Goal: Task Accomplishment & Management: Complete application form

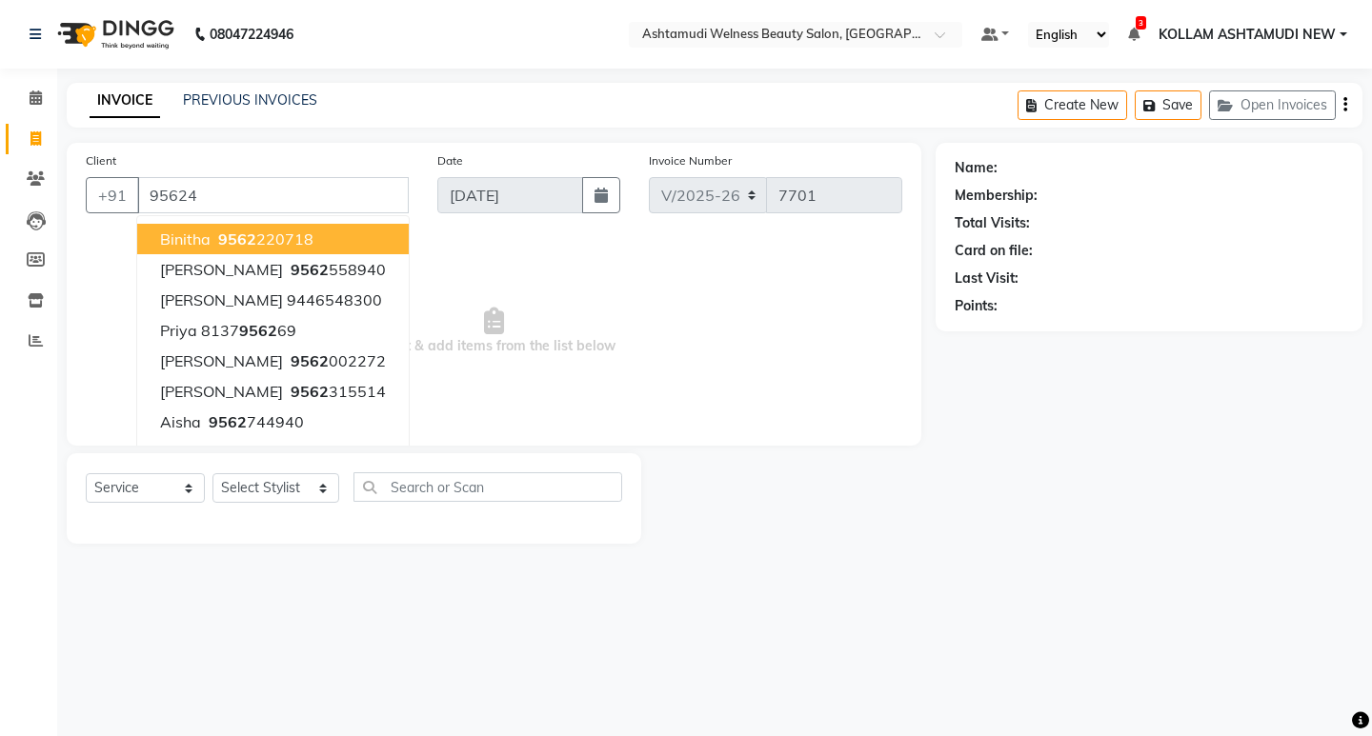
select select "4529"
select select "service"
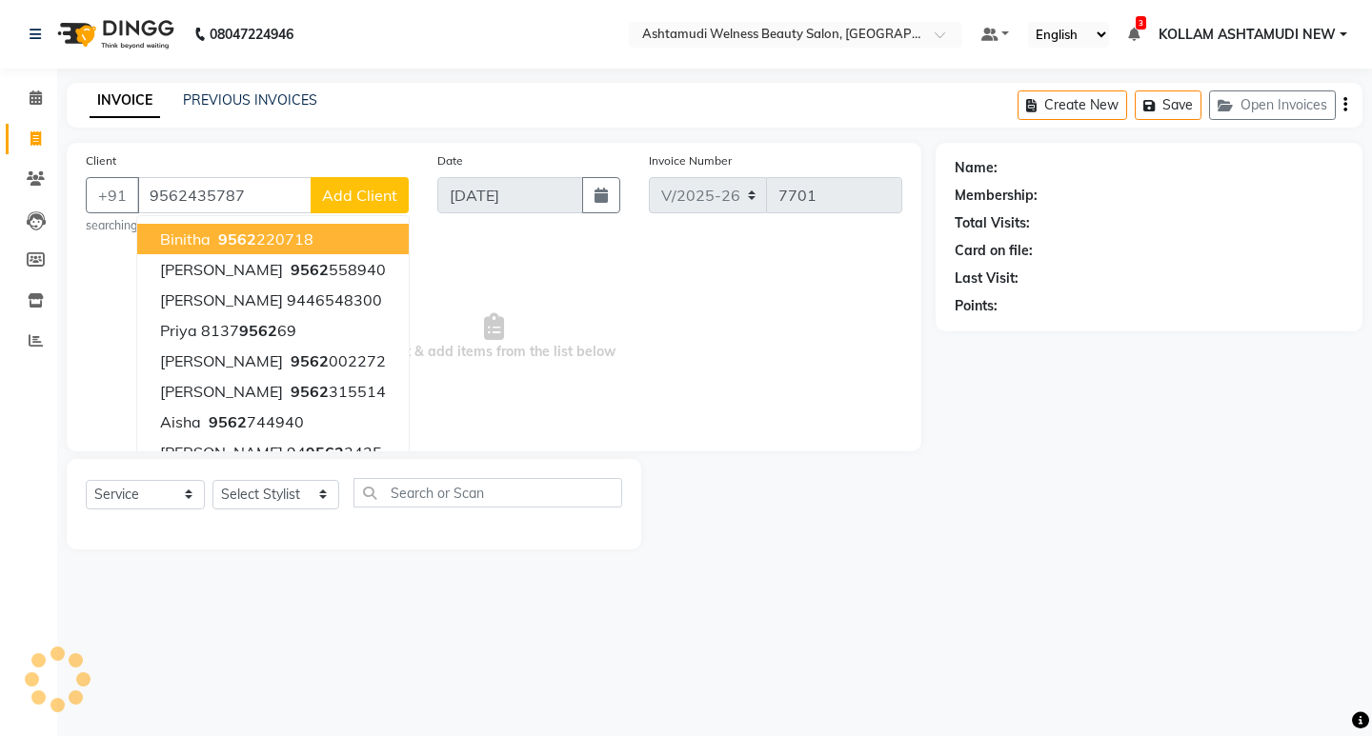
type input "9562435787"
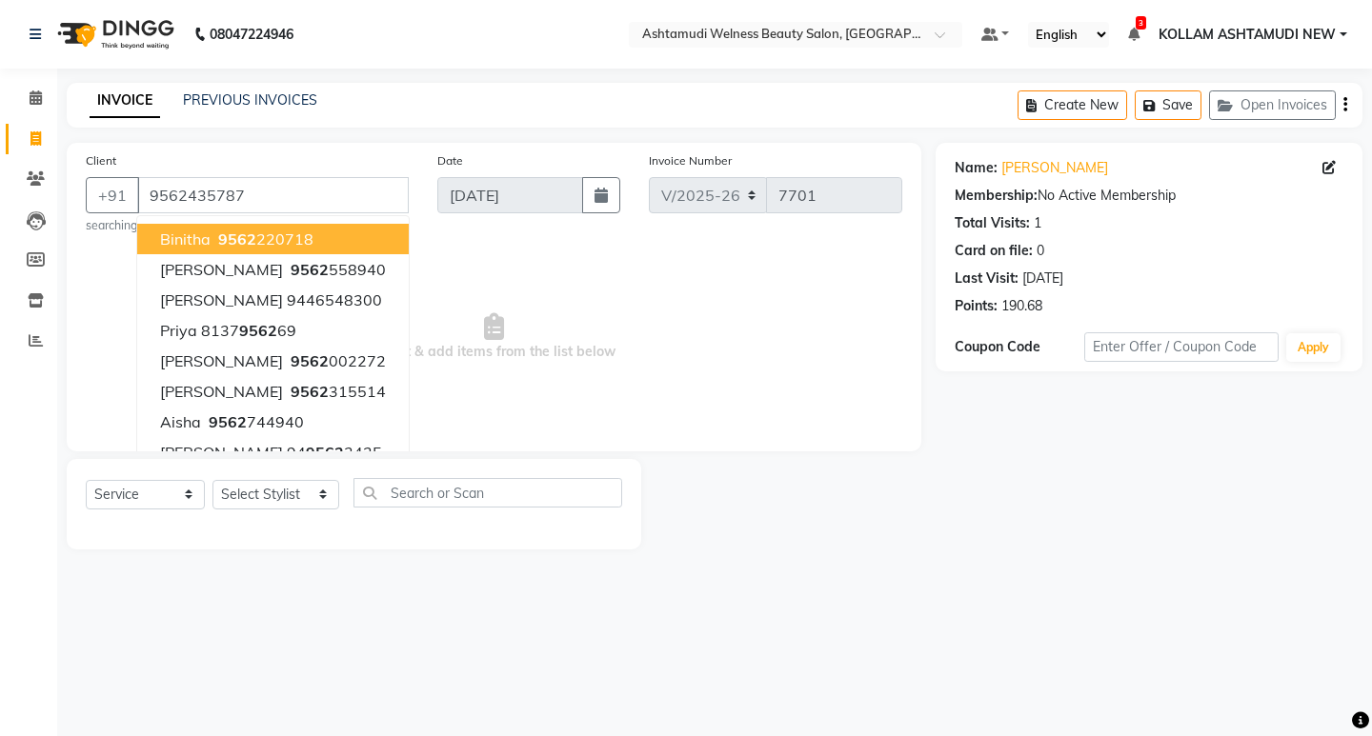
click at [785, 281] on span "Select & add items from the list below" at bounding box center [494, 337] width 816 height 190
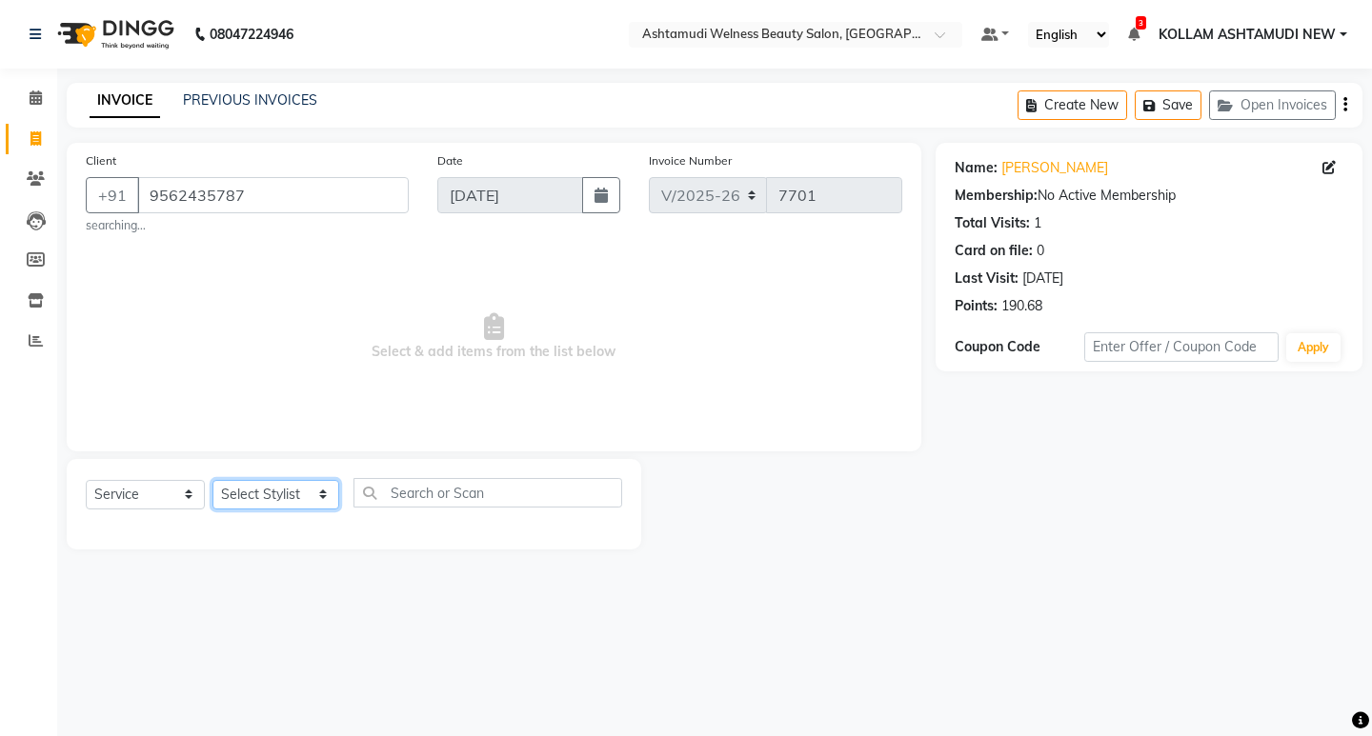
click at [269, 496] on select "Select Stylist [PERSON_NAME] Admin [PERSON_NAME] [PERSON_NAME] [PERSON_NAME] M …" at bounding box center [275, 495] width 127 height 30
select select "25976"
click at [212, 480] on select "Select Stylist [PERSON_NAME] Admin [PERSON_NAME] [PERSON_NAME] [PERSON_NAME] M …" at bounding box center [275, 495] width 127 height 30
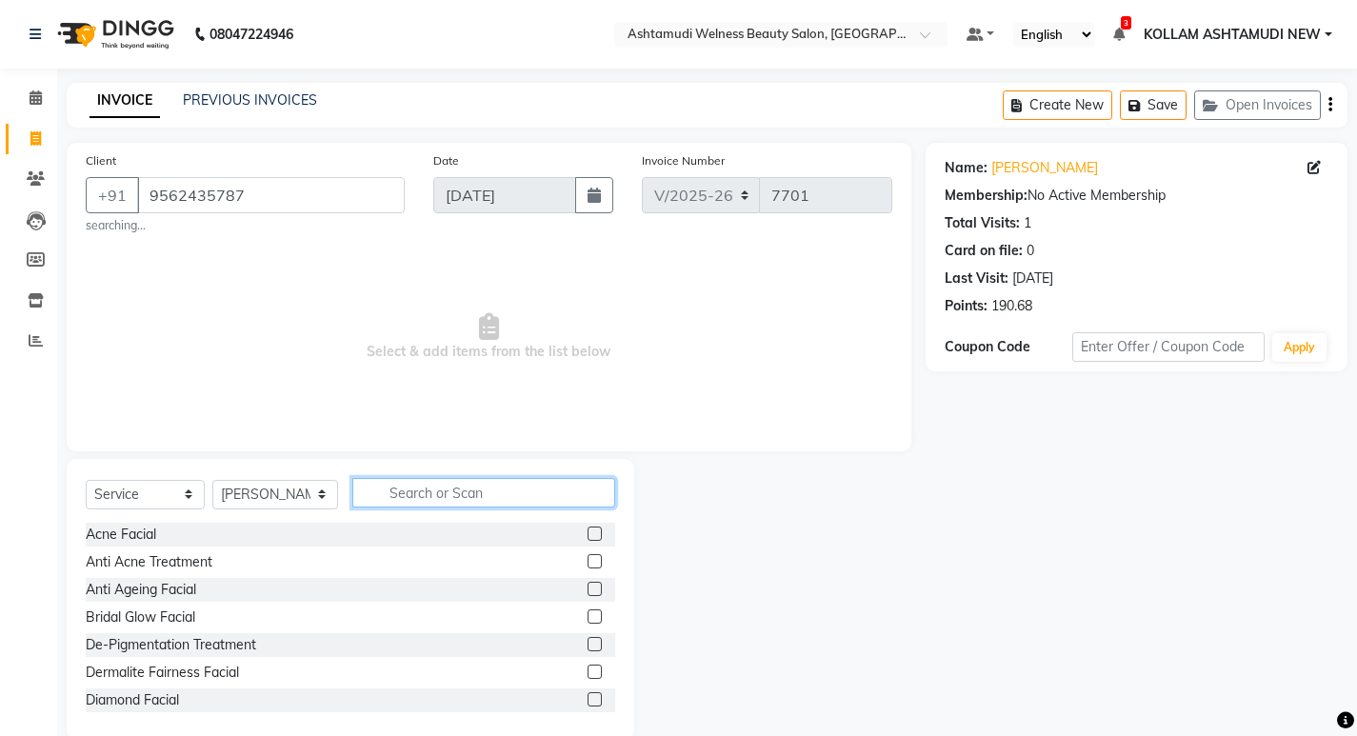
click at [554, 495] on input "text" at bounding box center [483, 493] width 263 height 30
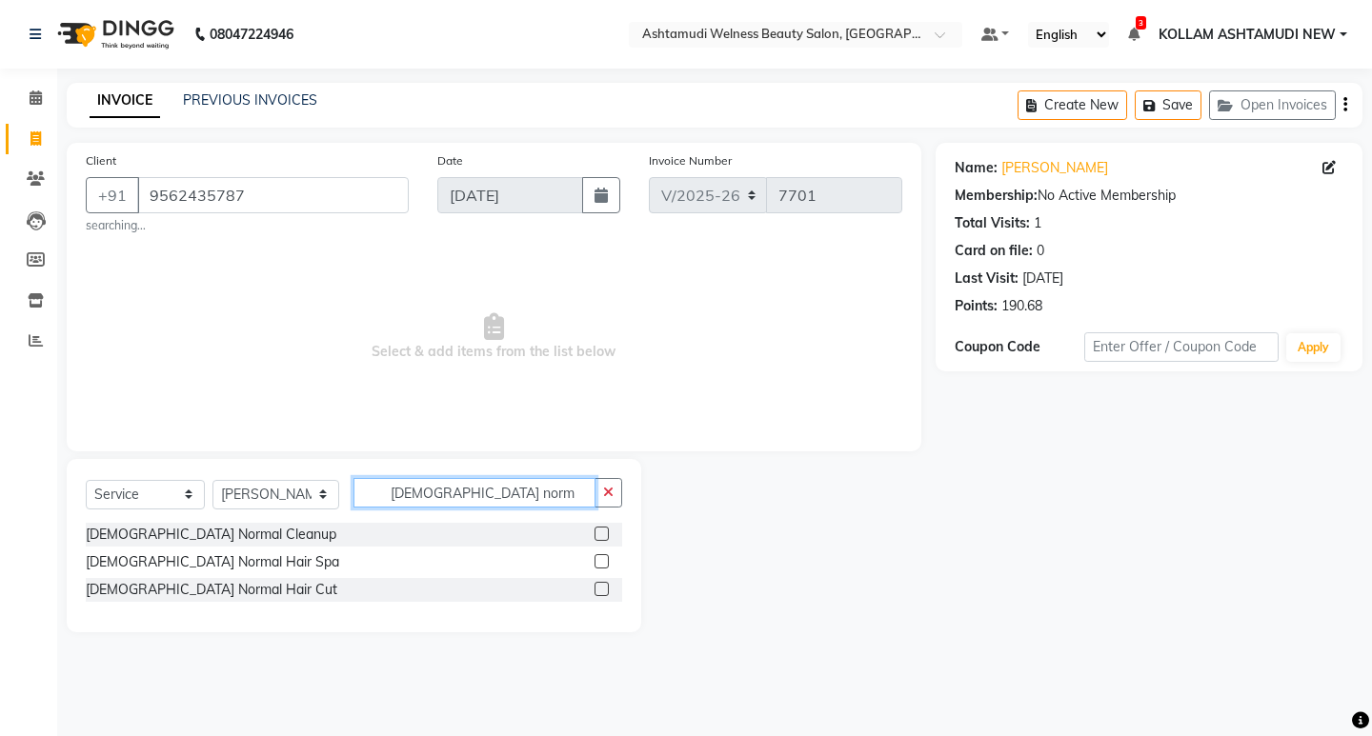
type input "[DEMOGRAPHIC_DATA] norm"
click at [596, 590] on label at bounding box center [601, 589] width 14 height 14
click at [596, 590] on input "checkbox" at bounding box center [600, 590] width 12 height 12
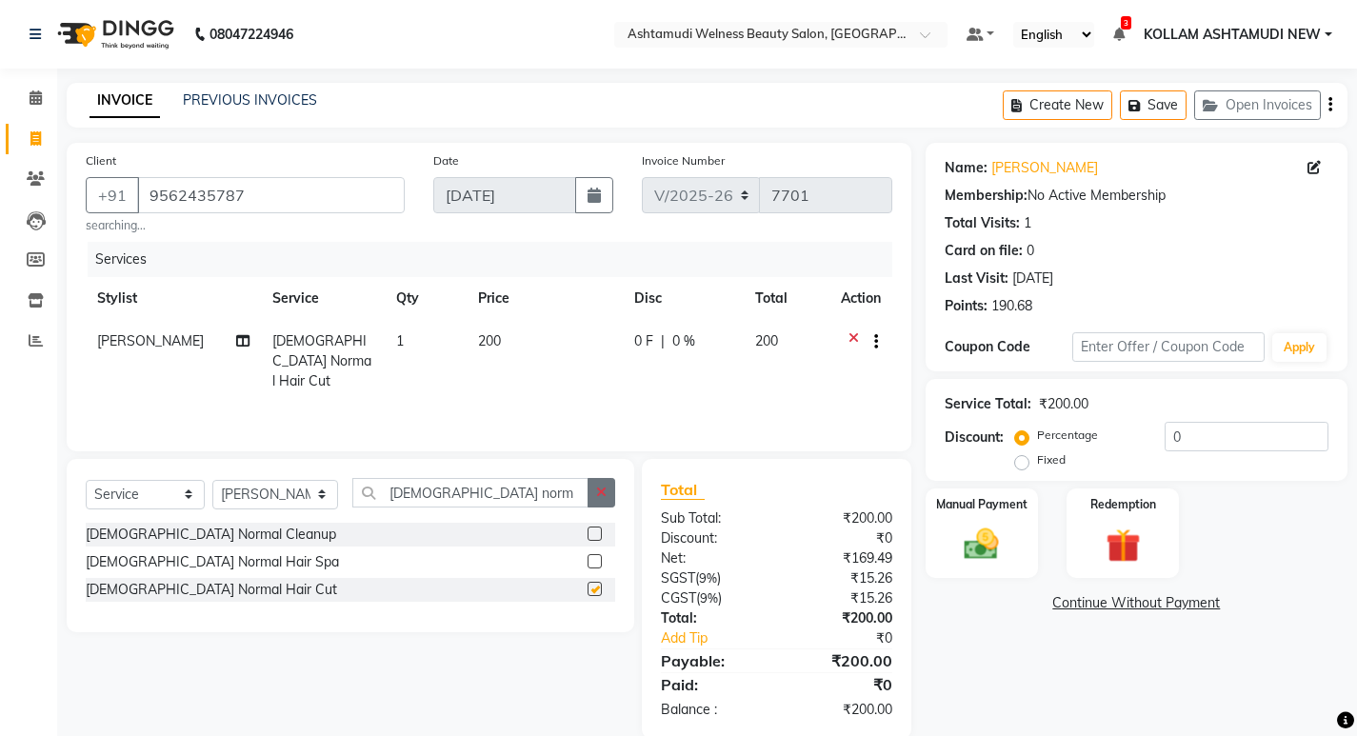
checkbox input "false"
click at [600, 499] on icon "button" at bounding box center [601, 492] width 10 height 13
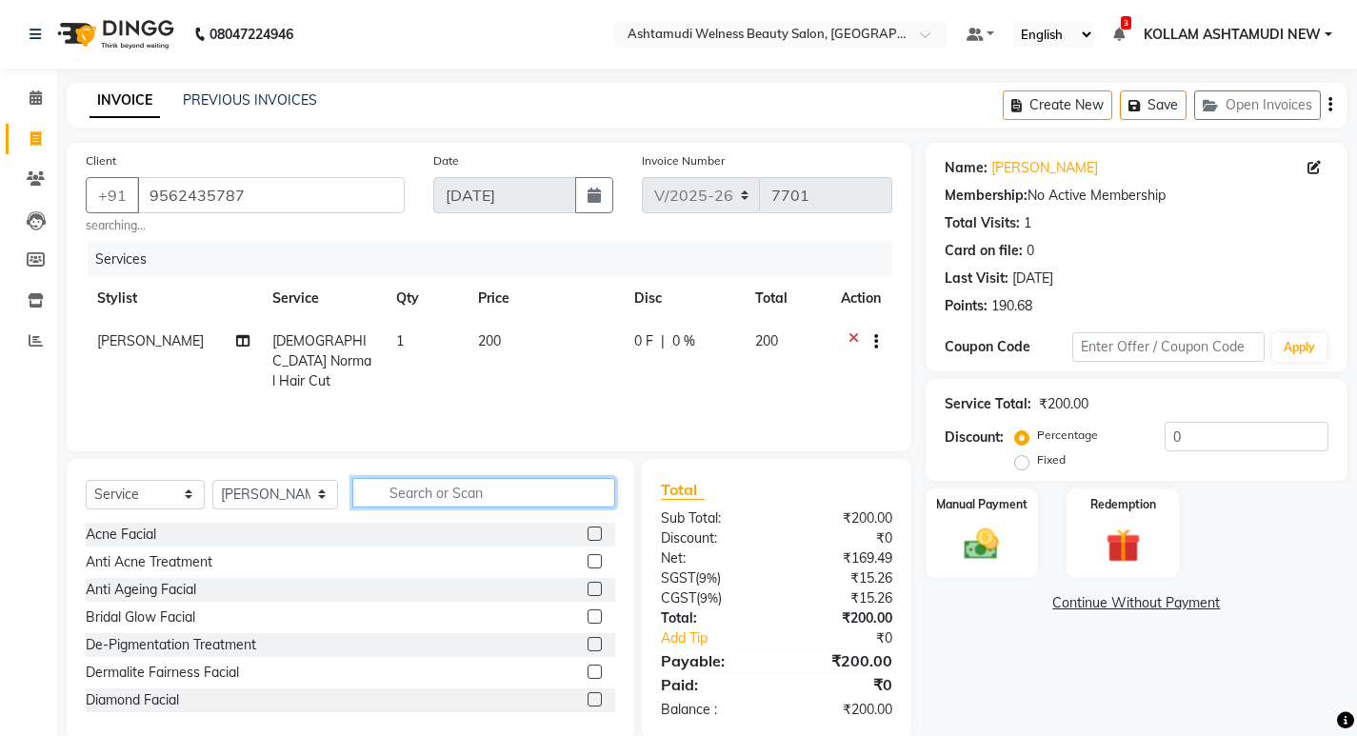
click at [564, 497] on input "text" at bounding box center [483, 493] width 263 height 30
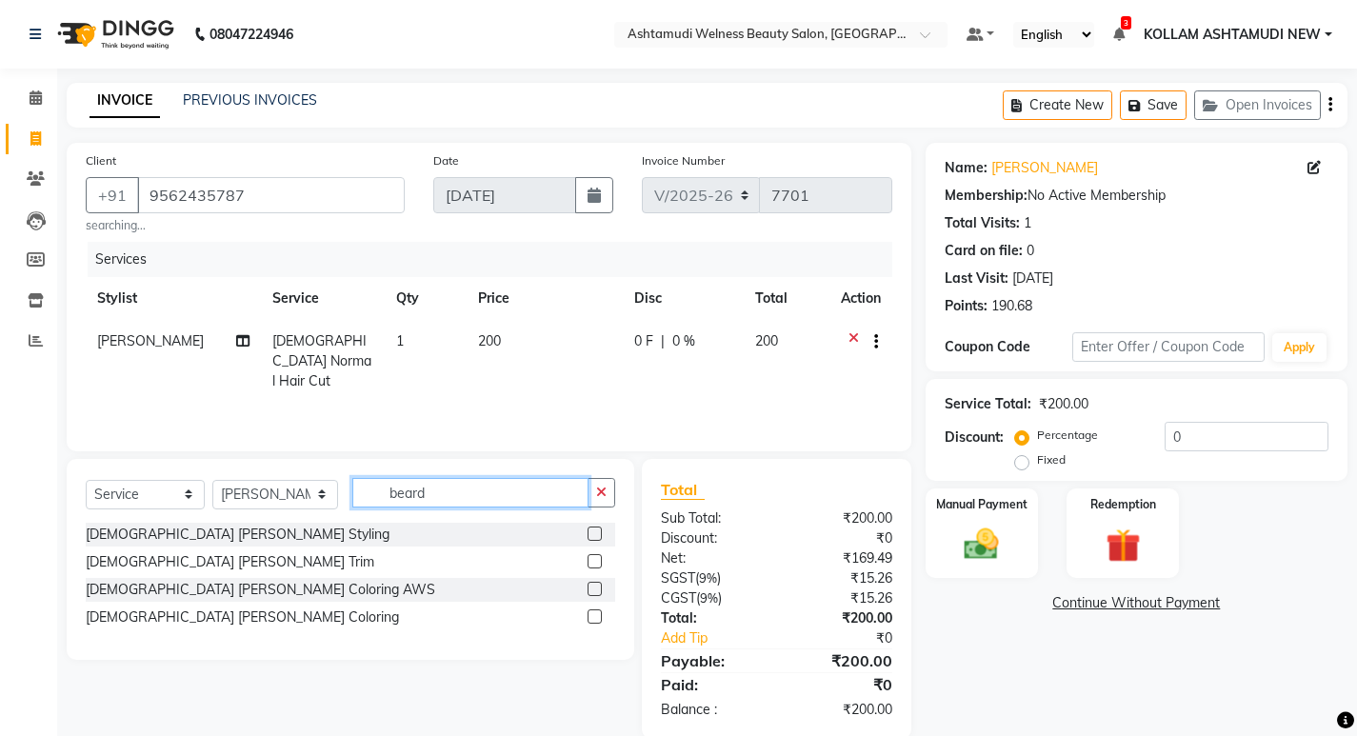
type input "beard"
click at [591, 531] on label at bounding box center [595, 534] width 14 height 14
click at [591, 531] on input "checkbox" at bounding box center [594, 535] width 12 height 12
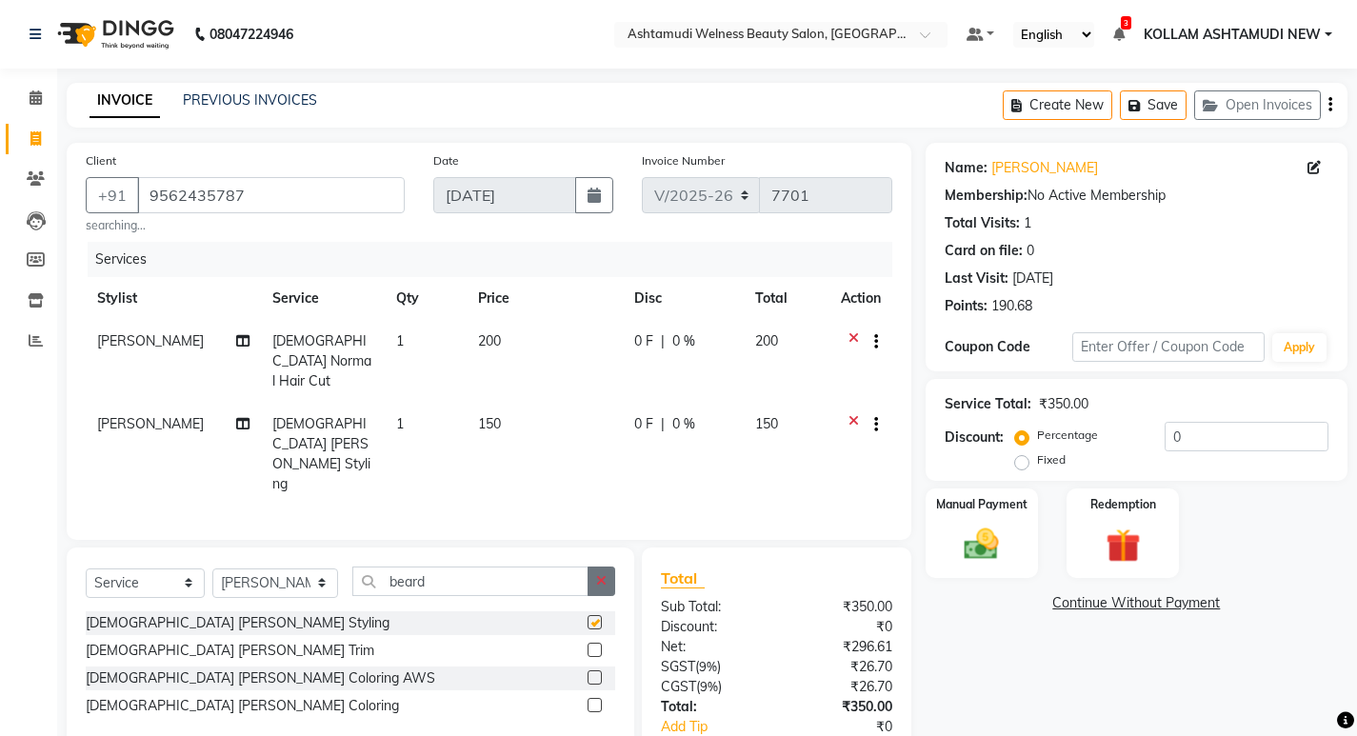
checkbox input "false"
click at [599, 574] on icon "button" at bounding box center [601, 580] width 10 height 13
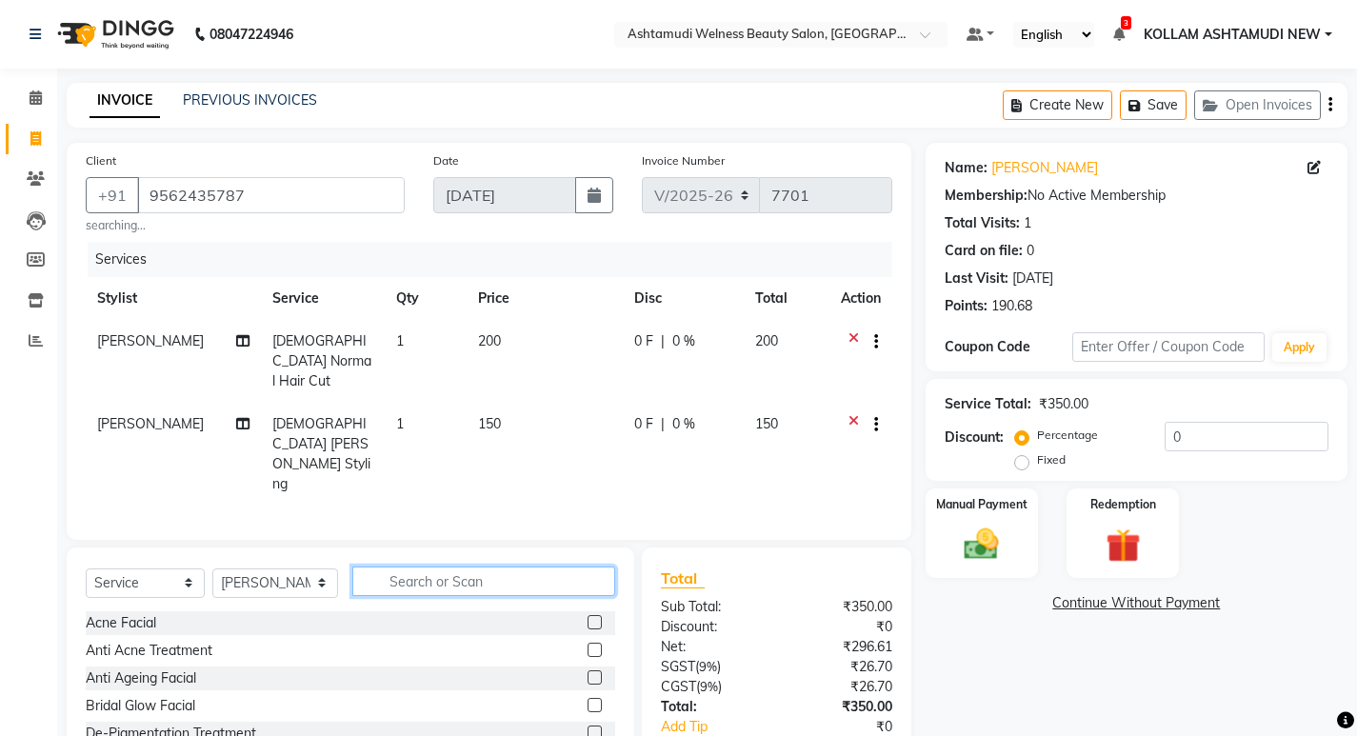
click at [444, 567] on input "text" at bounding box center [483, 582] width 263 height 30
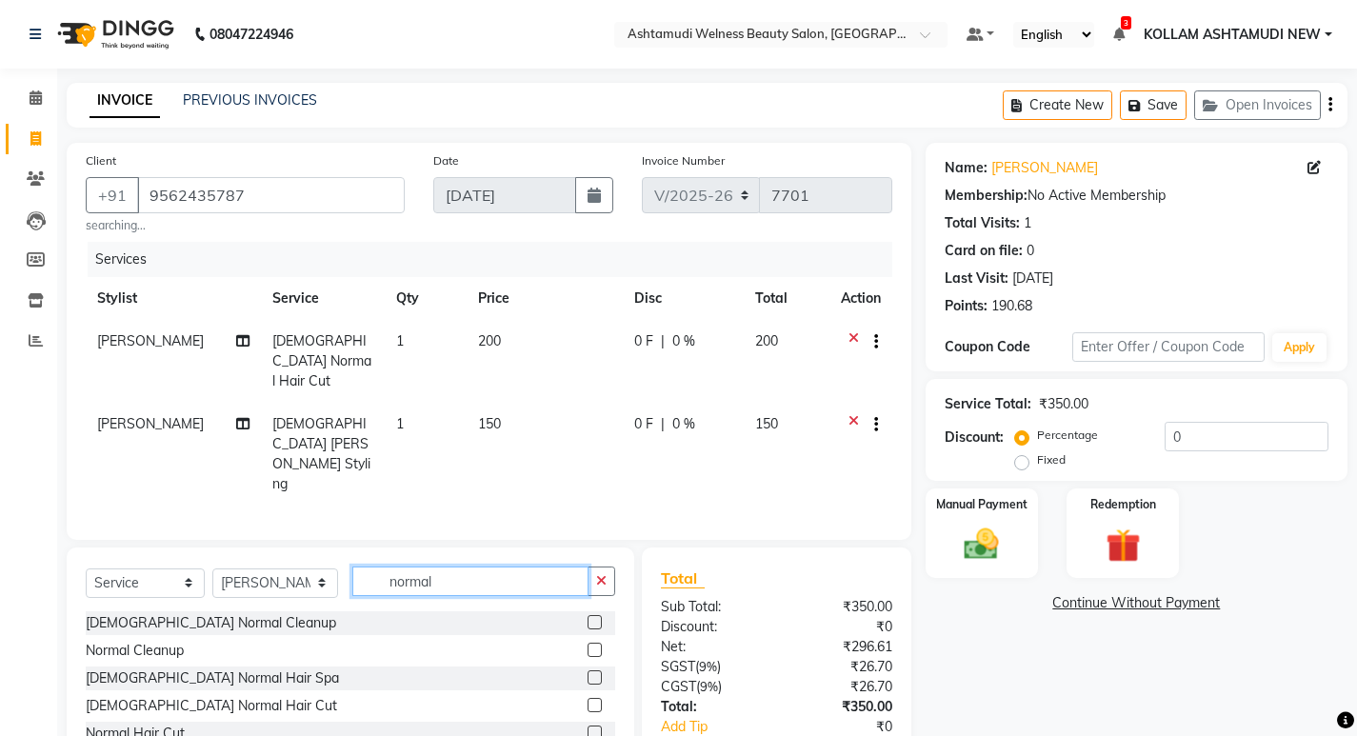
type input "normal"
click at [596, 643] on label at bounding box center [595, 650] width 14 height 14
click at [596, 645] on input "checkbox" at bounding box center [594, 651] width 12 height 12
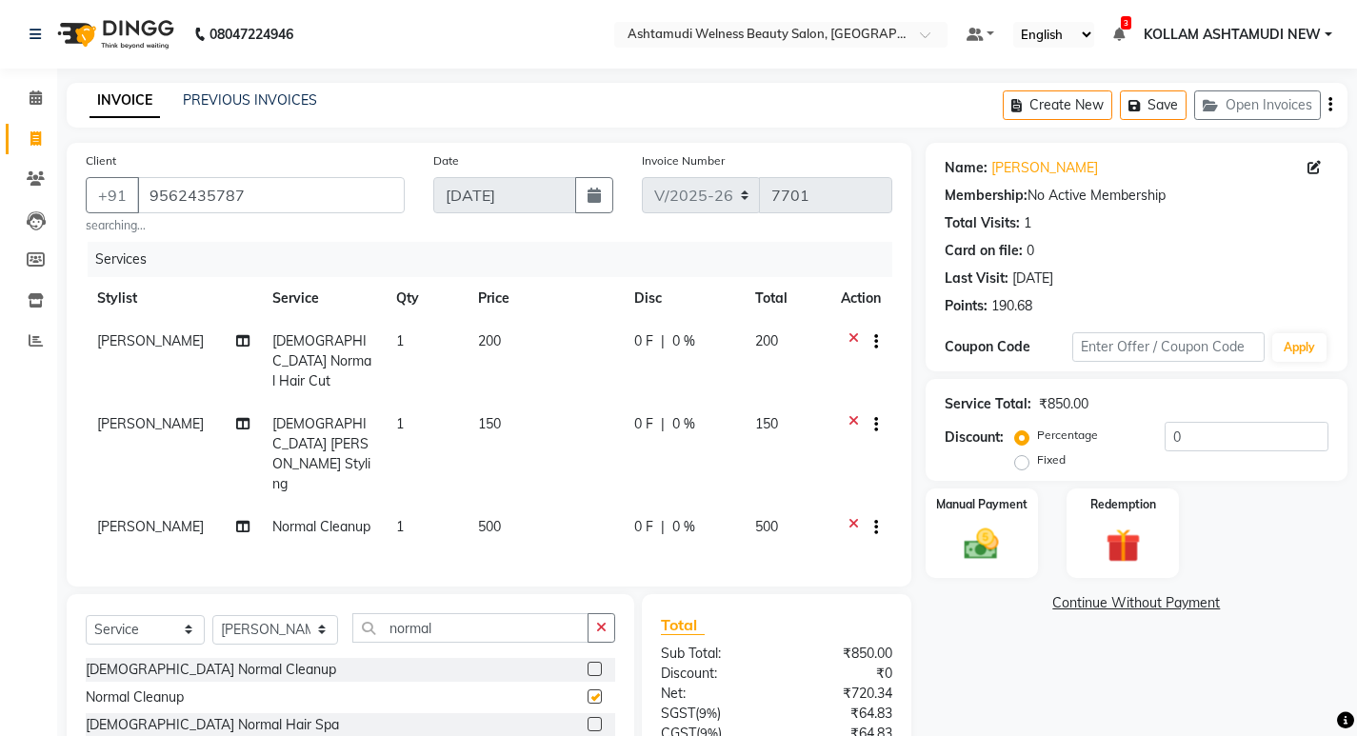
checkbox input "false"
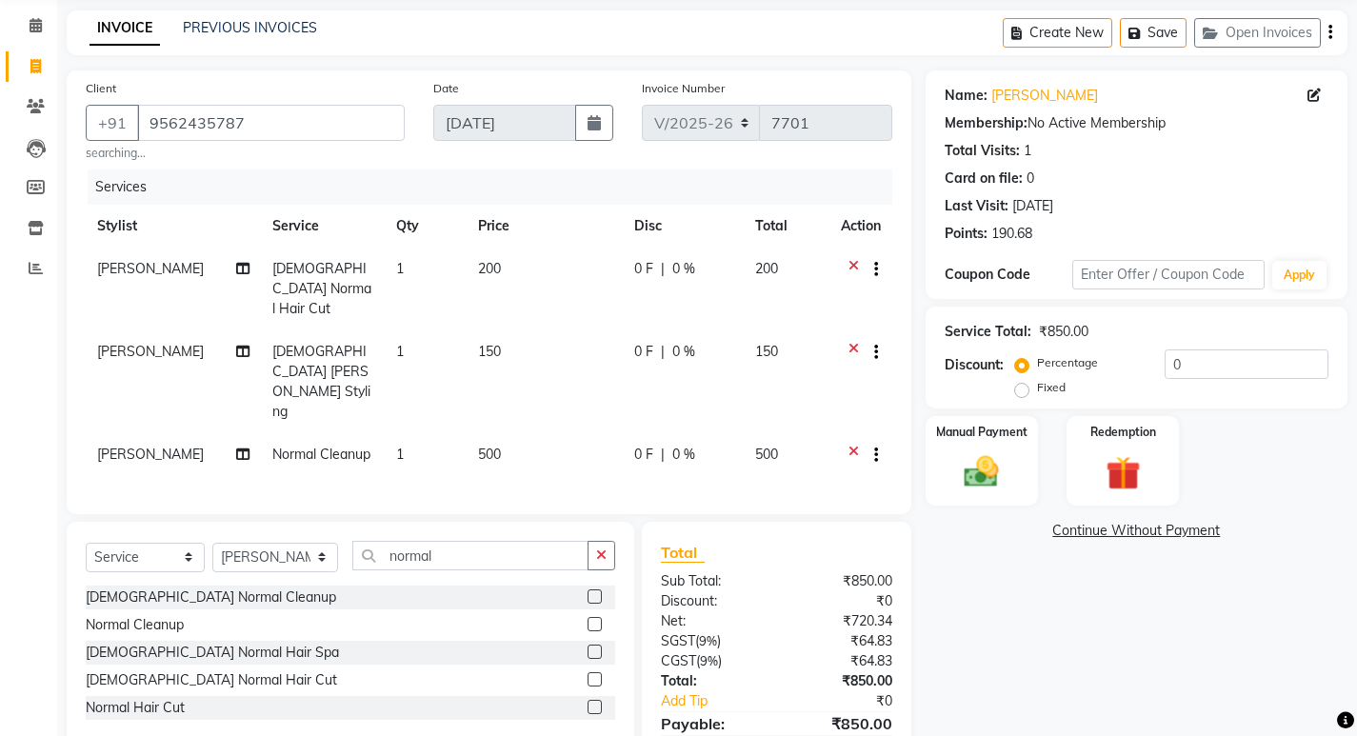
scroll to position [137, 0]
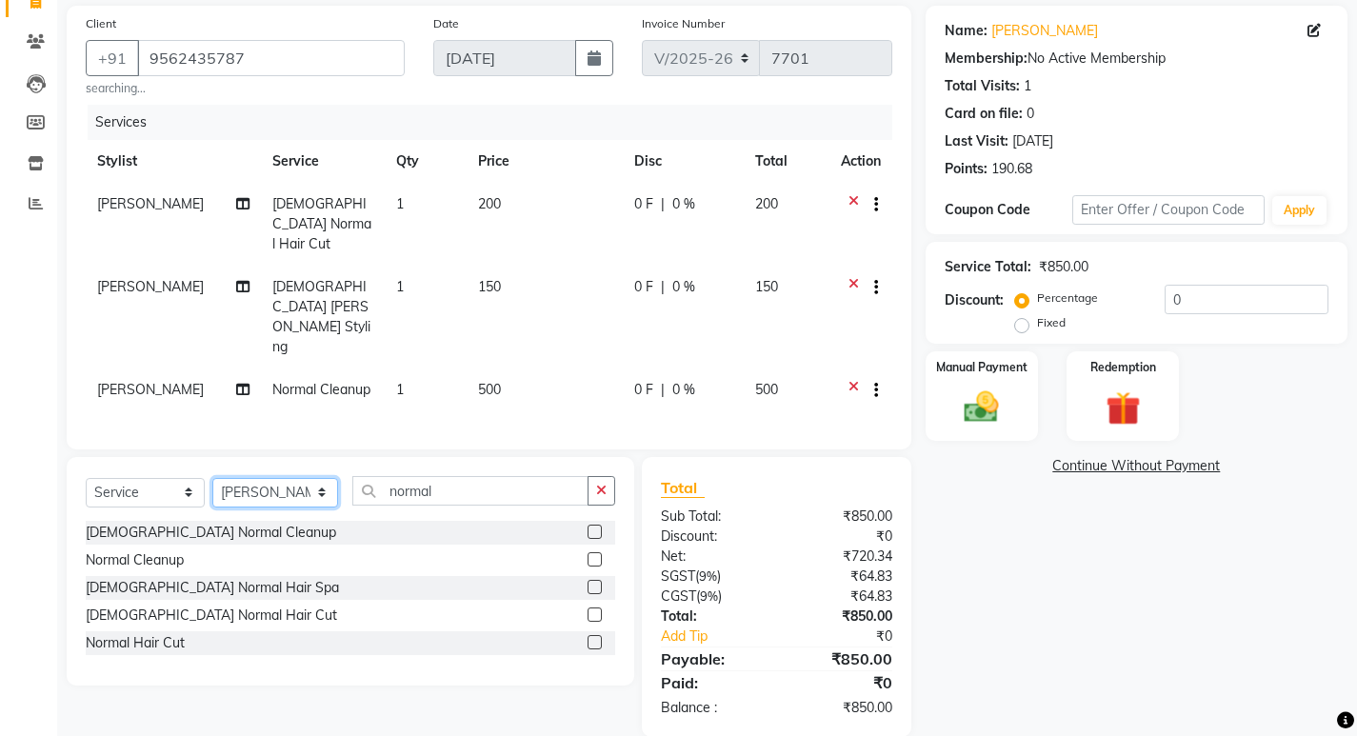
click at [258, 478] on select "Select Stylist [PERSON_NAME] Admin [PERSON_NAME] [PERSON_NAME] [PERSON_NAME] M …" at bounding box center [275, 493] width 126 height 30
select select "62404"
click at [212, 478] on select "Select Stylist [PERSON_NAME] Admin [PERSON_NAME] [PERSON_NAME] [PERSON_NAME] M …" at bounding box center [275, 493] width 126 height 30
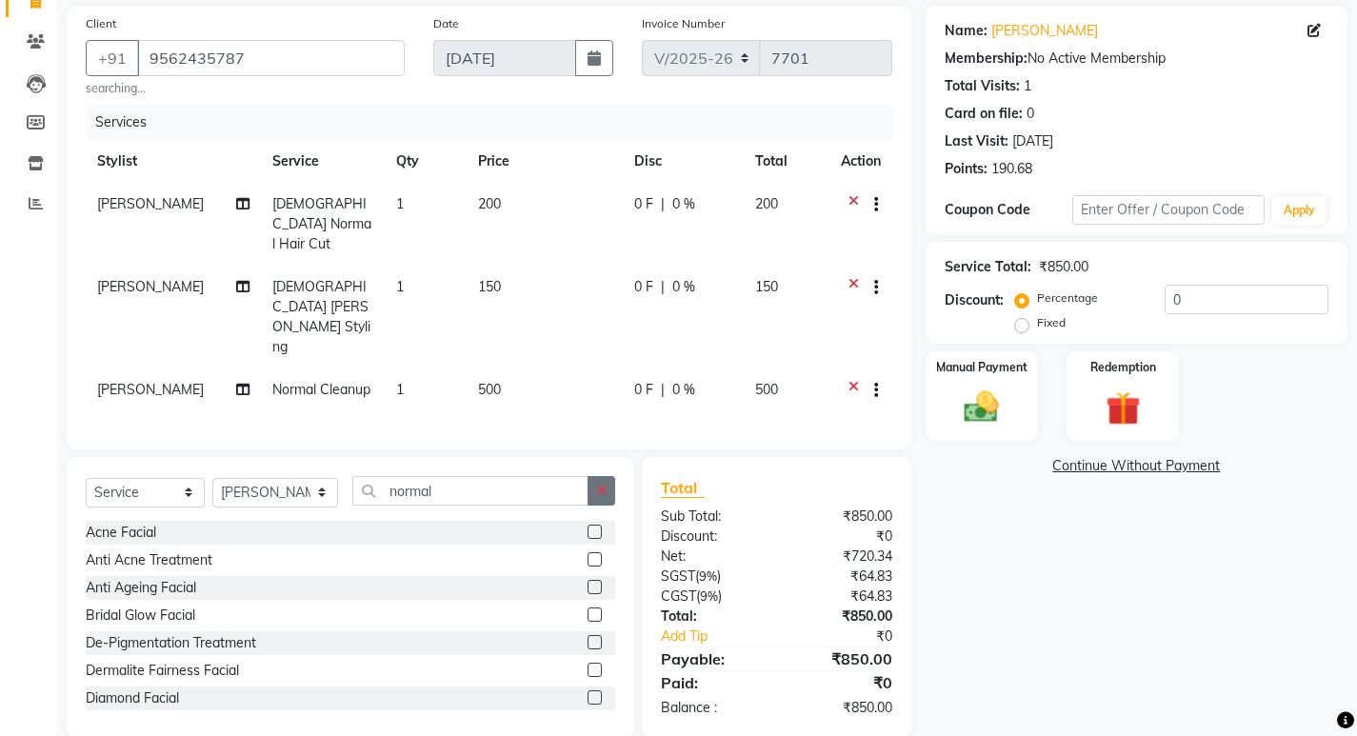
click at [599, 484] on icon "button" at bounding box center [601, 490] width 10 height 13
click at [480, 476] on input "text" at bounding box center [483, 491] width 263 height 30
click at [306, 381] on span "Normal Cleanup" at bounding box center [321, 389] width 98 height 17
select select "25976"
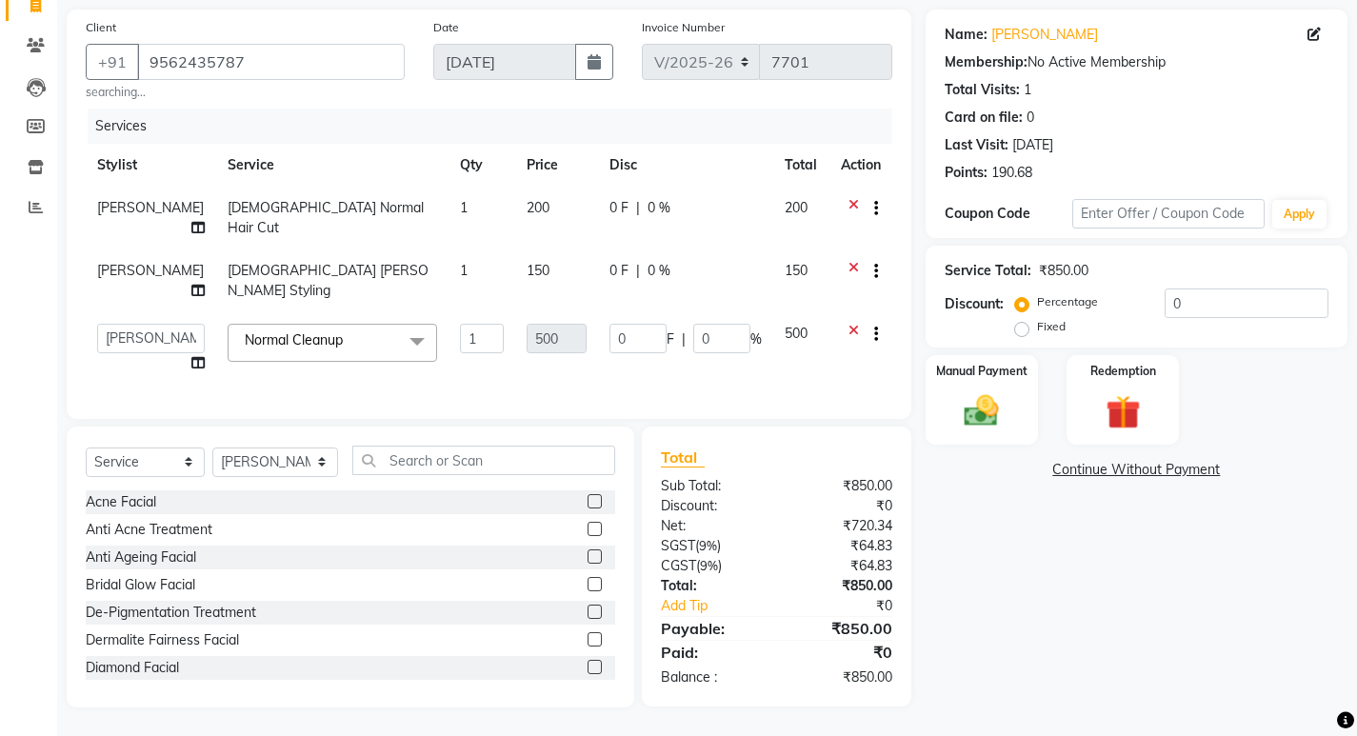
click at [310, 349] on span "Normal Cleanup" at bounding box center [294, 339] width 98 height 17
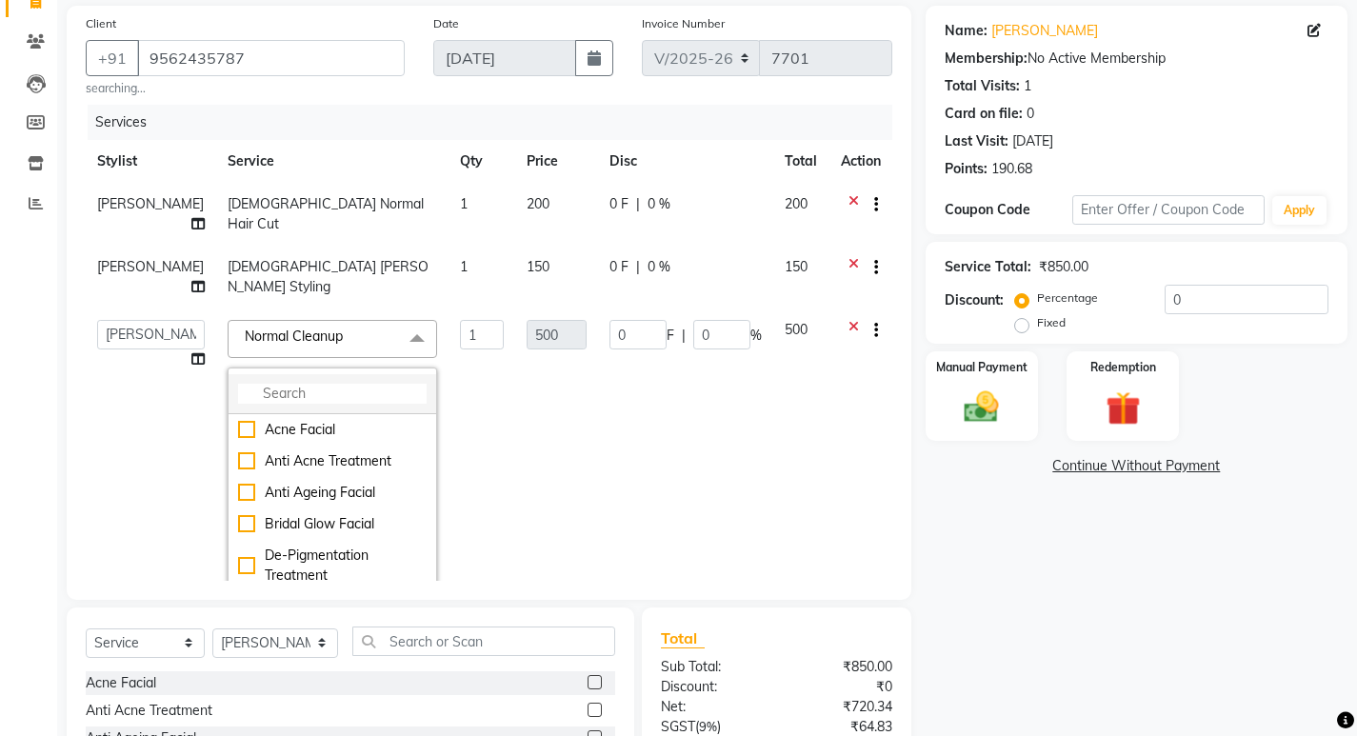
click at [313, 404] on input "multiselect-search" at bounding box center [332, 394] width 189 height 20
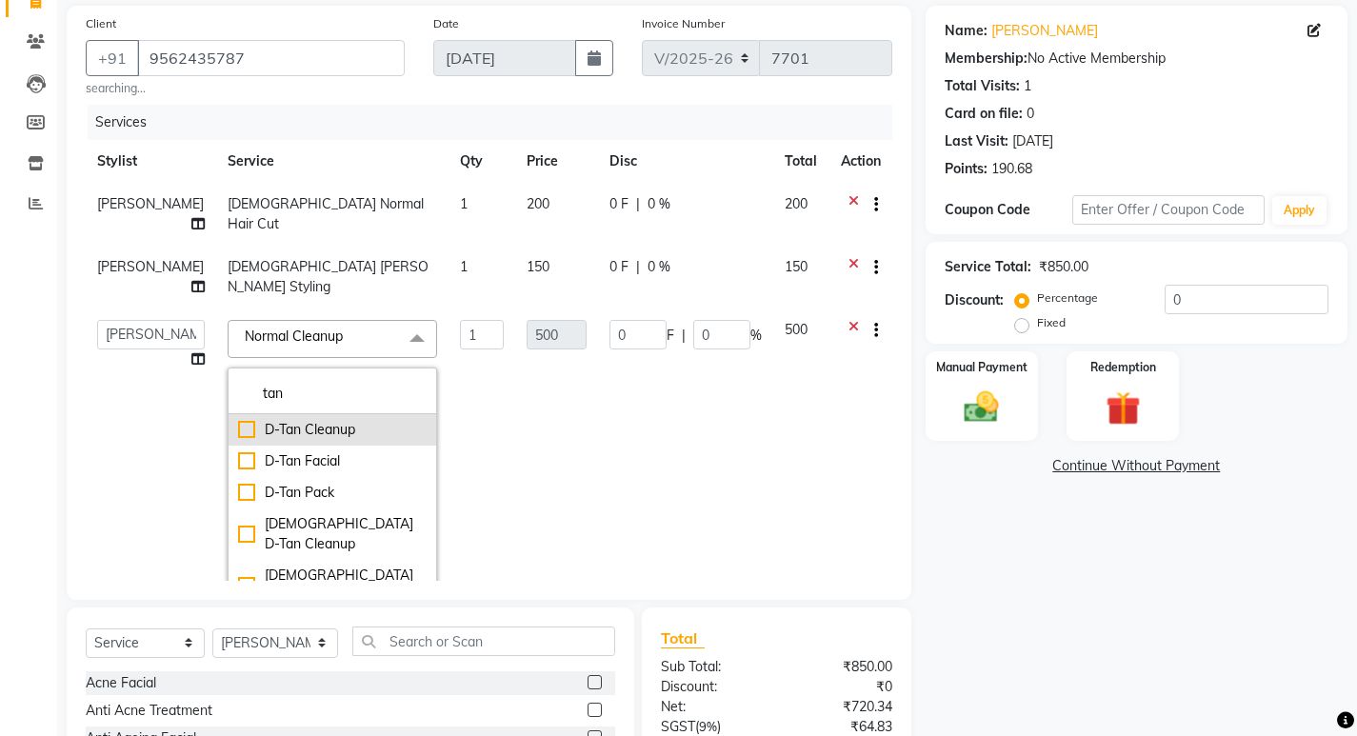
type input "tan"
click at [264, 440] on div "D-Tan Cleanup" at bounding box center [332, 430] width 189 height 20
checkbox input "true"
type input "800"
click at [522, 440] on td "800" at bounding box center [556, 461] width 83 height 305
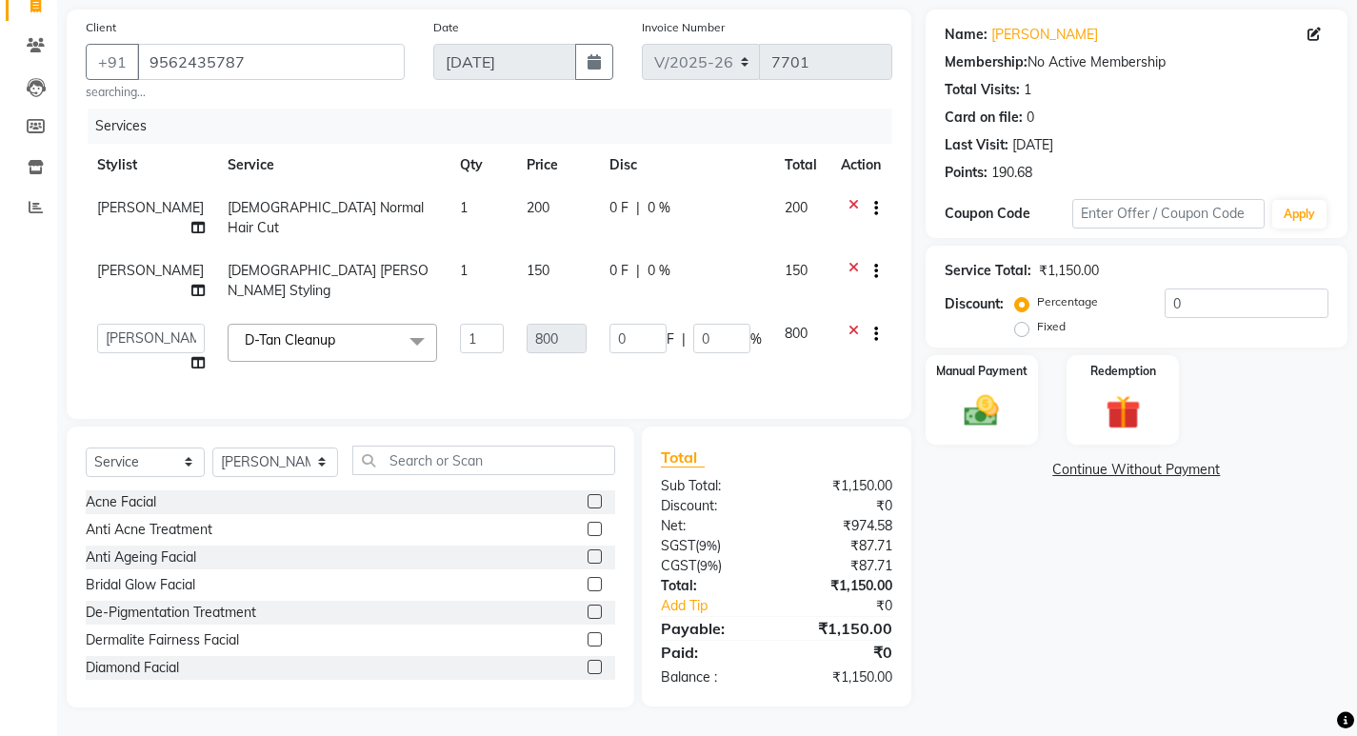
scroll to position [188, 0]
click at [448, 461] on input "text" at bounding box center [483, 461] width 263 height 30
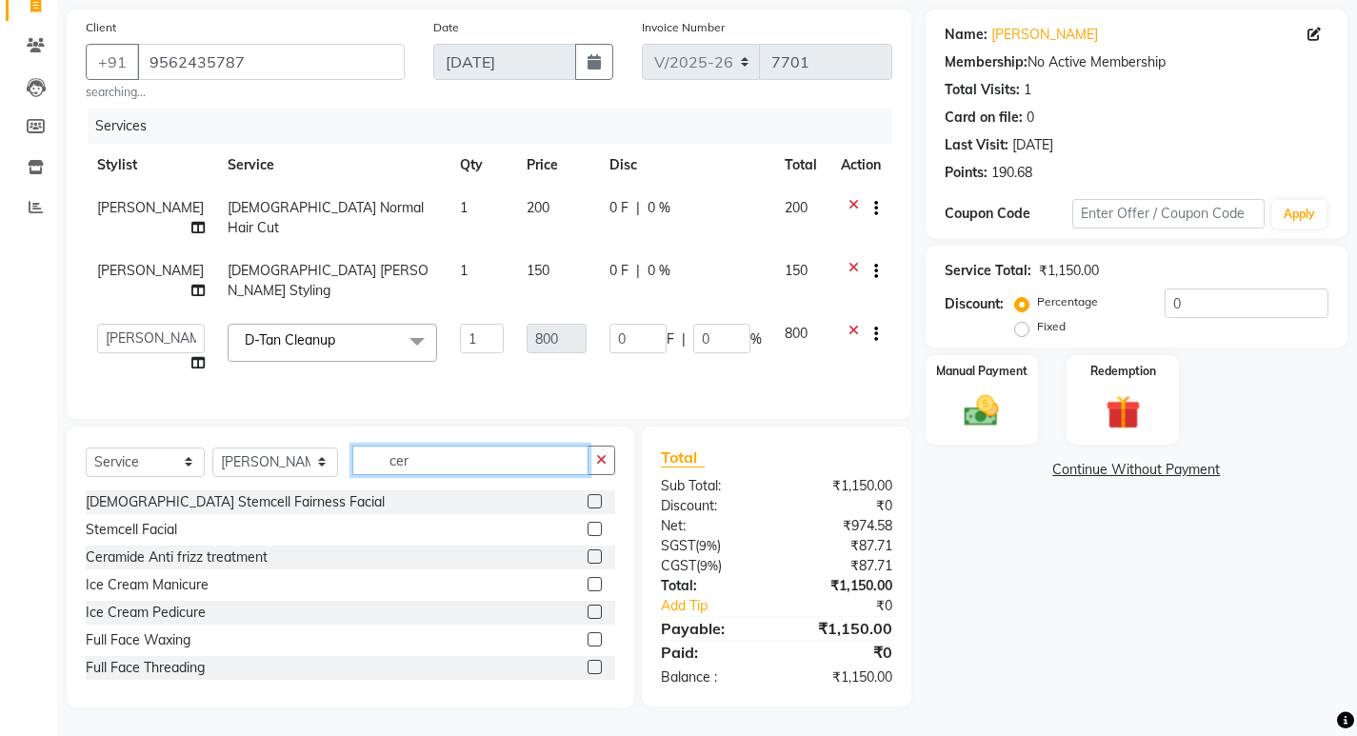
scroll to position [187, 0]
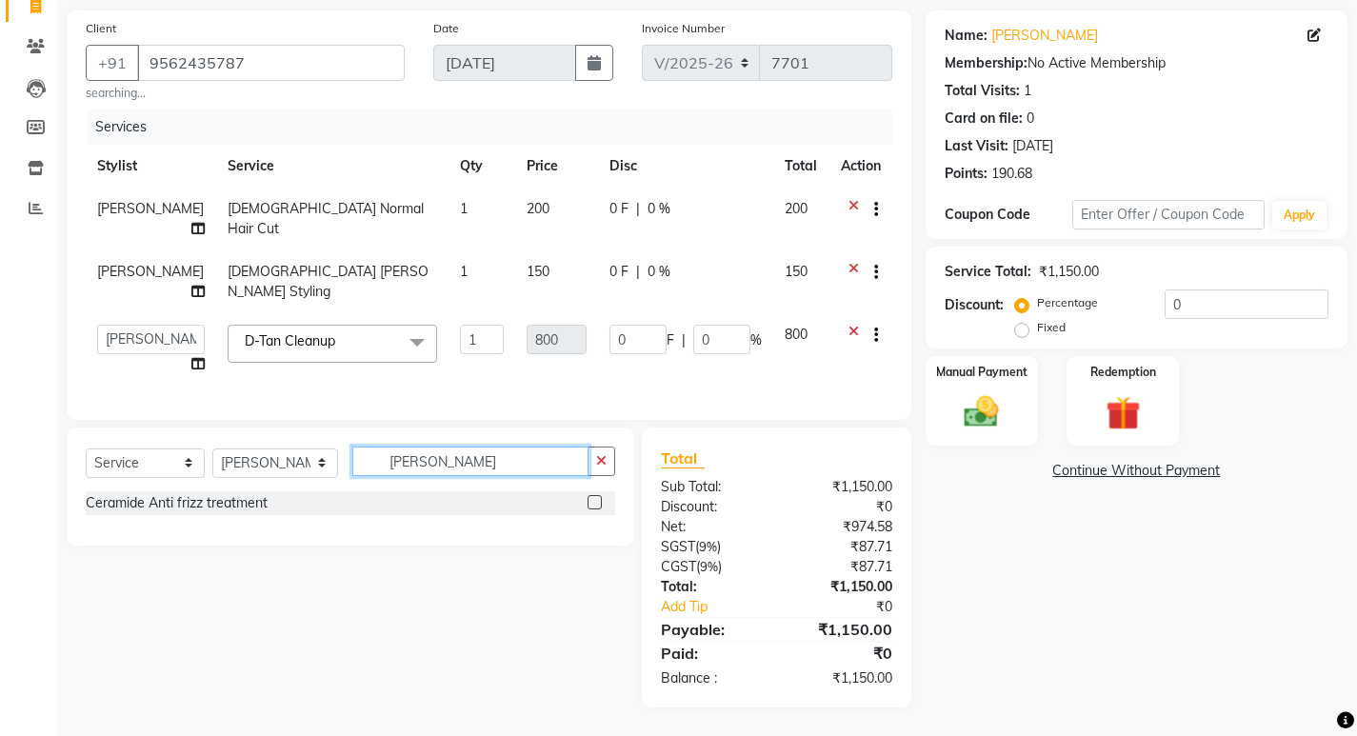
type input "[PERSON_NAME]"
click at [598, 497] on label at bounding box center [595, 502] width 14 height 14
click at [598, 497] on input "checkbox" at bounding box center [594, 503] width 12 height 12
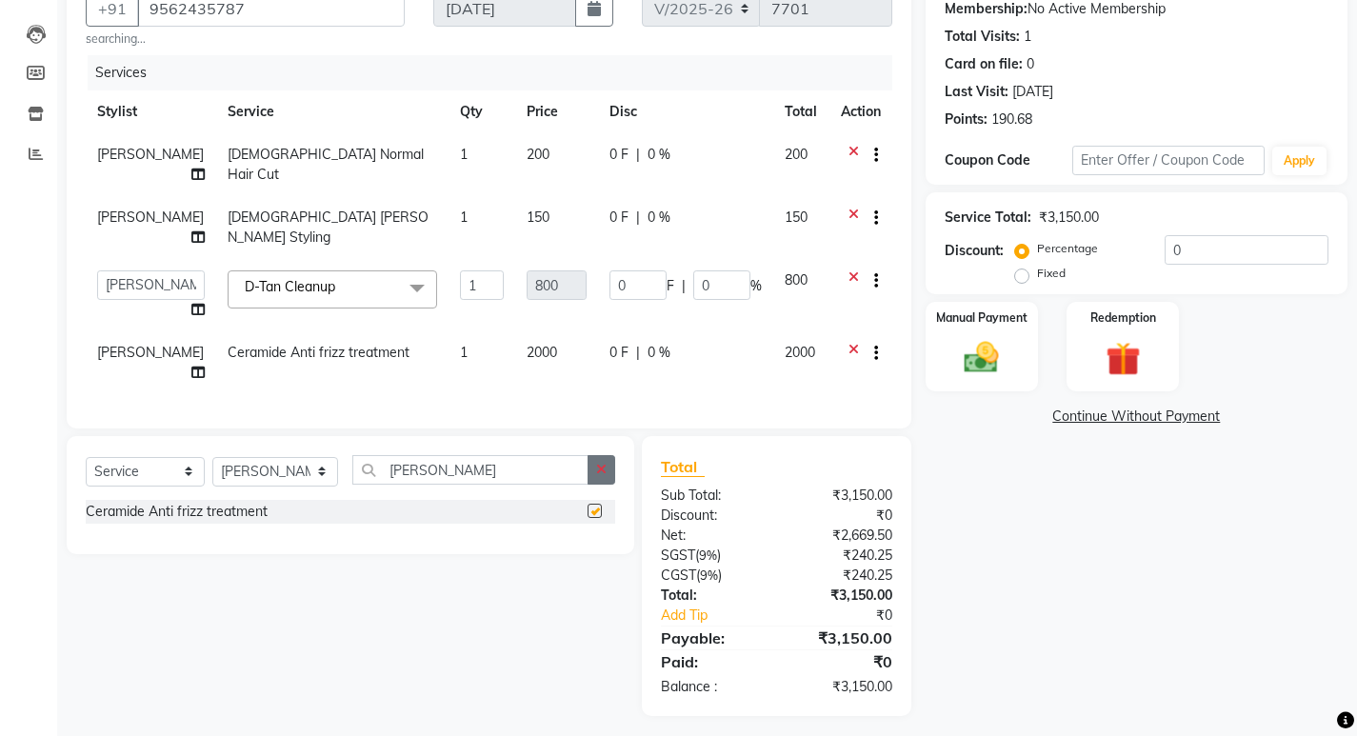
checkbox input "false"
click at [598, 476] on icon "button" at bounding box center [601, 469] width 10 height 13
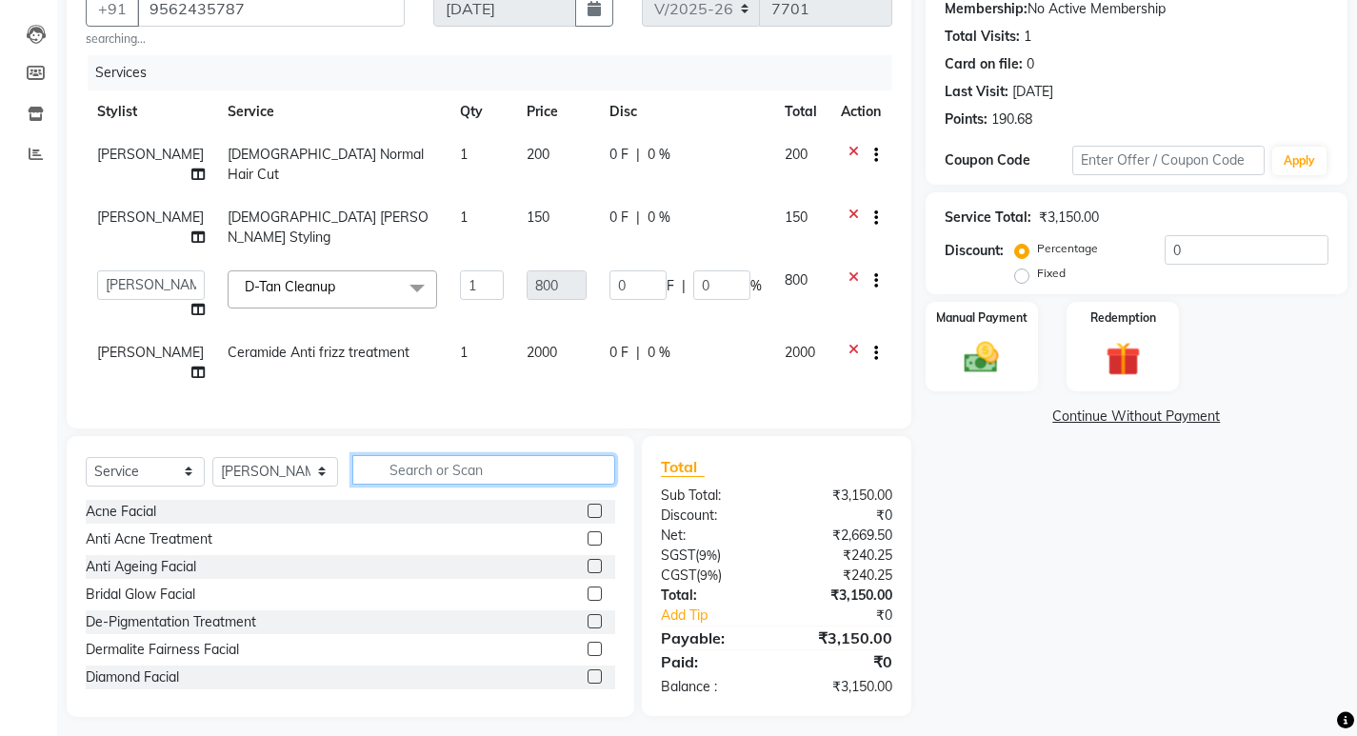
click at [572, 485] on input "text" at bounding box center [483, 470] width 263 height 30
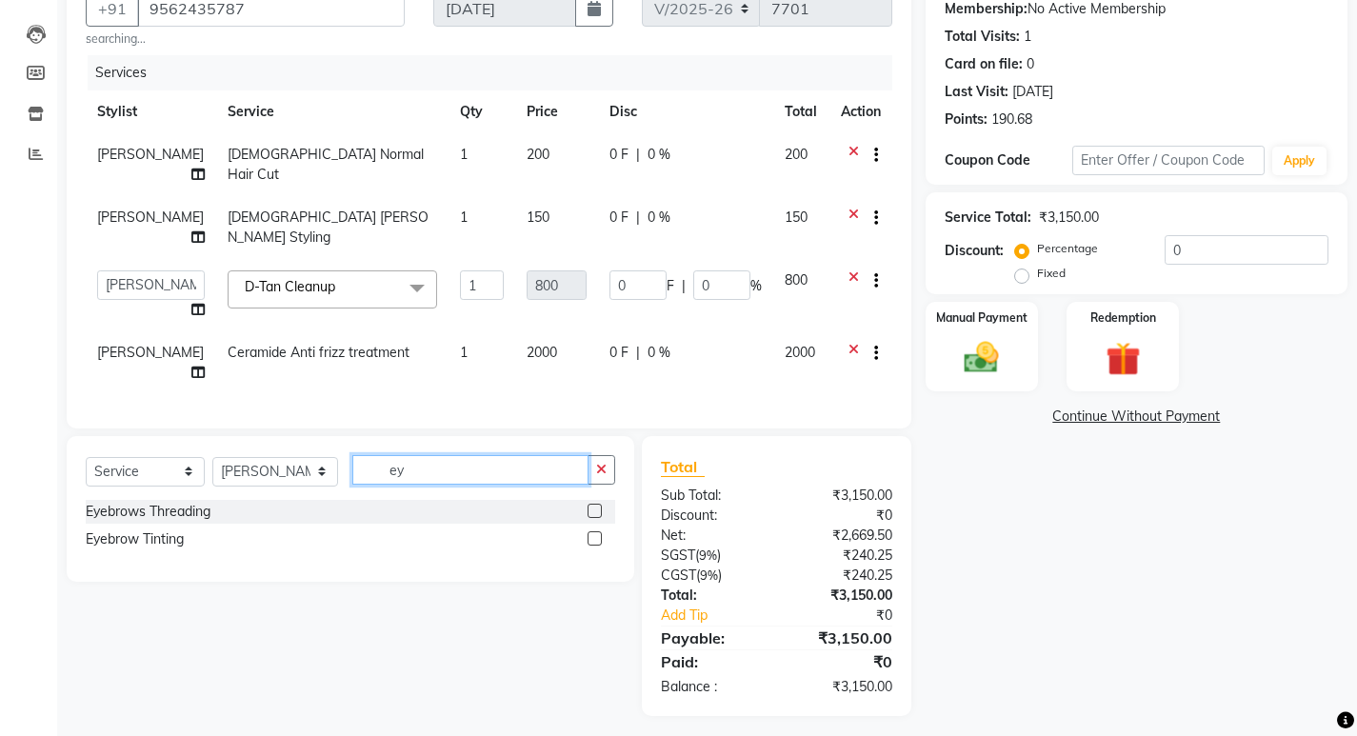
type input "ey"
drag, startPoint x: 597, startPoint y: 548, endPoint x: 471, endPoint y: 555, distance: 126.0
click at [596, 518] on label at bounding box center [595, 511] width 14 height 14
click at [596, 518] on input "checkbox" at bounding box center [594, 512] width 12 height 12
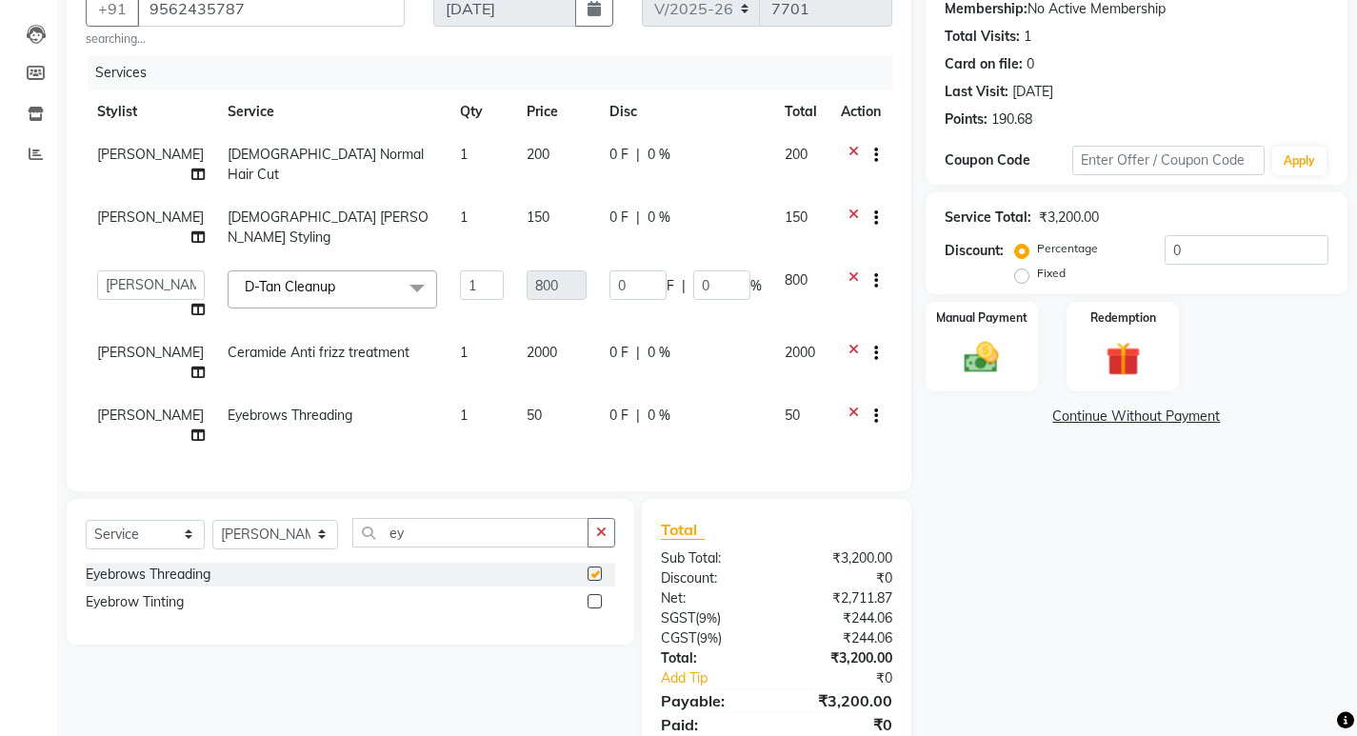
checkbox input "false"
click at [267, 550] on select "Select Stylist [PERSON_NAME] Admin [PERSON_NAME] [PERSON_NAME] [PERSON_NAME] M …" at bounding box center [275, 535] width 126 height 30
select select "25980"
click at [212, 541] on select "Select Stylist [PERSON_NAME] Admin [PERSON_NAME] [PERSON_NAME] [PERSON_NAME] M …" at bounding box center [275, 535] width 126 height 30
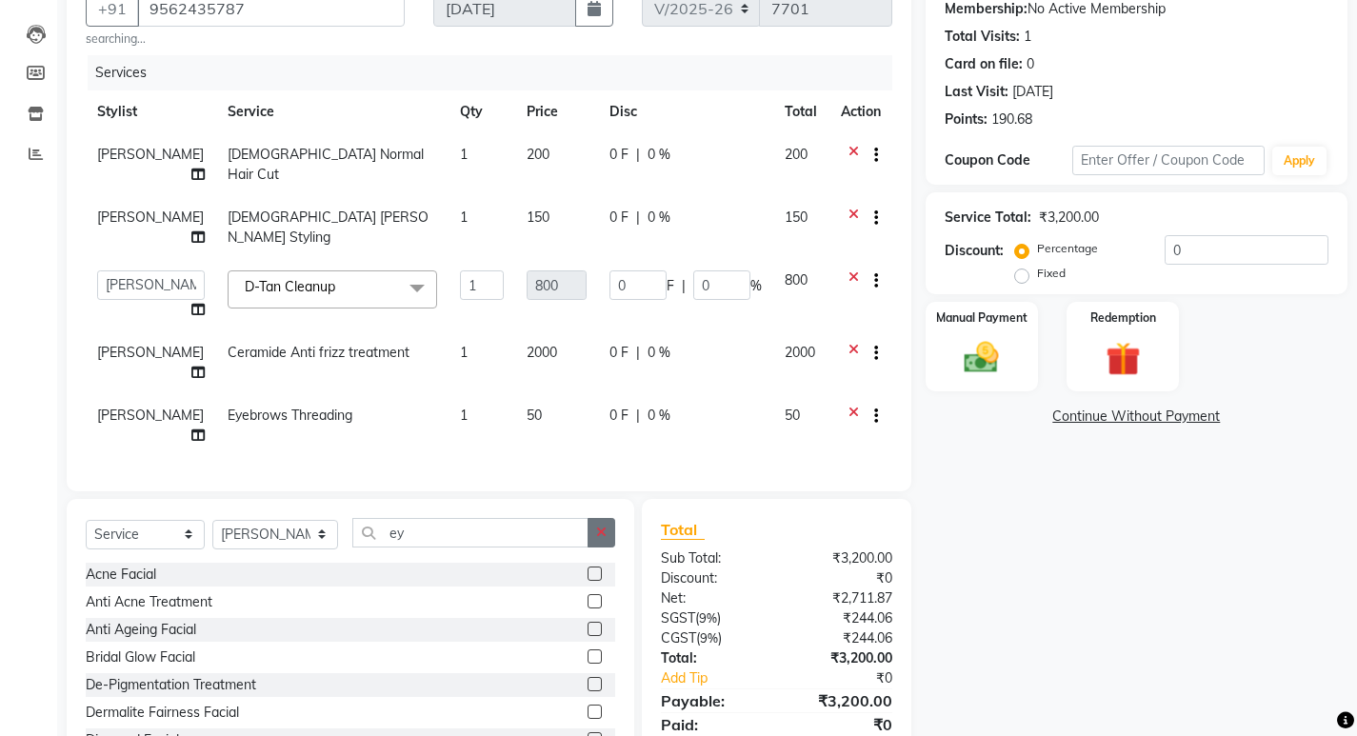
click at [604, 539] on icon "button" at bounding box center [601, 532] width 10 height 13
click at [549, 548] on input "text" at bounding box center [483, 533] width 263 height 30
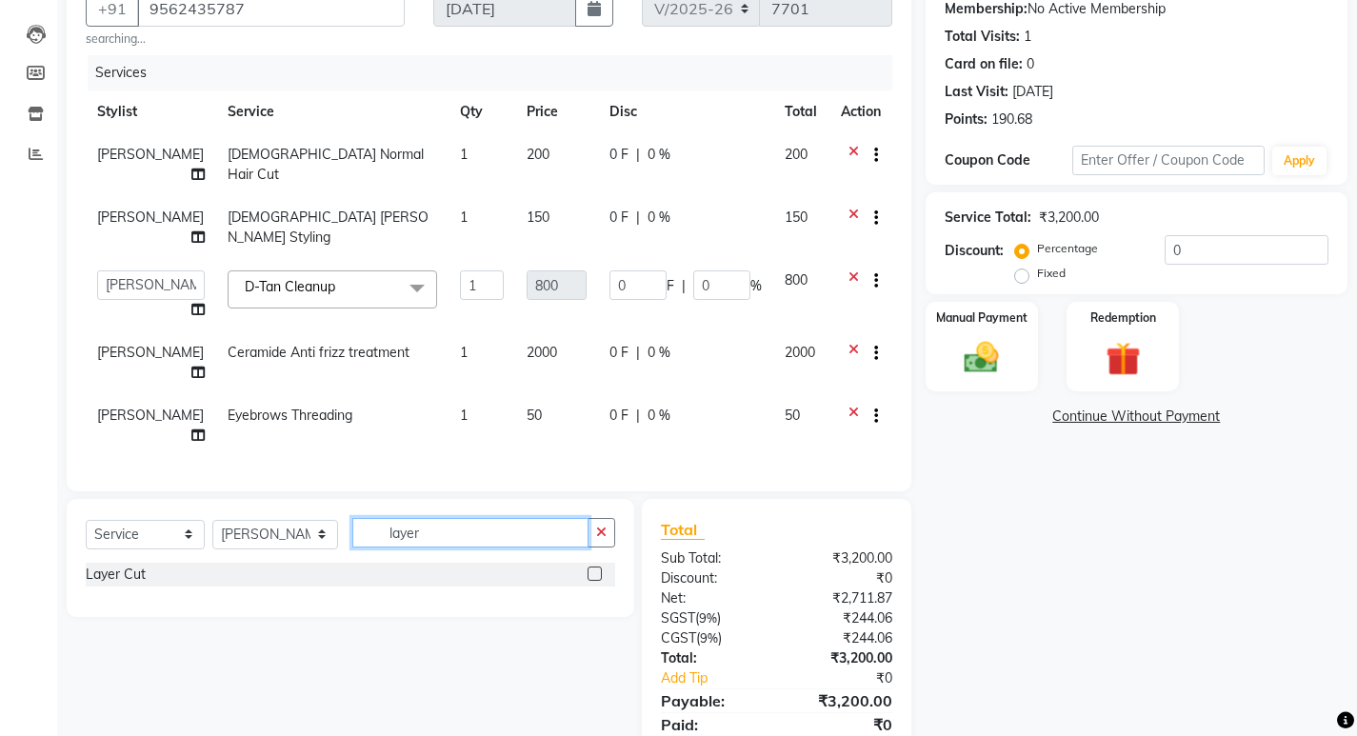
type input "layer"
click at [594, 581] on label at bounding box center [595, 574] width 14 height 14
click at [594, 581] on input "checkbox" at bounding box center [594, 575] width 12 height 12
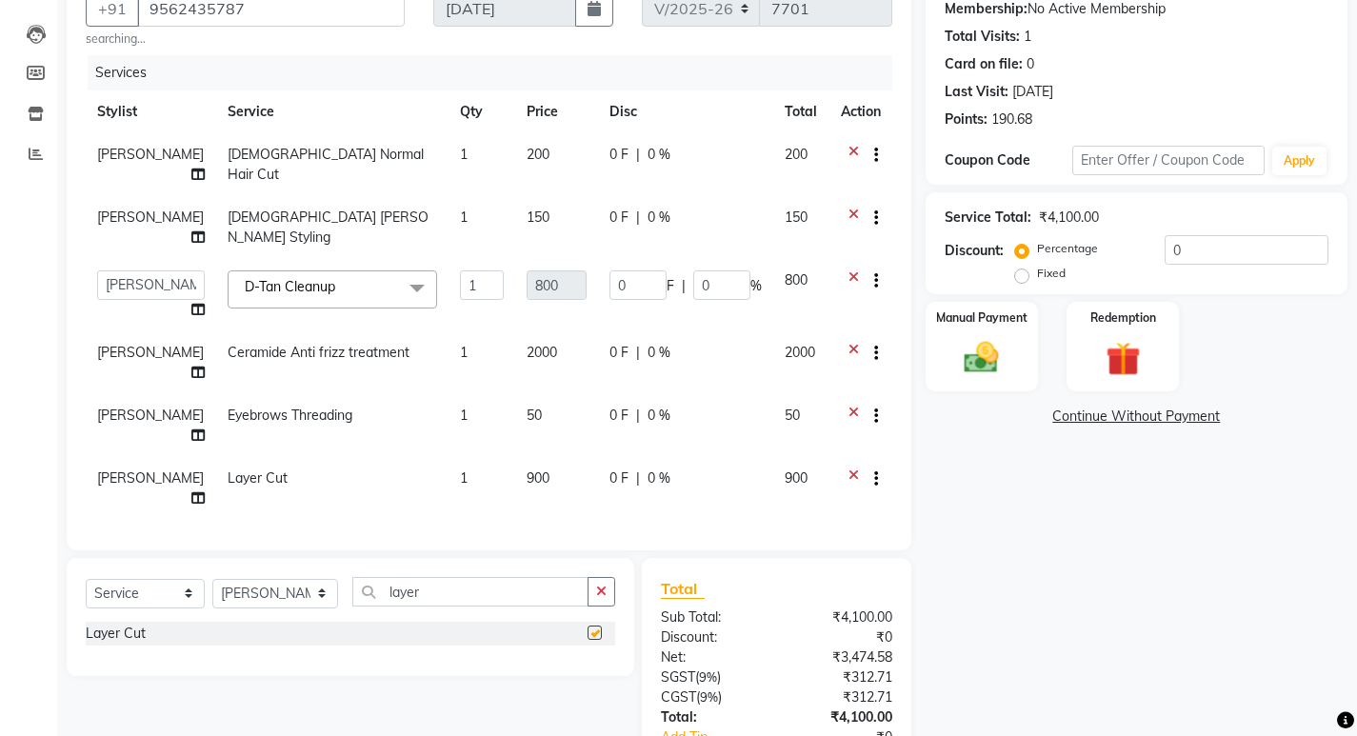
checkbox input "false"
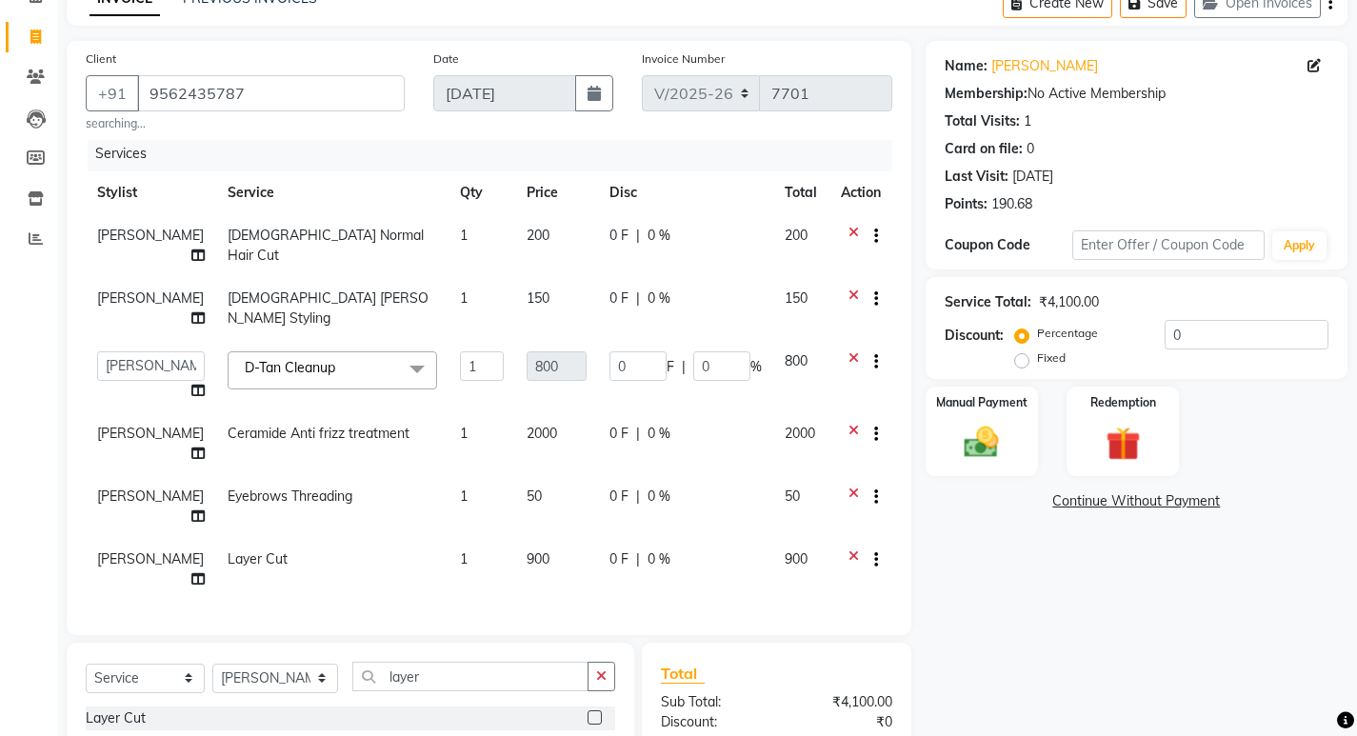
scroll to position [286, 0]
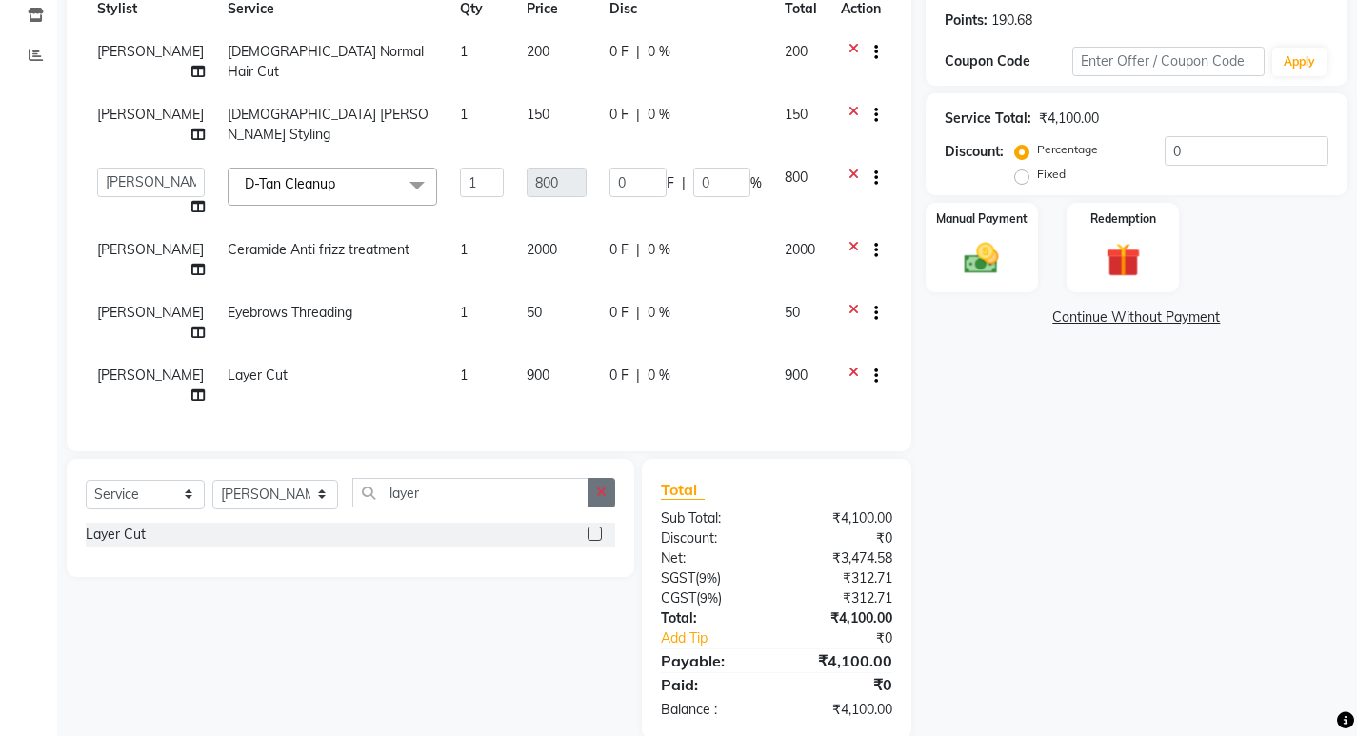
click at [600, 493] on icon "button" at bounding box center [601, 492] width 10 height 13
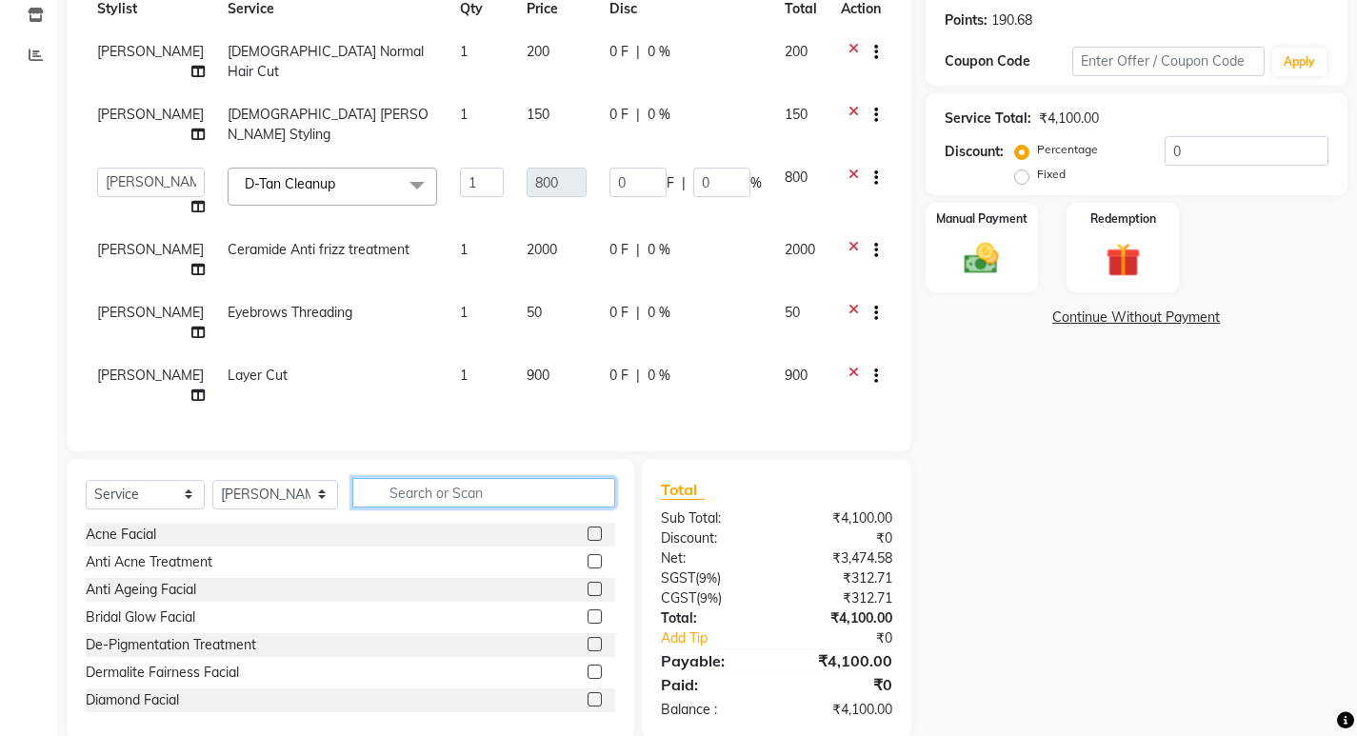
scroll to position [318, 0]
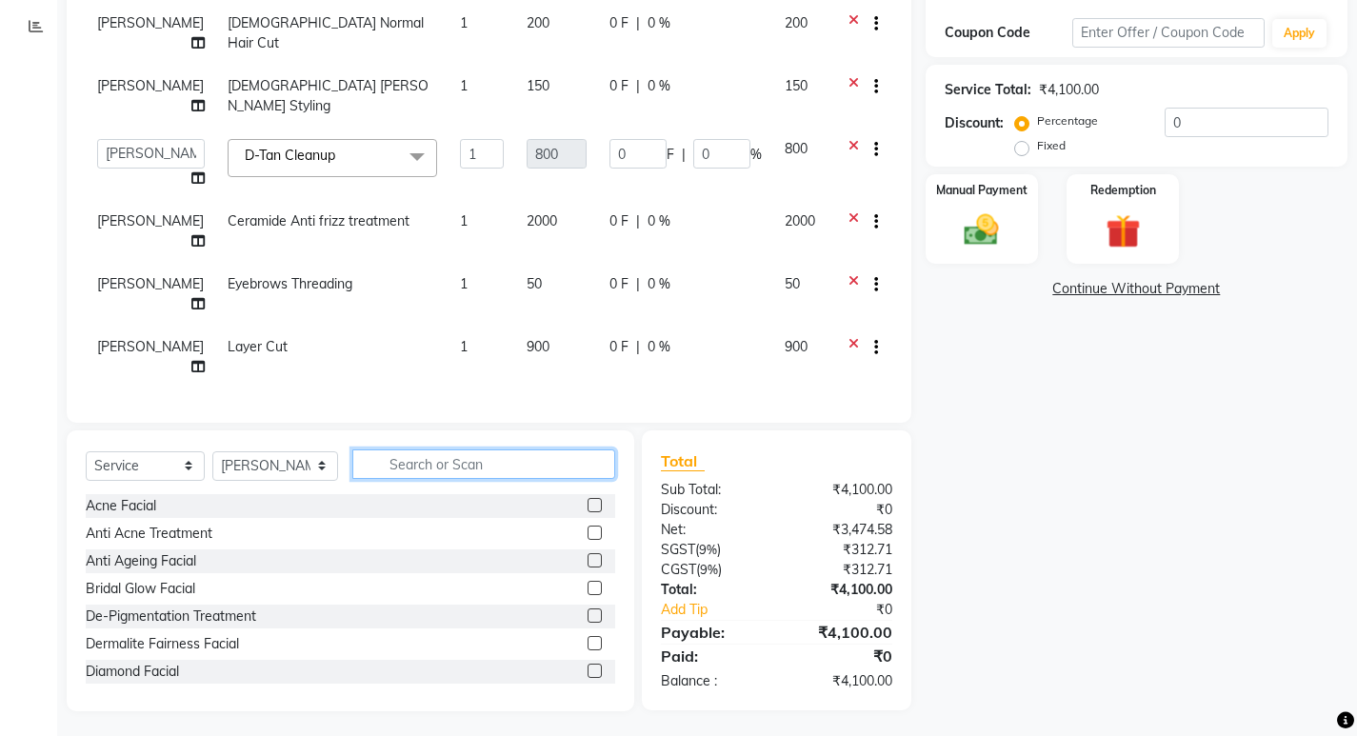
click at [524, 490] on div "Select Service Product Membership Package Voucher Prepaid Gift Card Select Styl…" at bounding box center [351, 472] width 530 height 45
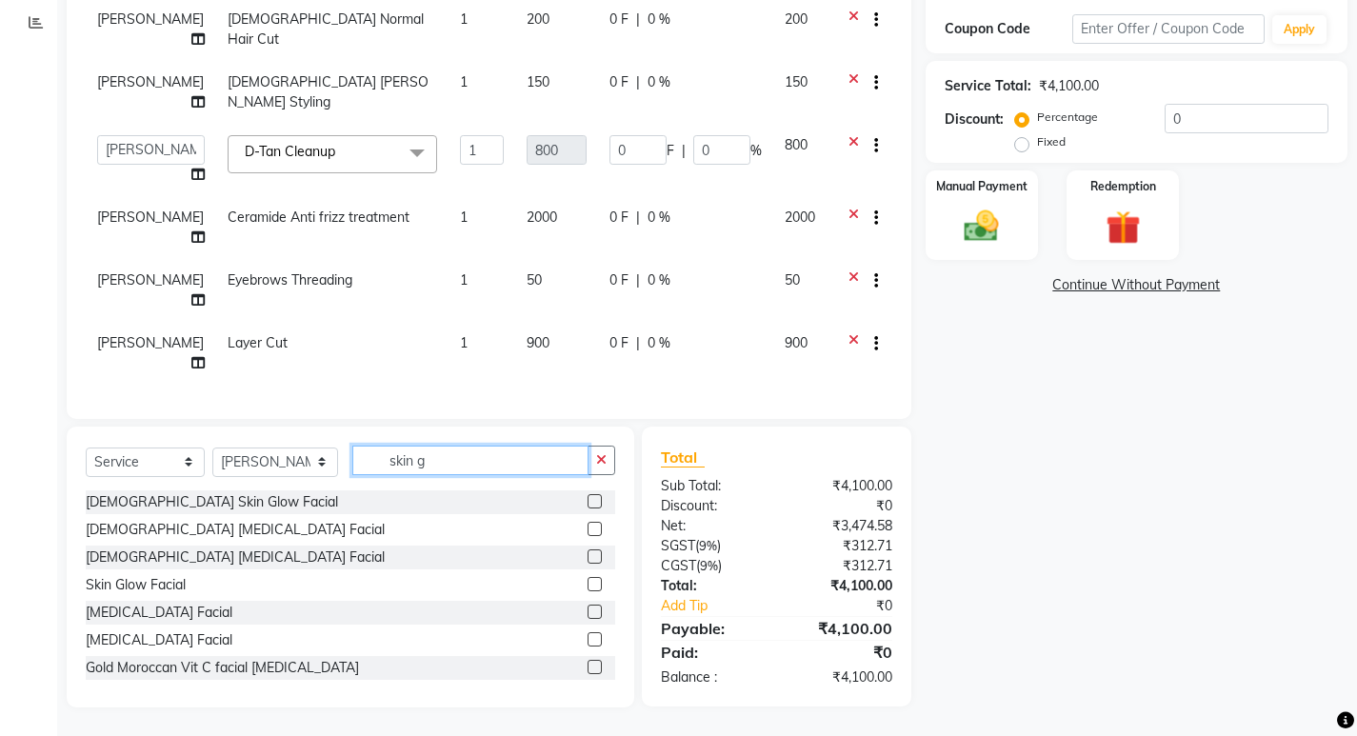
scroll to position [317, 0]
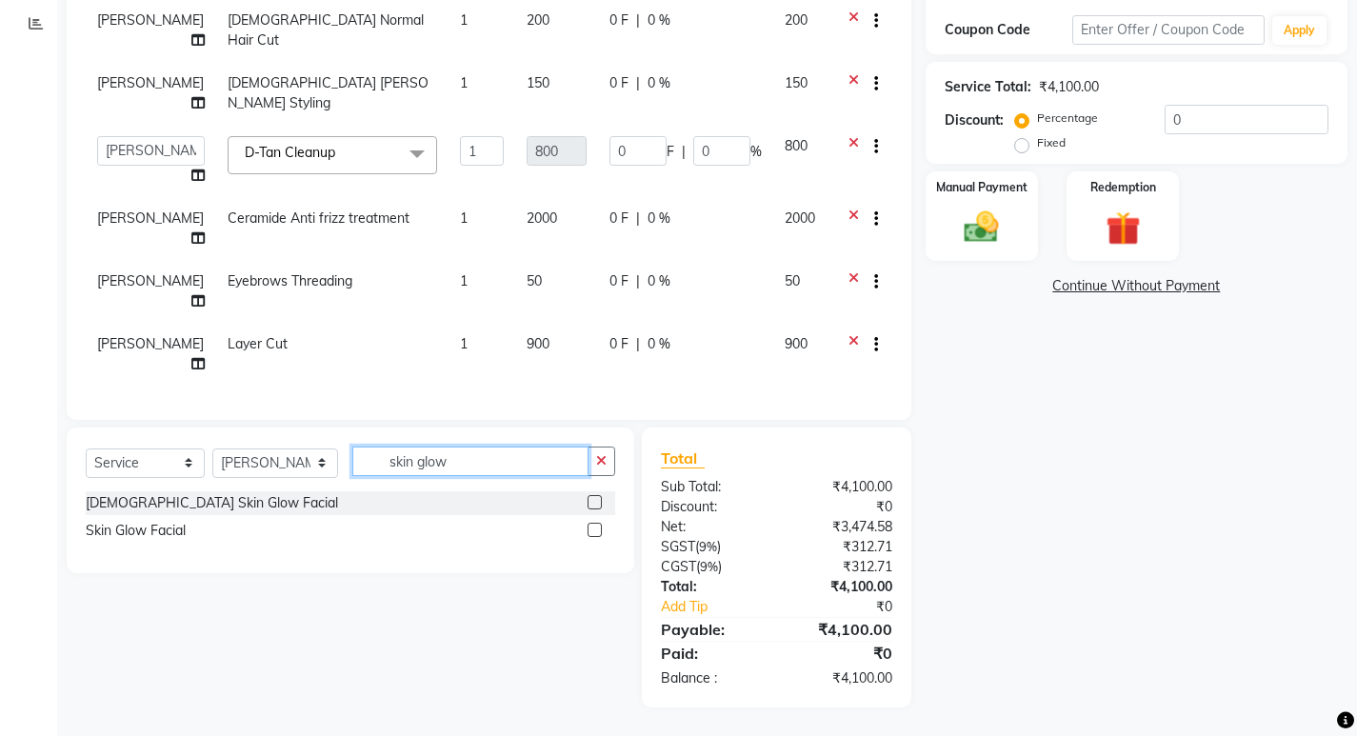
type input "skin glow"
click at [596, 530] on label at bounding box center [595, 530] width 14 height 14
click at [596, 530] on input "checkbox" at bounding box center [594, 531] width 12 height 12
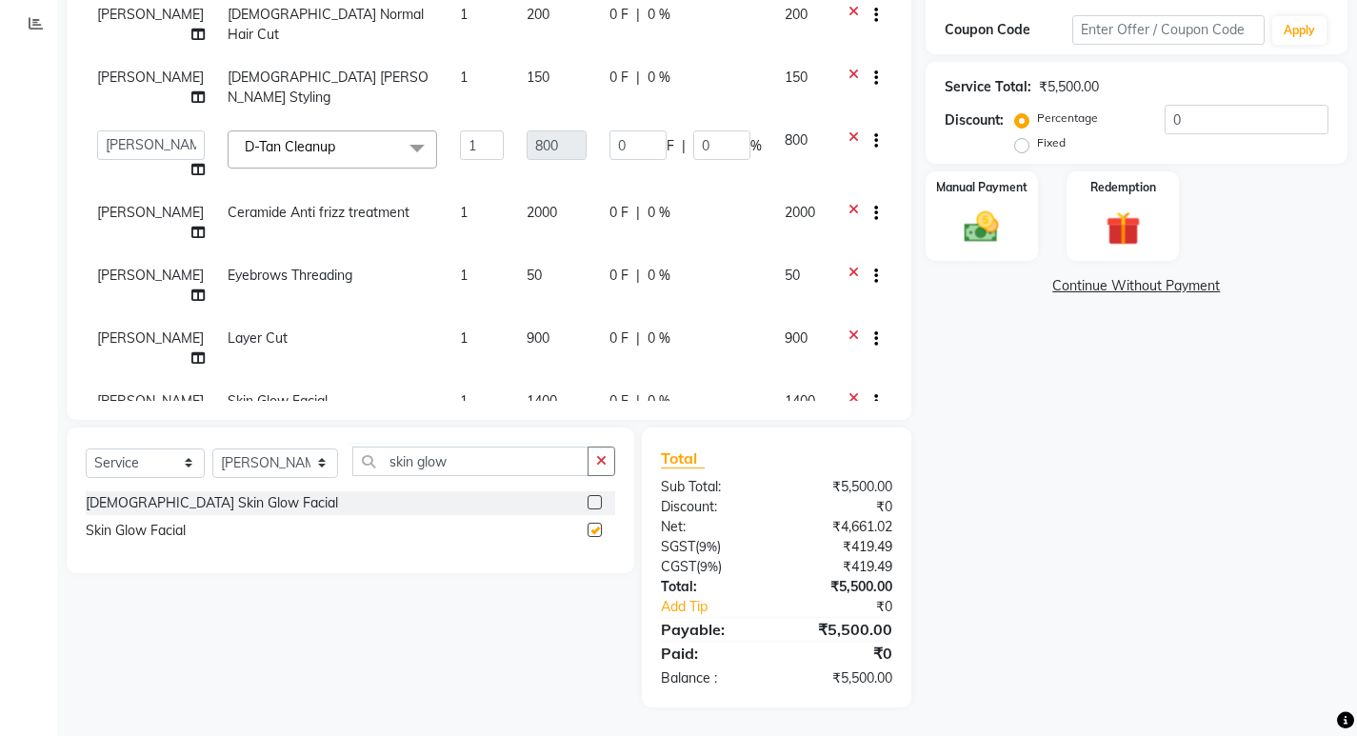
checkbox input "false"
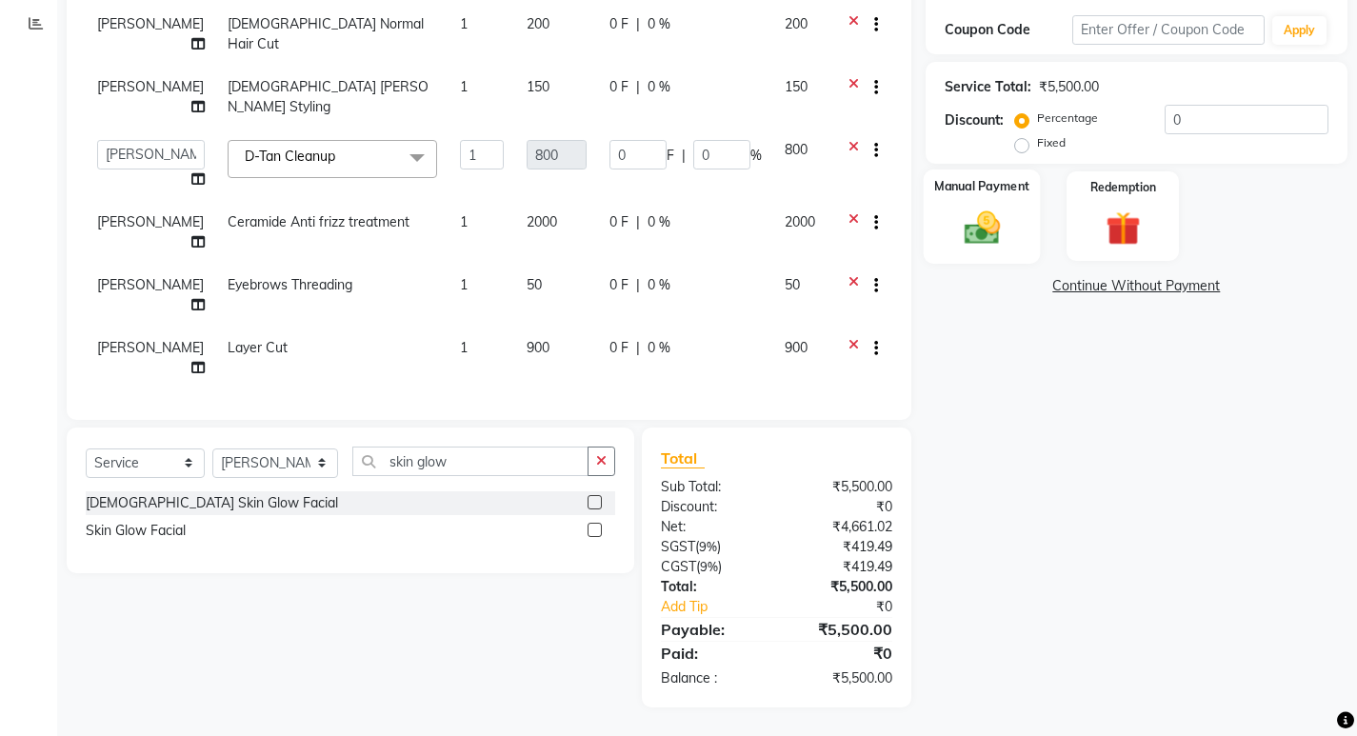
click at [971, 222] on img at bounding box center [981, 227] width 58 height 41
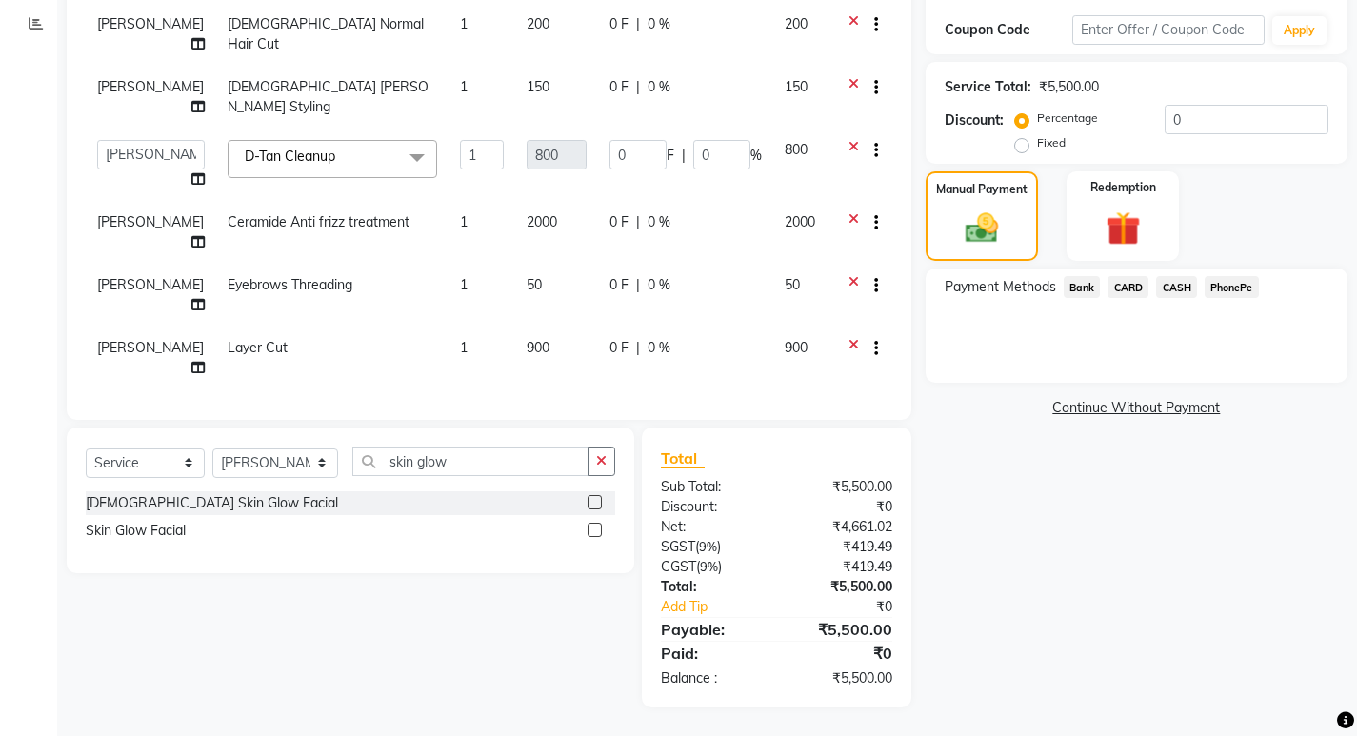
click at [1123, 286] on span "CARD" at bounding box center [1128, 287] width 41 height 22
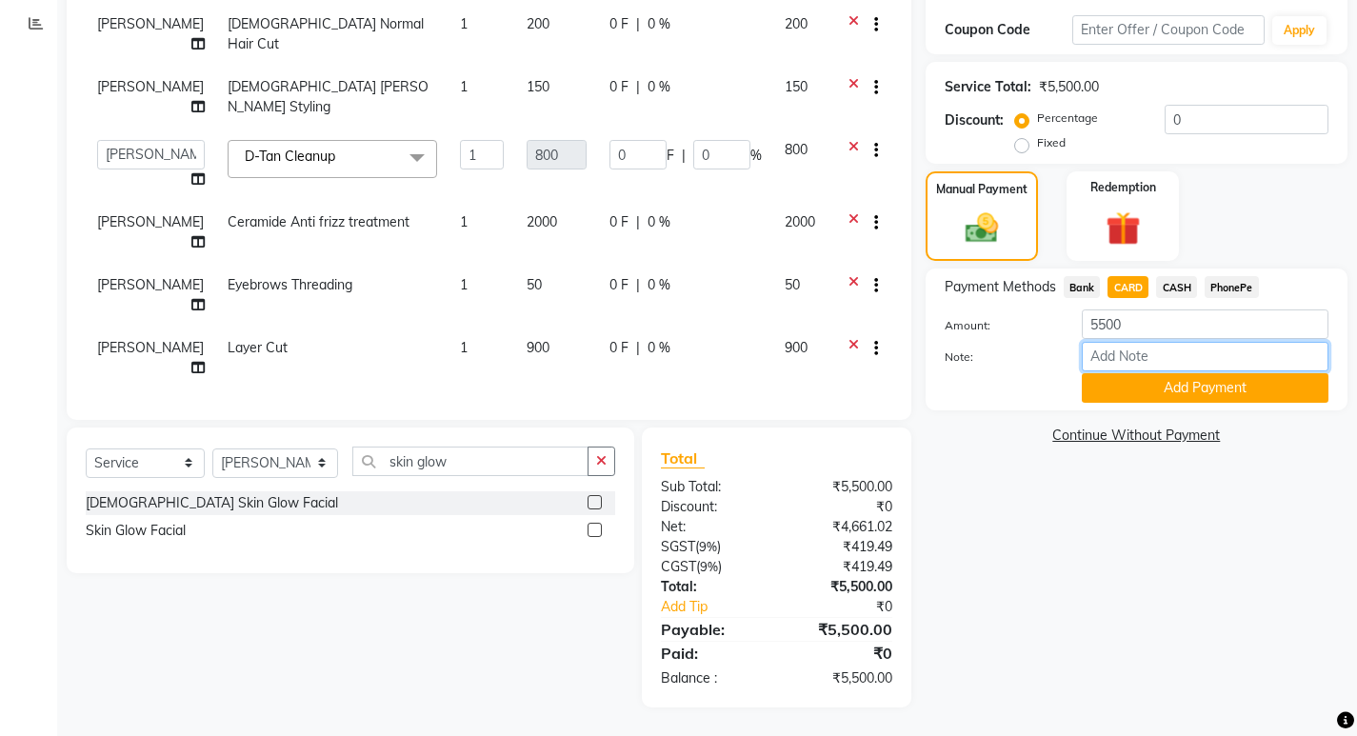
click at [1145, 355] on input "Note:" at bounding box center [1205, 357] width 247 height 30
type input "SARIGA"
click at [1183, 395] on button "Add Payment" at bounding box center [1205, 388] width 247 height 30
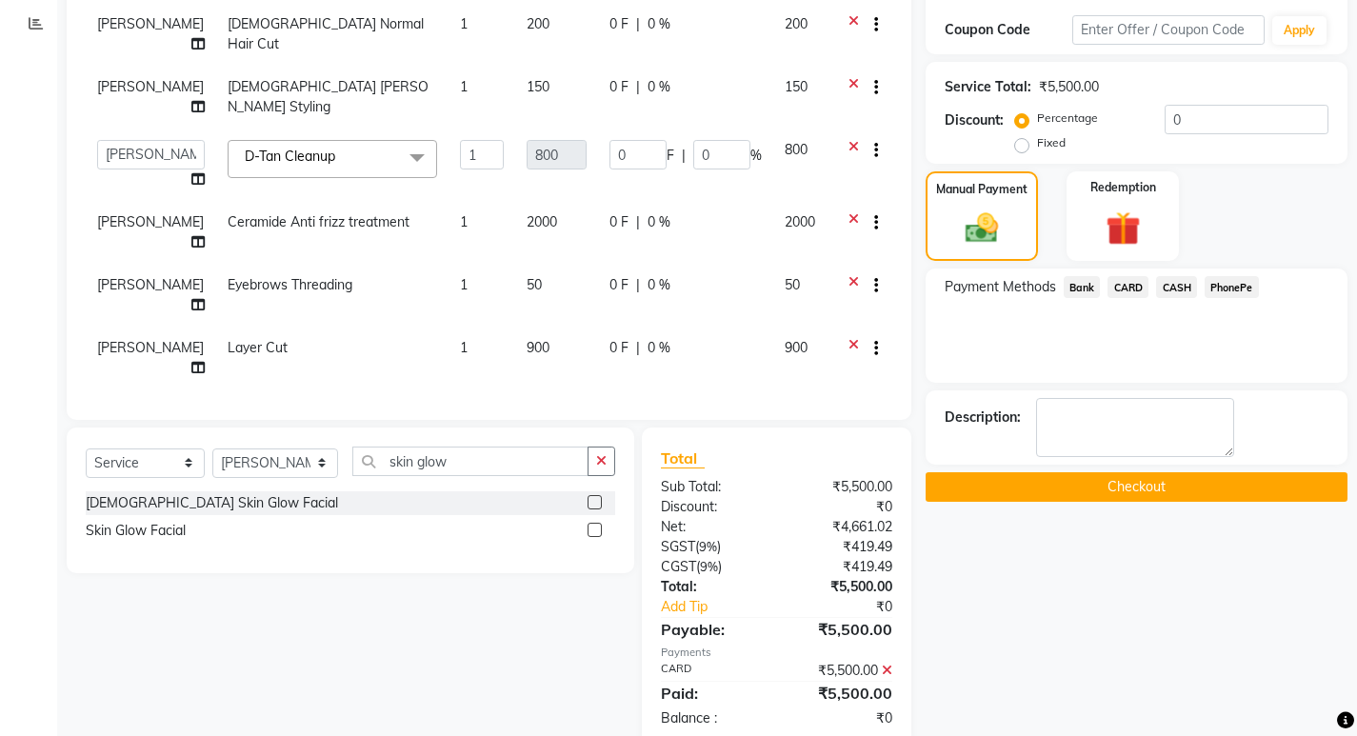
scroll to position [357, 0]
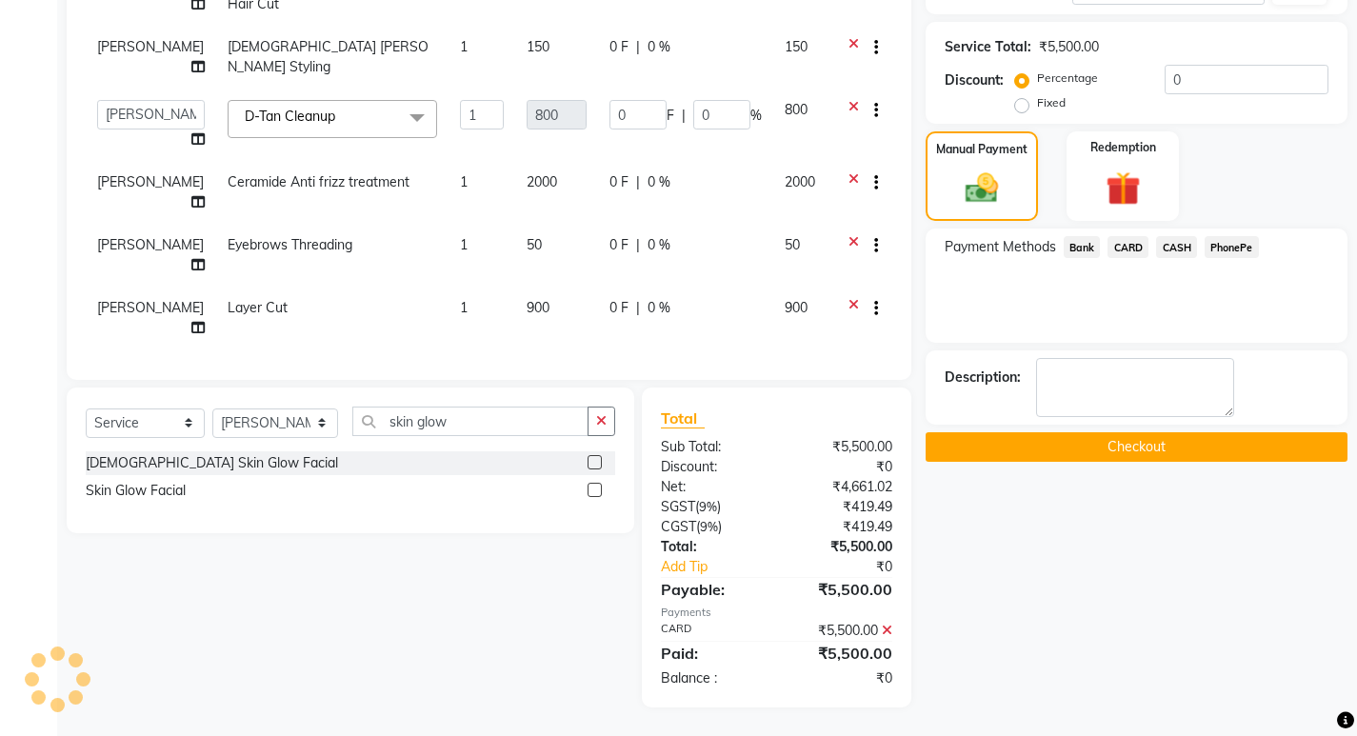
click at [1131, 456] on button "Checkout" at bounding box center [1137, 447] width 422 height 30
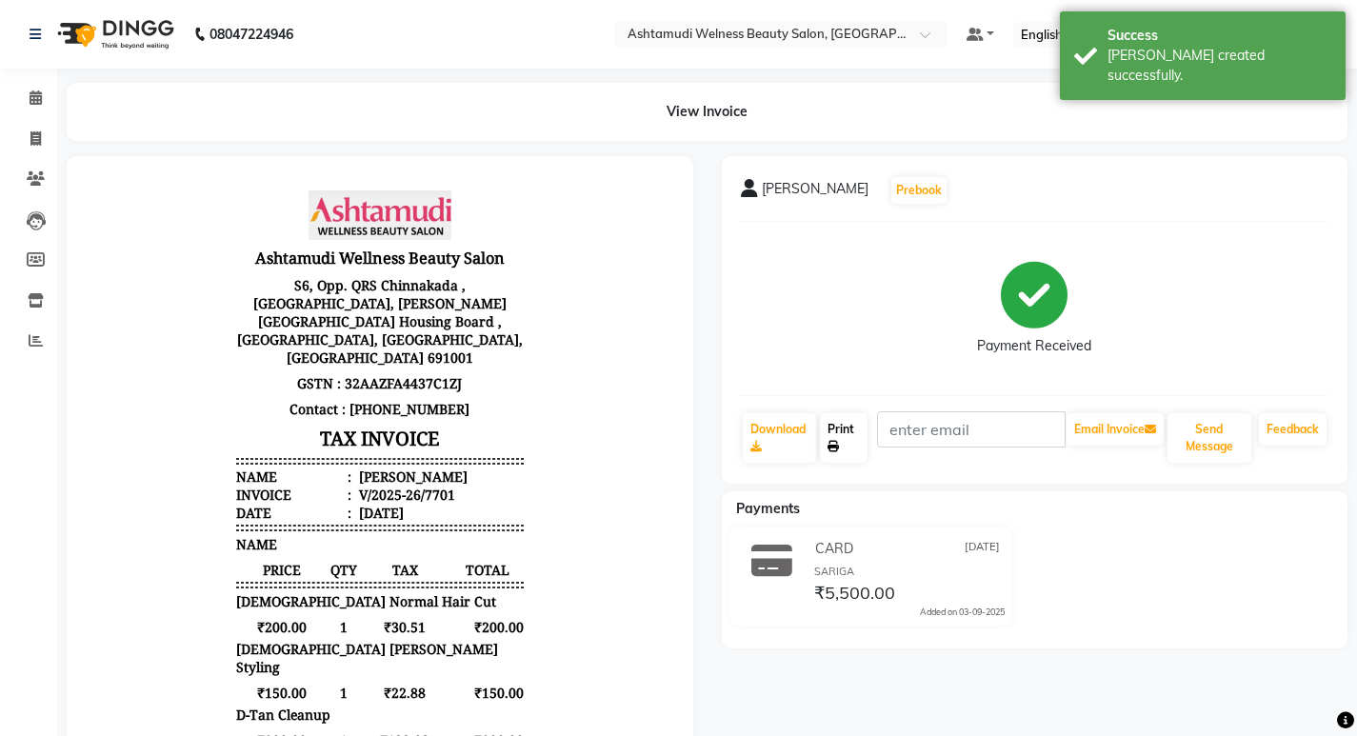
click at [842, 444] on link "Print" at bounding box center [844, 438] width 48 height 50
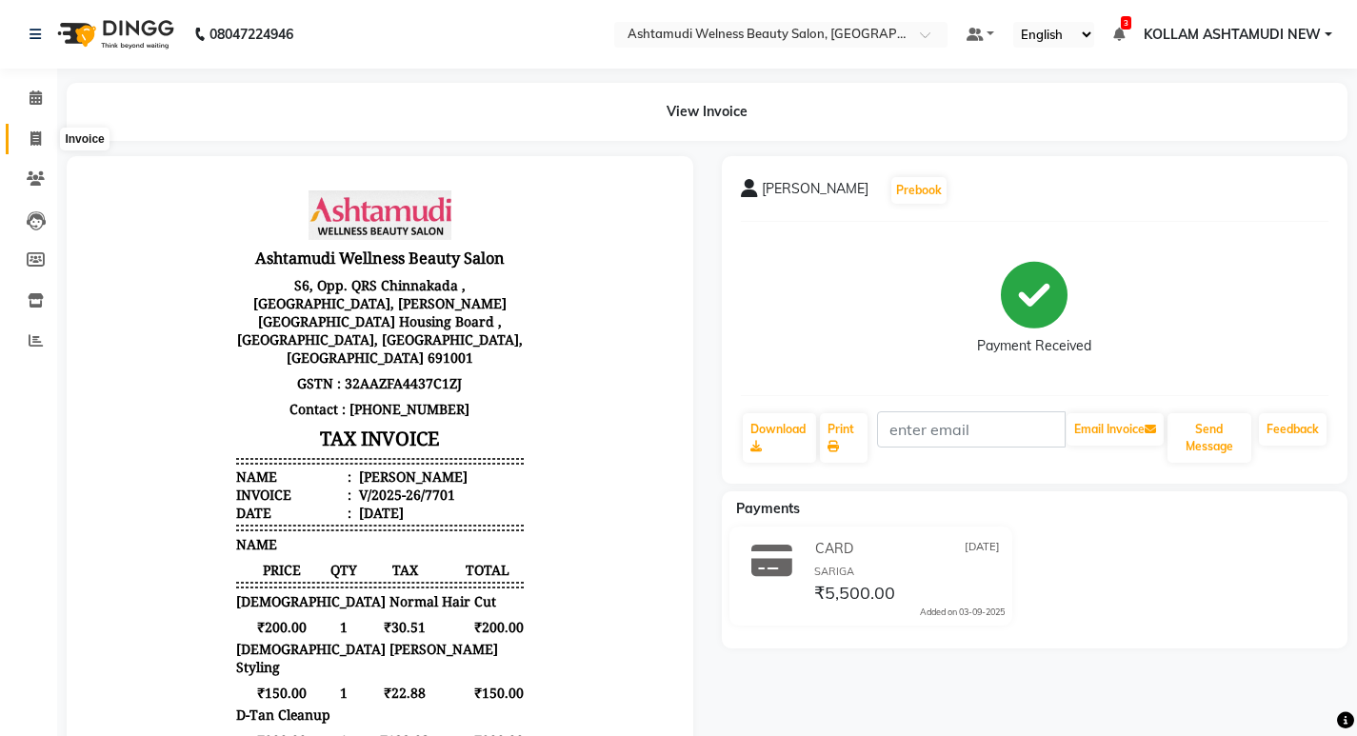
click at [30, 140] on icon at bounding box center [35, 138] width 10 height 14
select select "4529"
select select "service"
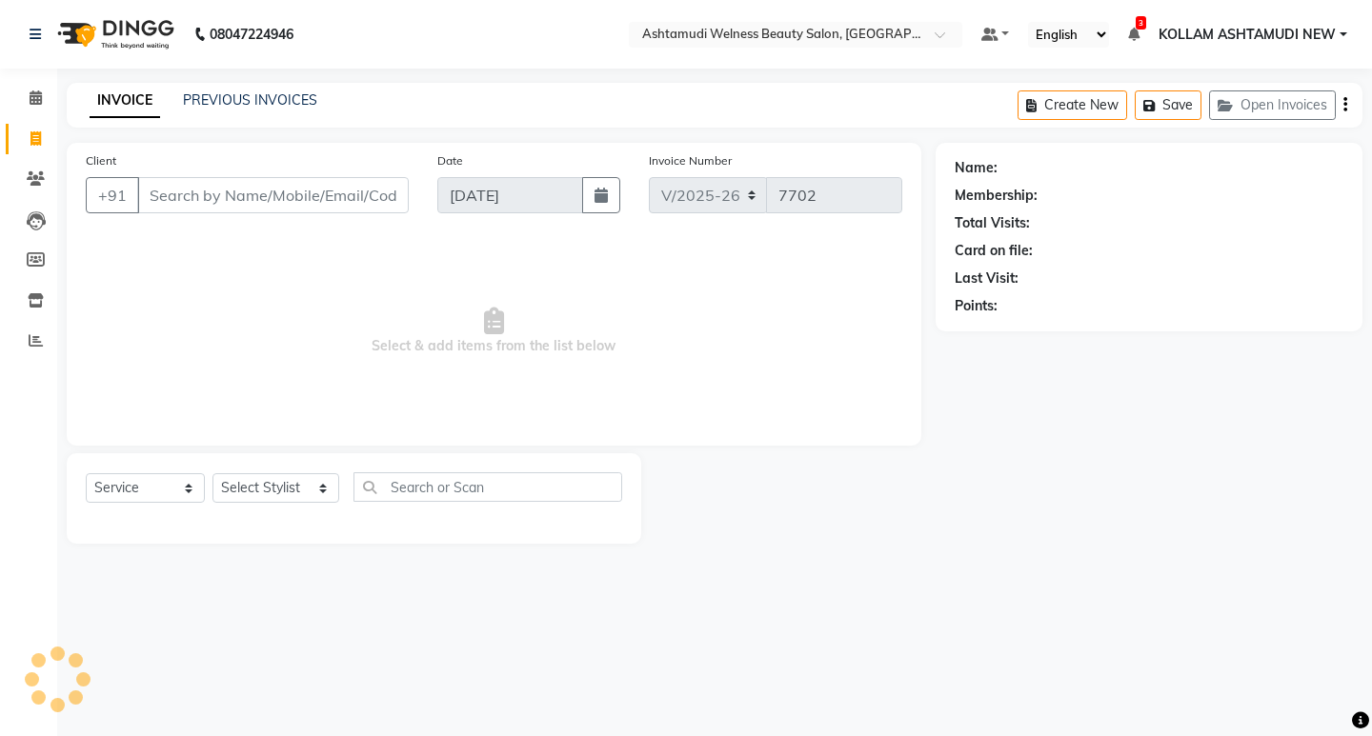
click at [290, 186] on input "Client" at bounding box center [272, 195] width 271 height 36
click at [175, 190] on input "7756843790" at bounding box center [224, 195] width 174 height 36
type input "7736843790"
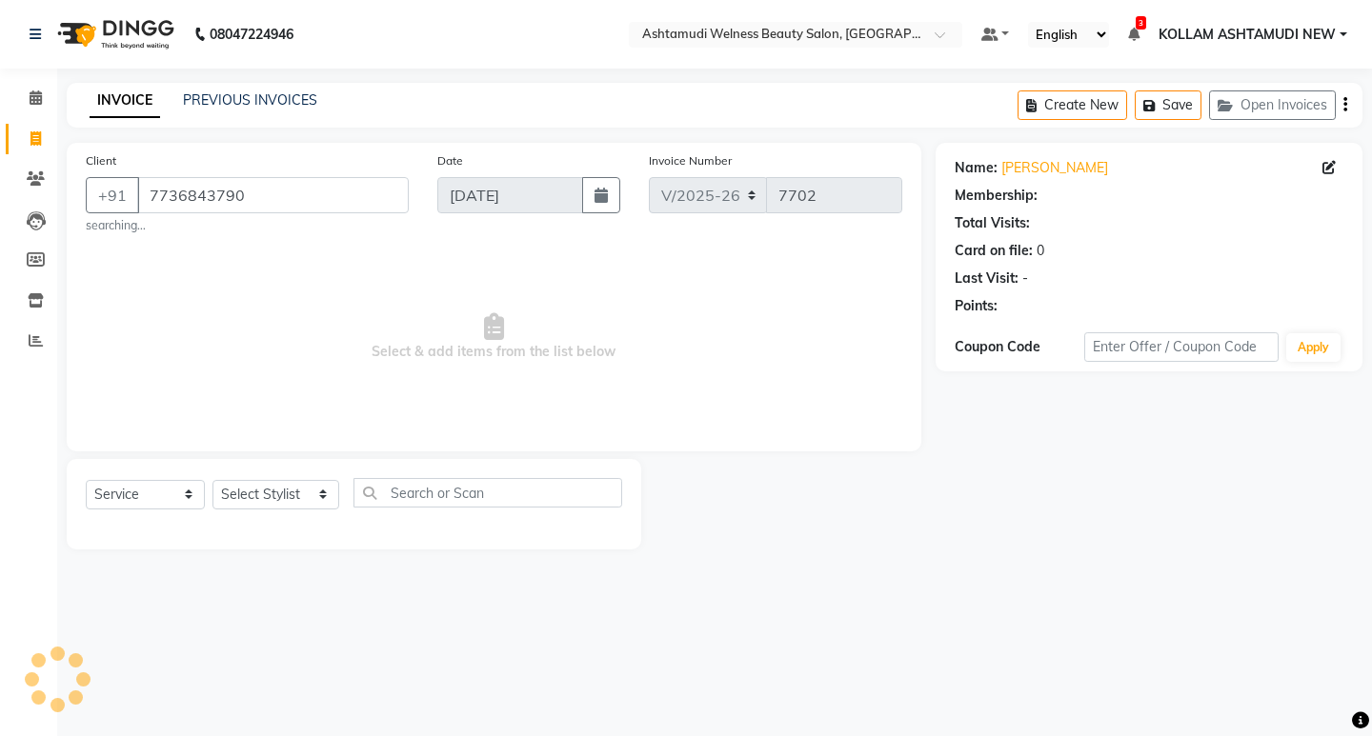
select select "1: Object"
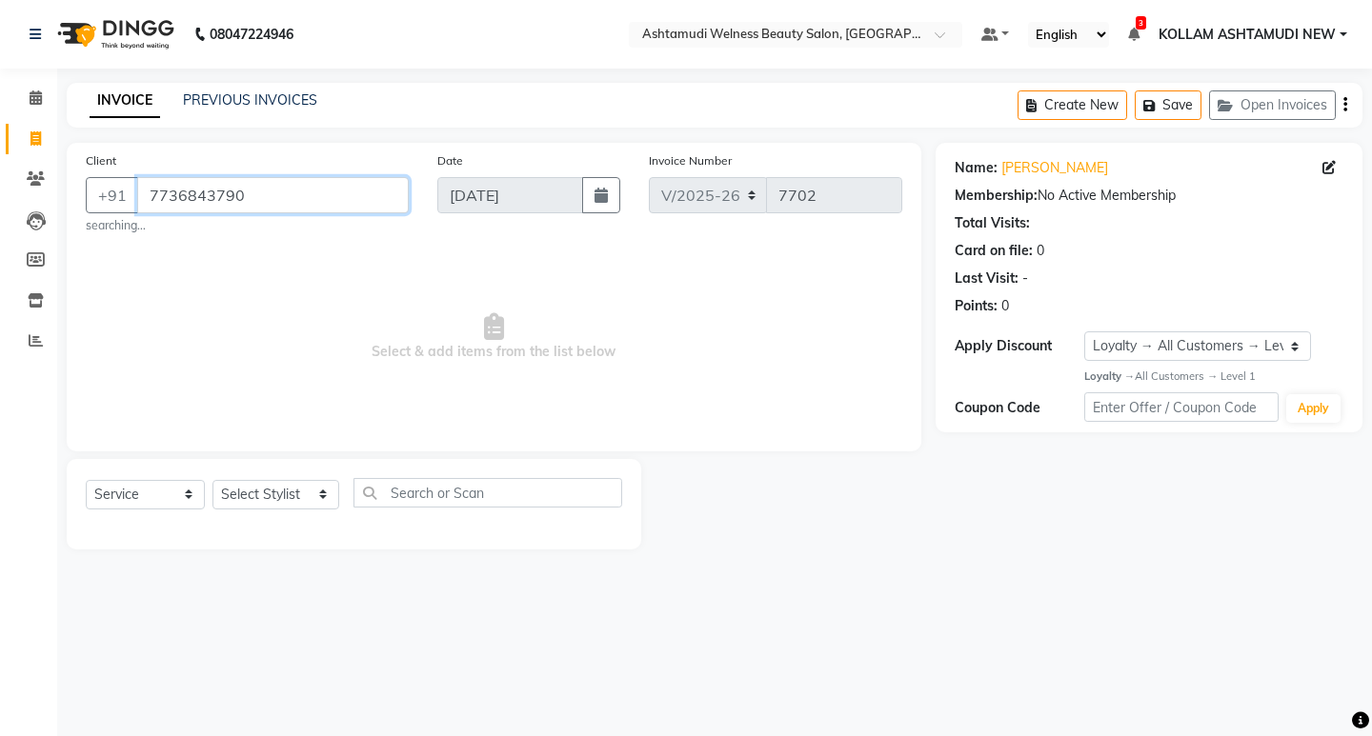
click at [327, 194] on input "7736843790" at bounding box center [272, 195] width 271 height 36
click at [258, 502] on select "Select Stylist [PERSON_NAME] Admin [PERSON_NAME] [PERSON_NAME] [PERSON_NAME] M …" at bounding box center [275, 495] width 127 height 30
select select "28655"
click at [212, 480] on select "Select Stylist [PERSON_NAME] Admin [PERSON_NAME] [PERSON_NAME] [PERSON_NAME] M …" at bounding box center [275, 495] width 127 height 30
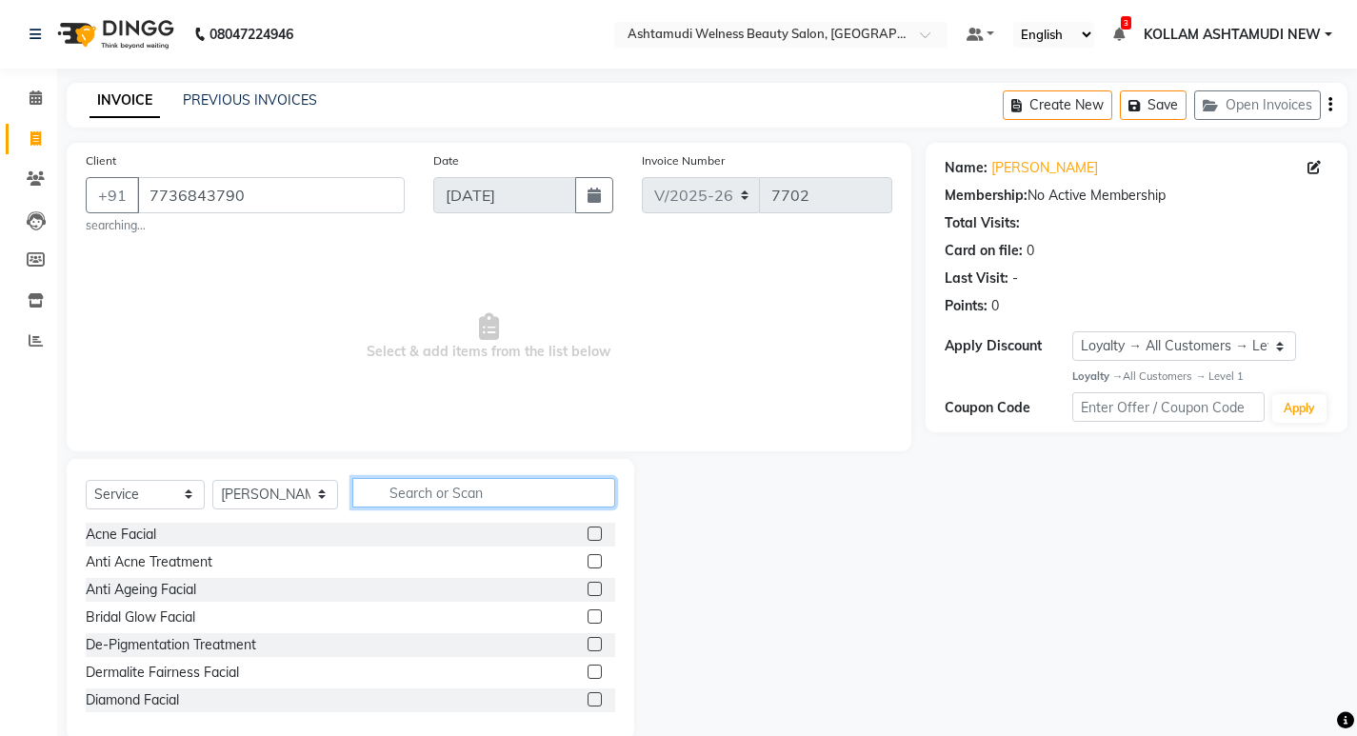
click at [479, 482] on input "text" at bounding box center [483, 493] width 263 height 30
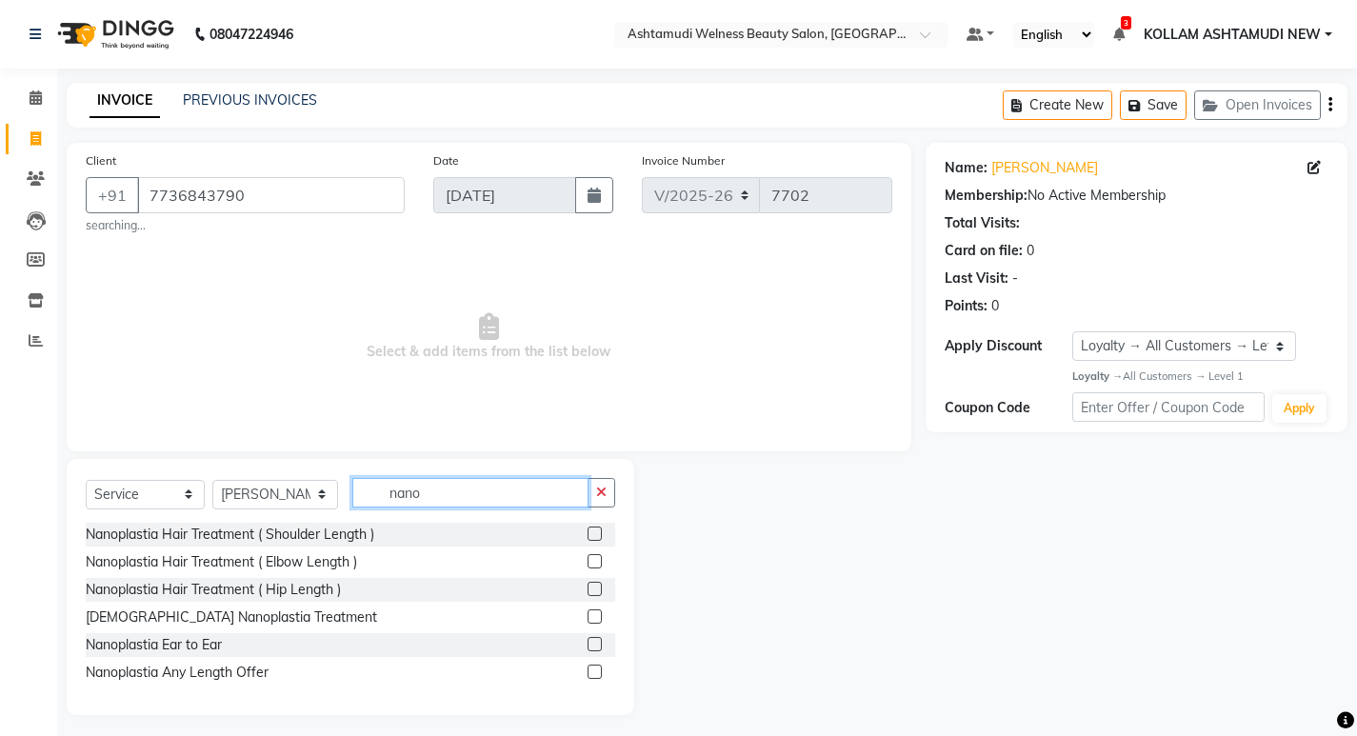
type input "nano"
click at [593, 673] on label at bounding box center [595, 672] width 14 height 14
click at [593, 673] on input "checkbox" at bounding box center [594, 673] width 12 height 12
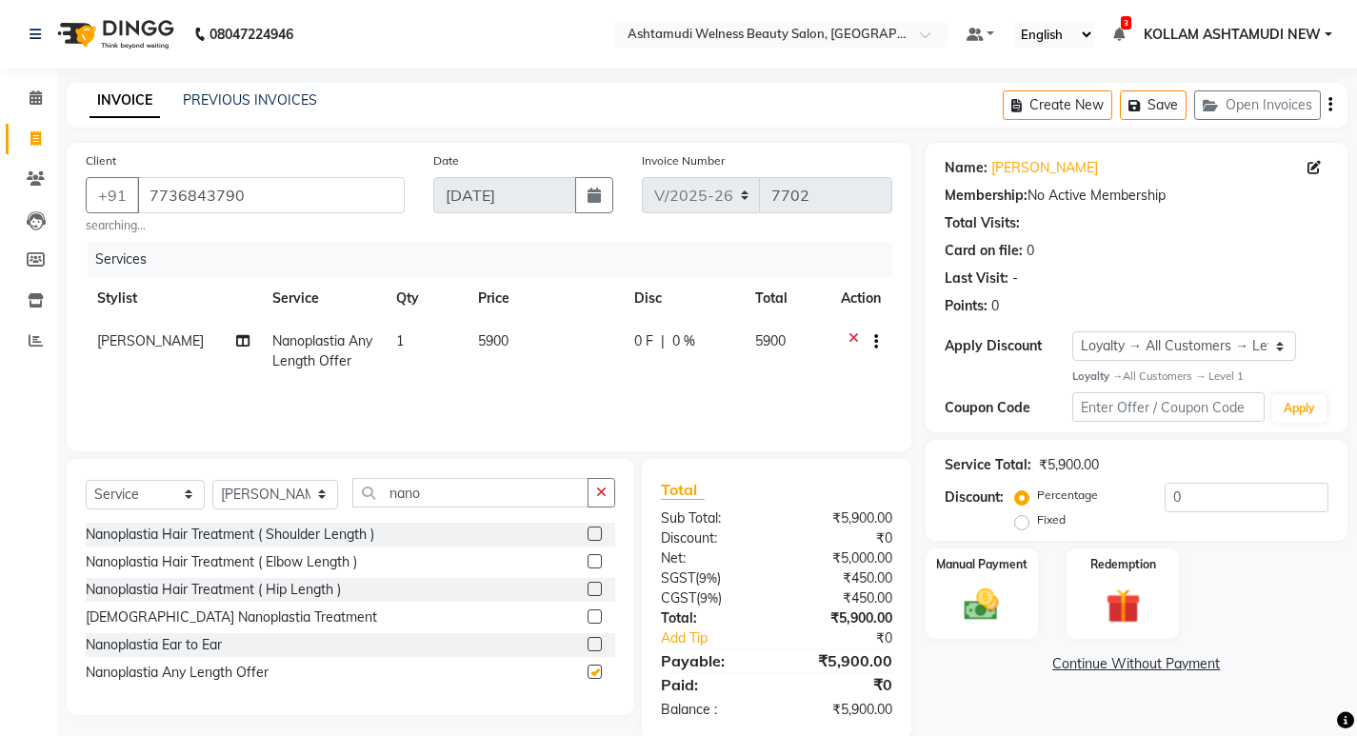
checkbox input "false"
click at [171, 495] on select "Select Service Product Membership Package Voucher Prepaid Gift Card" at bounding box center [145, 495] width 119 height 30
select select "product"
click at [86, 480] on select "Select Service Product Membership Package Voucher Prepaid Gift Card" at bounding box center [145, 495] width 119 height 30
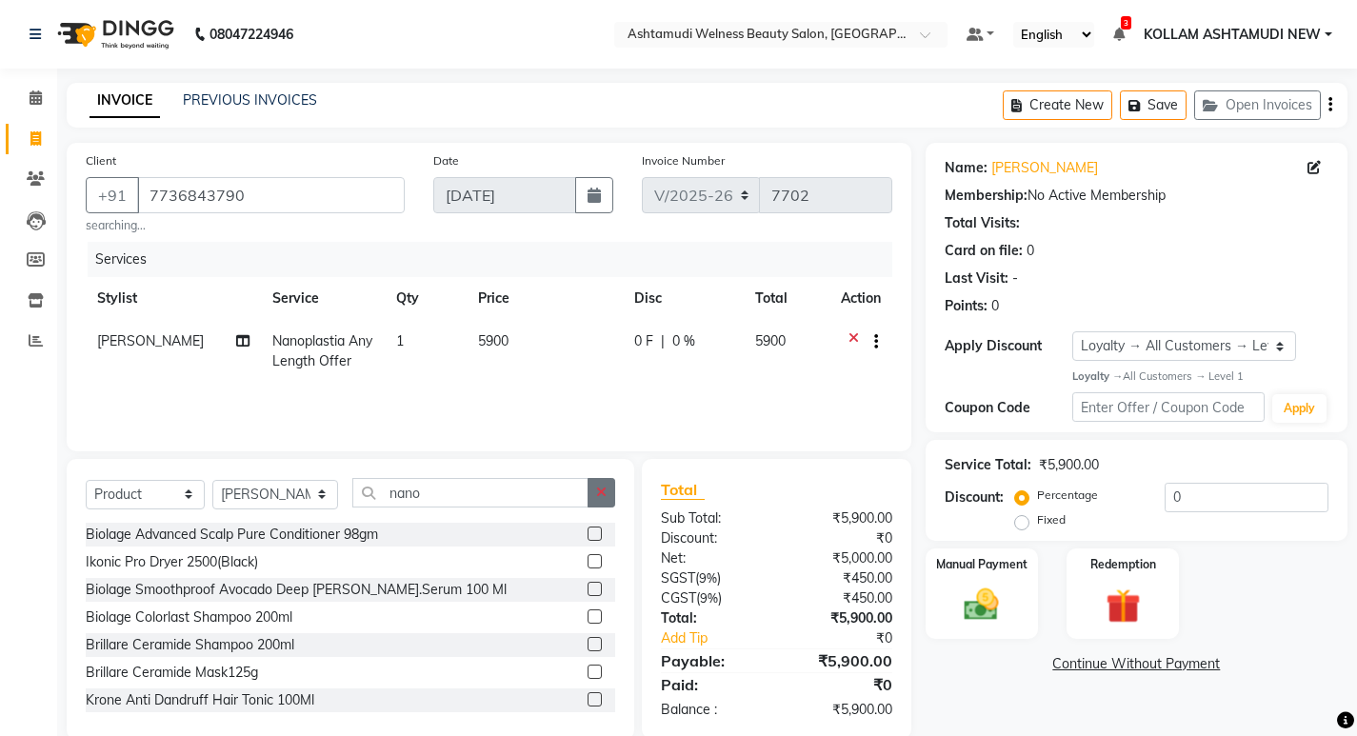
click at [591, 491] on button "button" at bounding box center [602, 493] width 28 height 30
click at [501, 495] on input "text" at bounding box center [483, 493] width 263 height 30
type input "8902979004954"
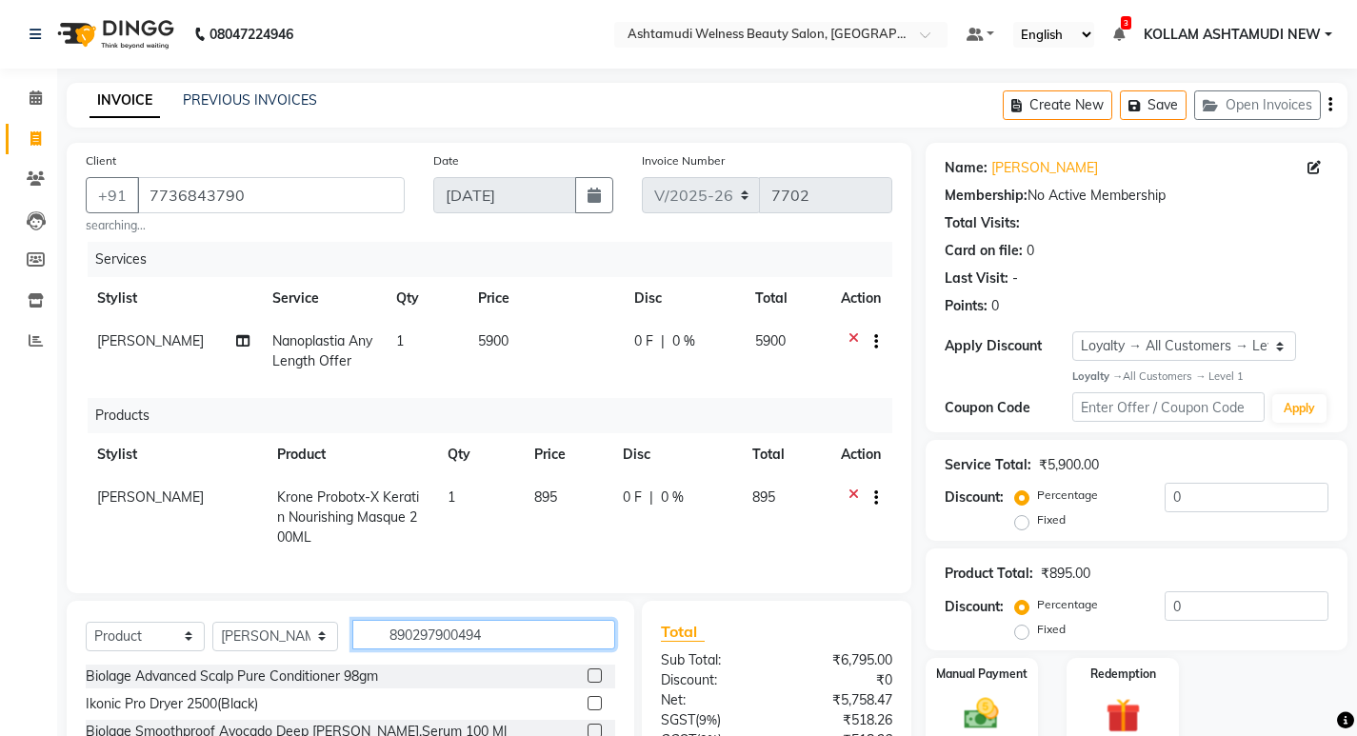
type input "8902979004947"
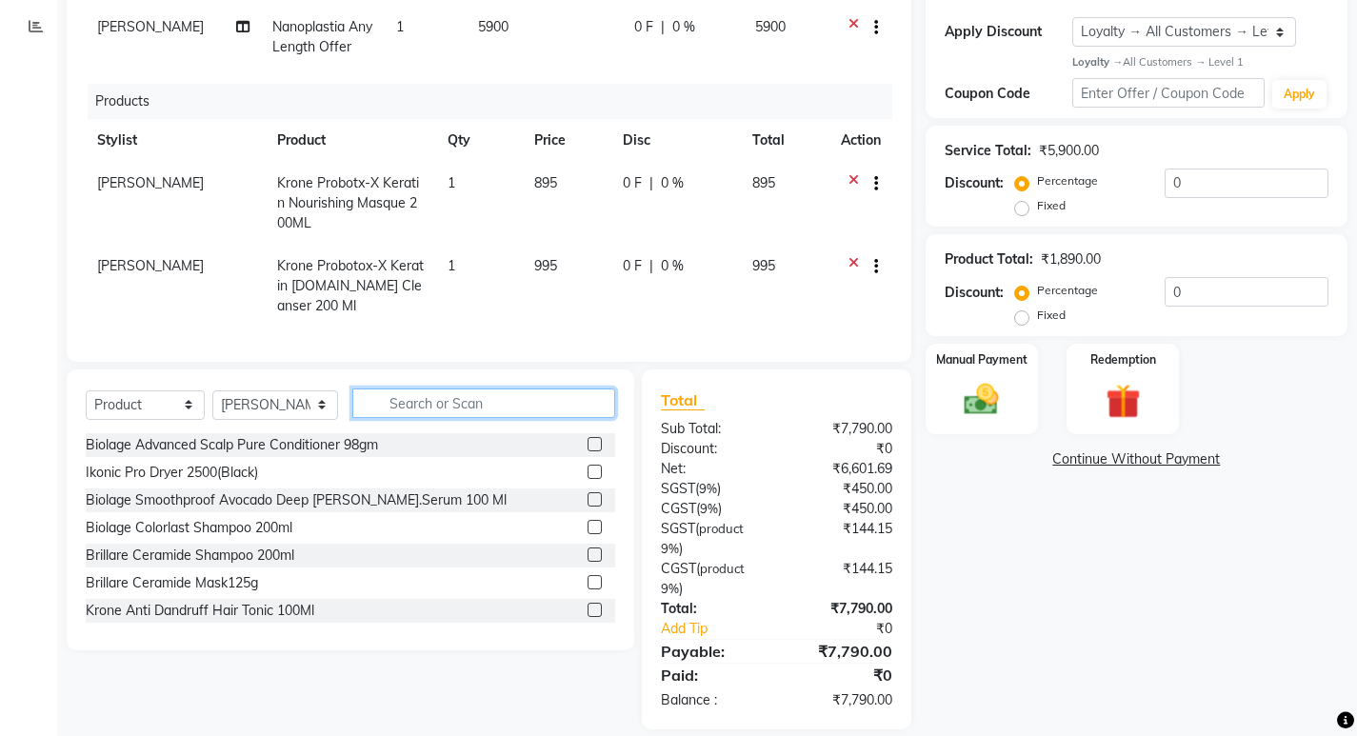
scroll to position [350, 0]
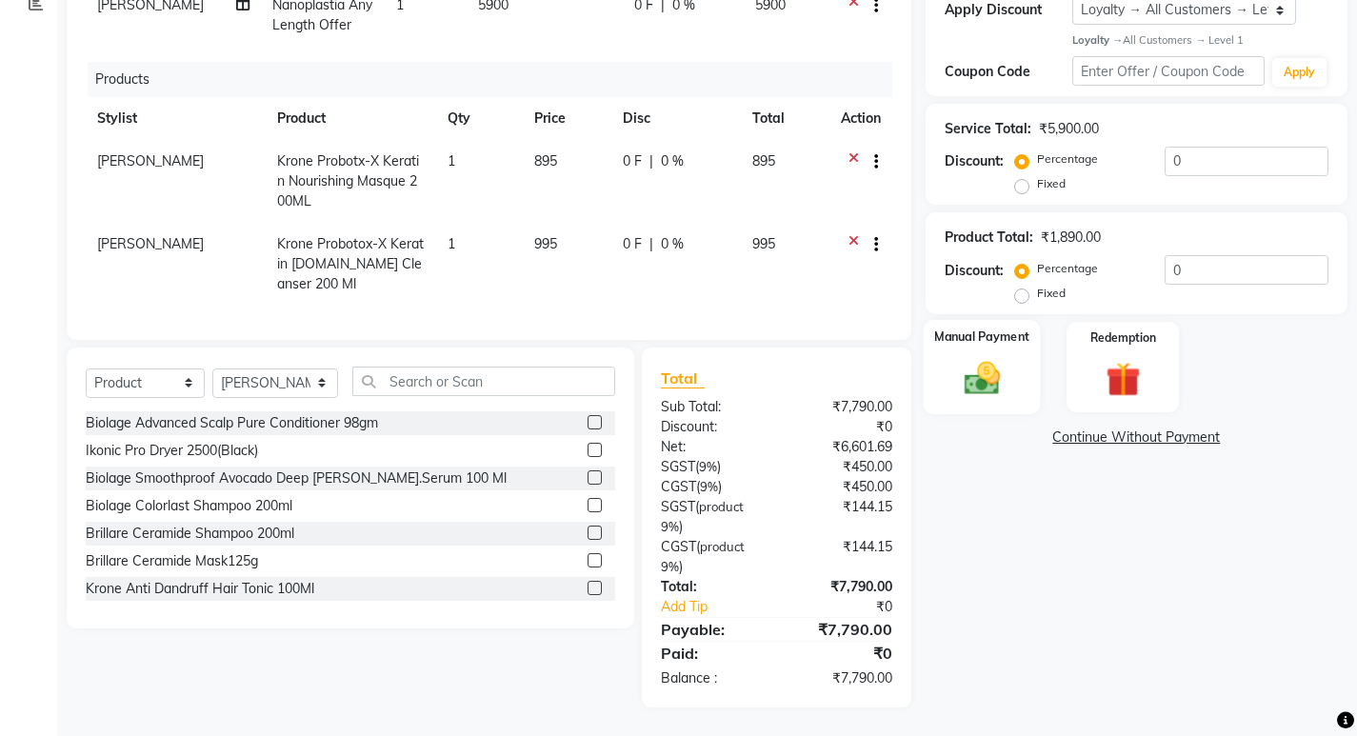
click at [981, 370] on img at bounding box center [981, 377] width 58 height 41
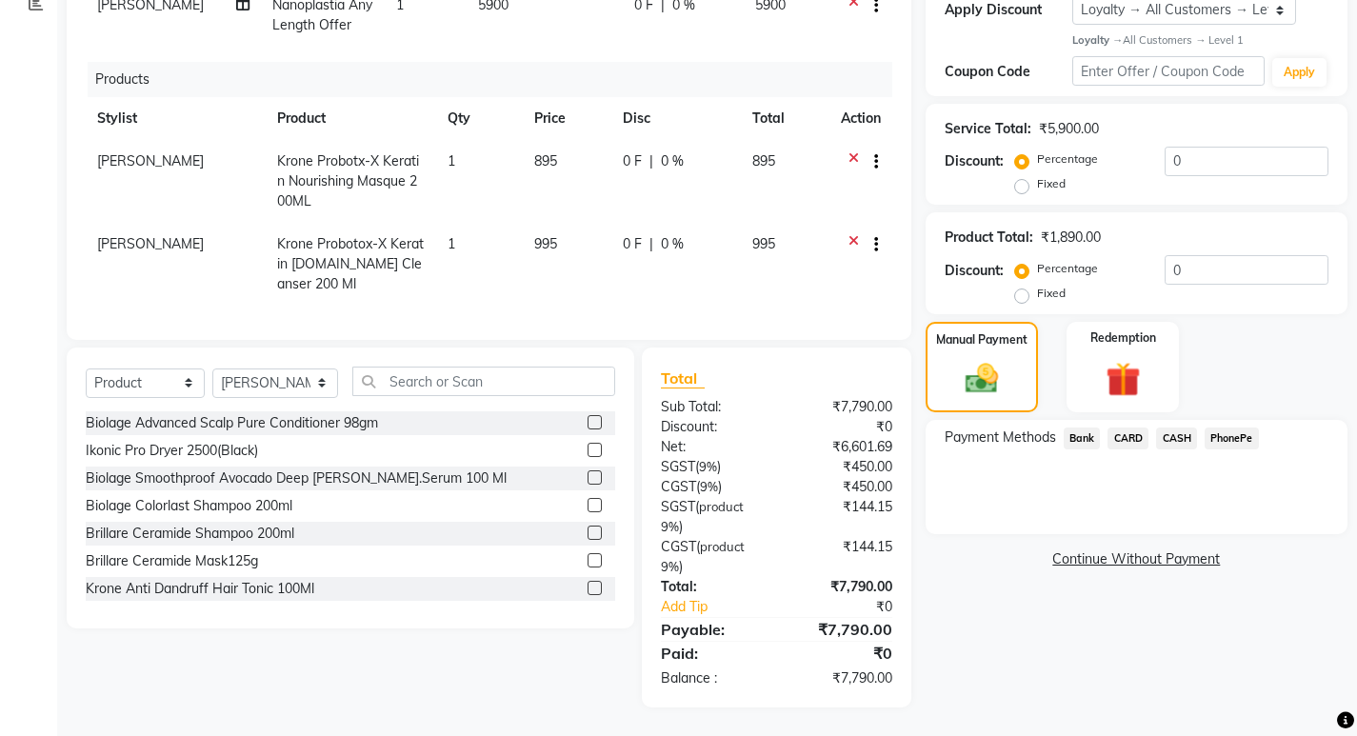
click at [1177, 428] on span "CASH" at bounding box center [1176, 439] width 41 height 22
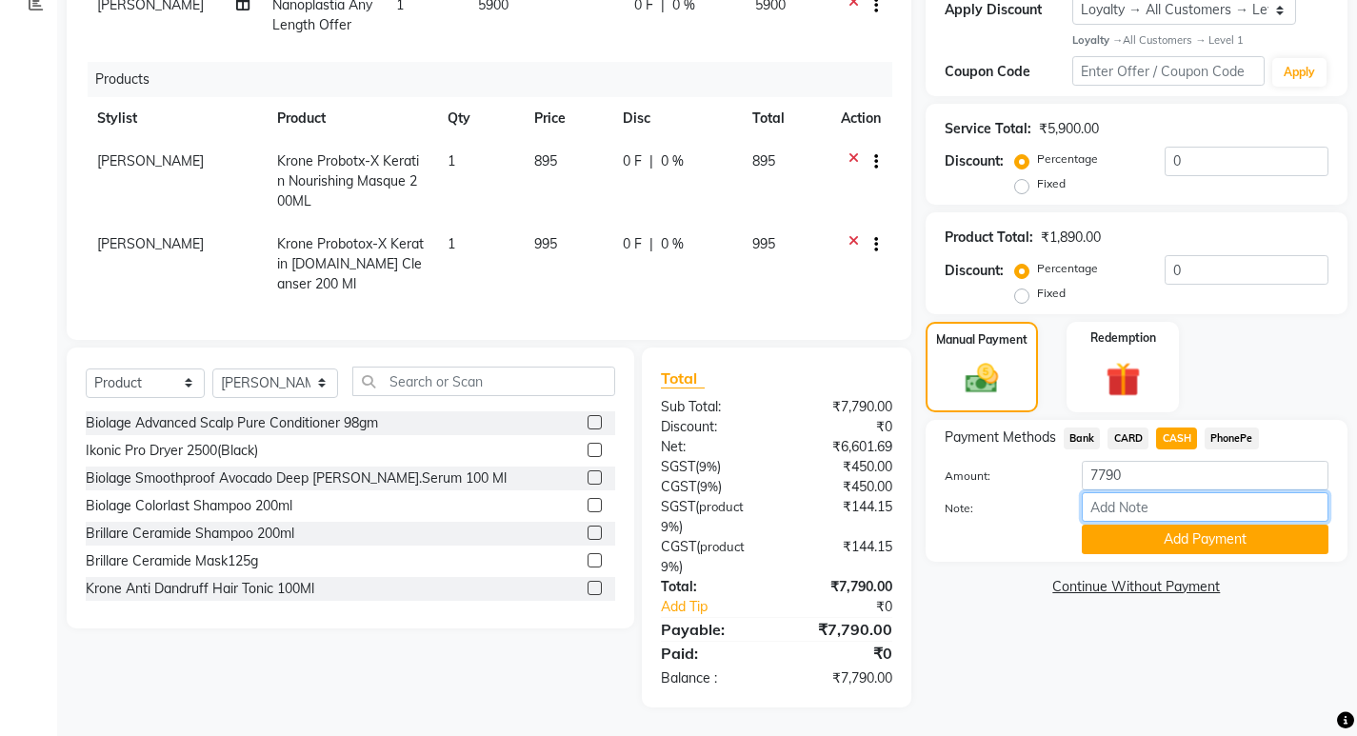
click at [1148, 492] on input "Note:" at bounding box center [1205, 507] width 247 height 30
type input "SARIGA"
click at [1167, 525] on button "Add Payment" at bounding box center [1205, 540] width 247 height 30
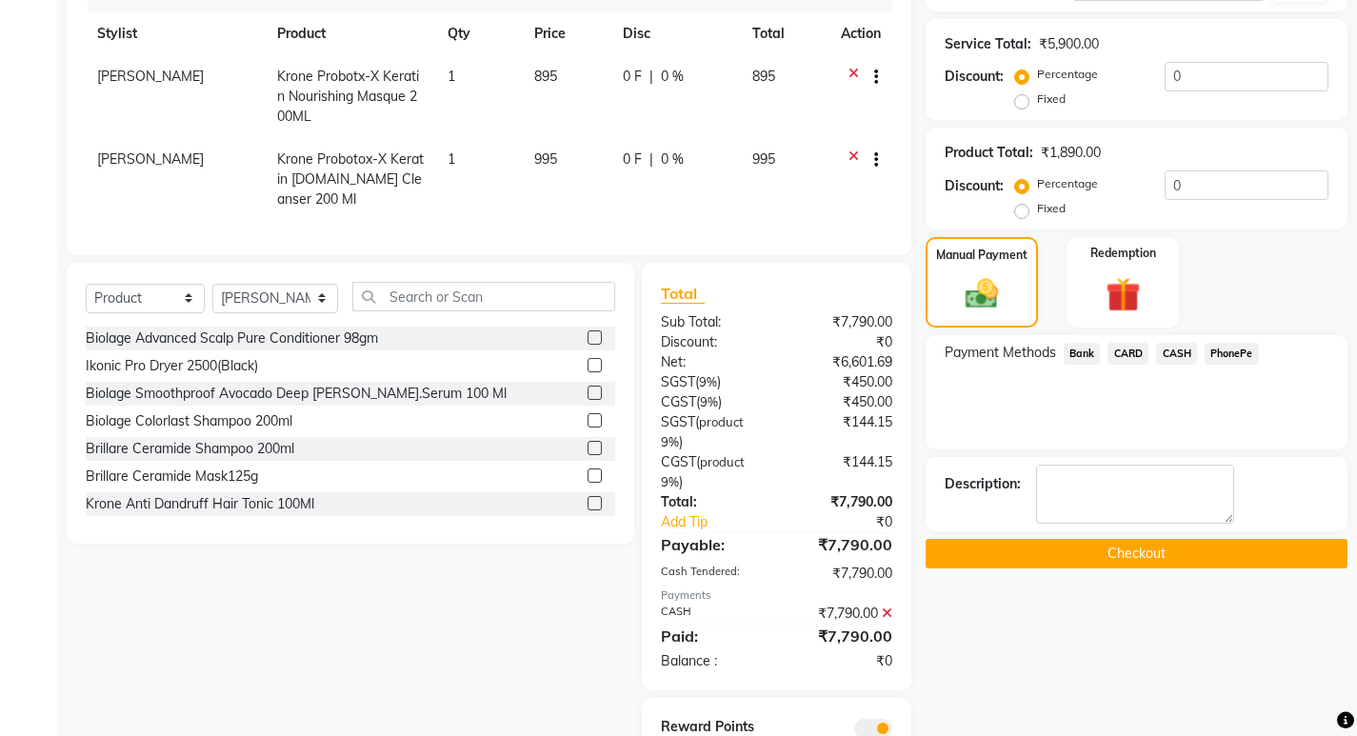
scroll to position [512, 0]
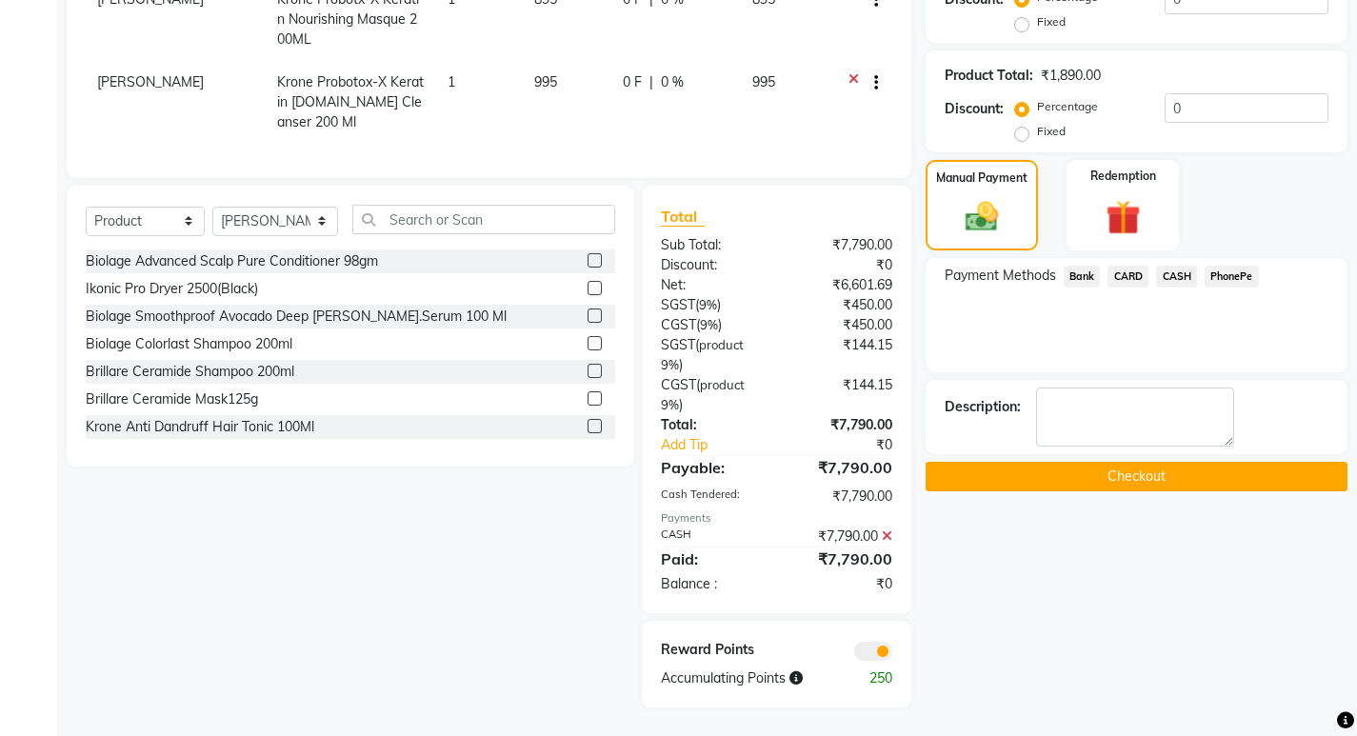
click at [1148, 463] on button "Checkout" at bounding box center [1137, 477] width 422 height 30
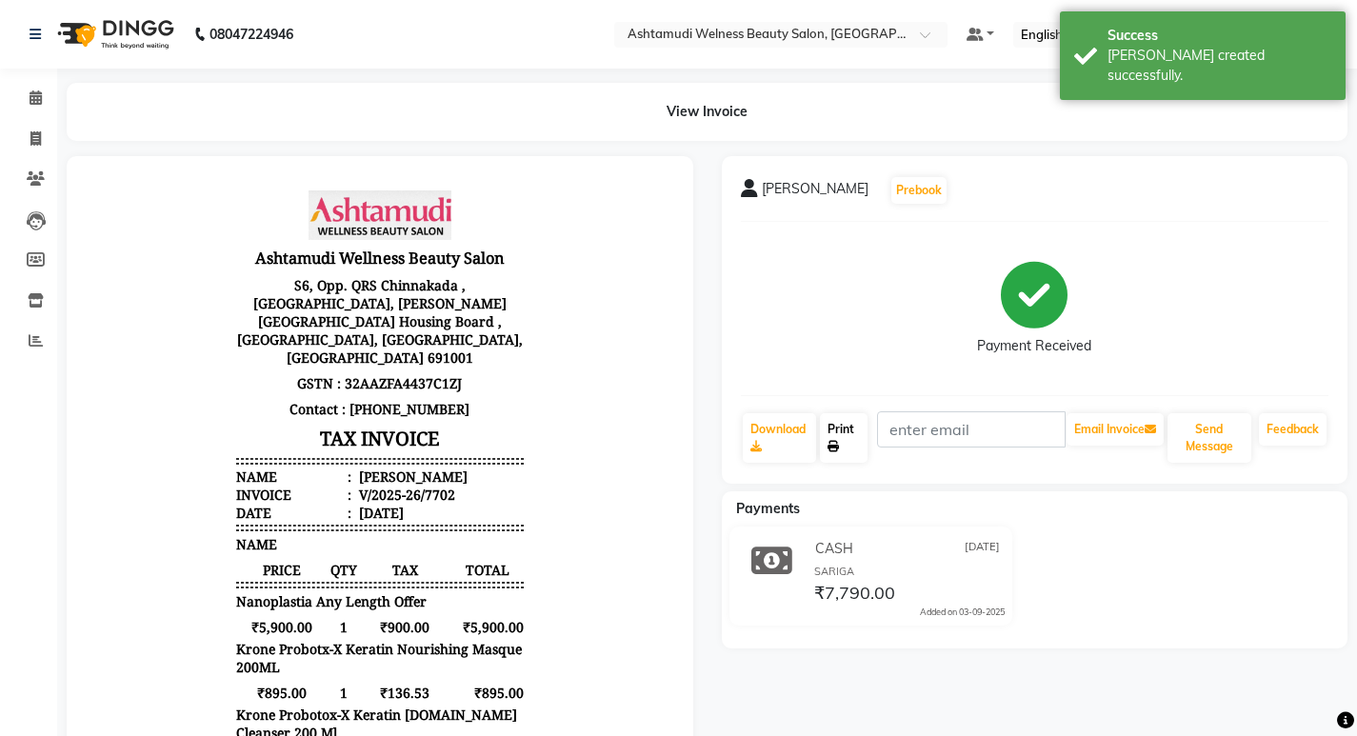
click at [841, 423] on link "Print" at bounding box center [844, 438] width 48 height 50
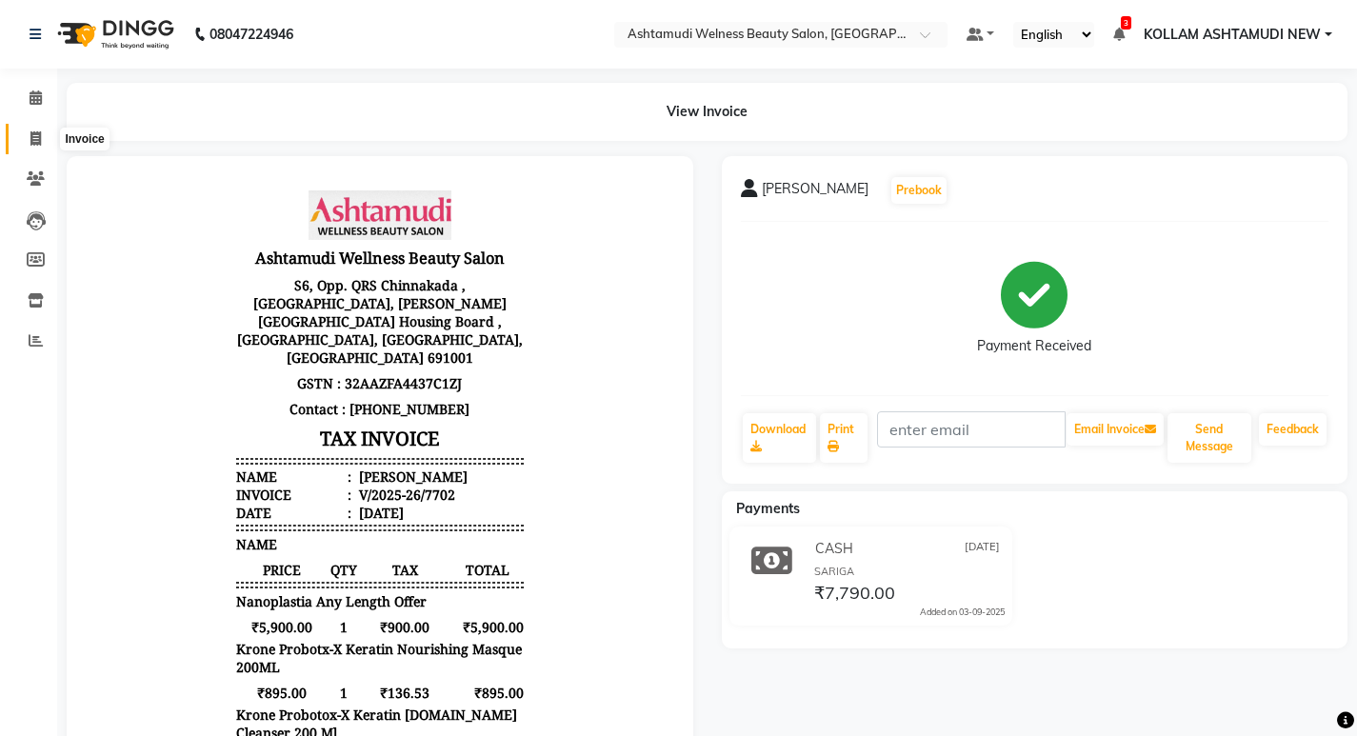
click at [36, 136] on icon at bounding box center [35, 138] width 10 height 14
select select "service"
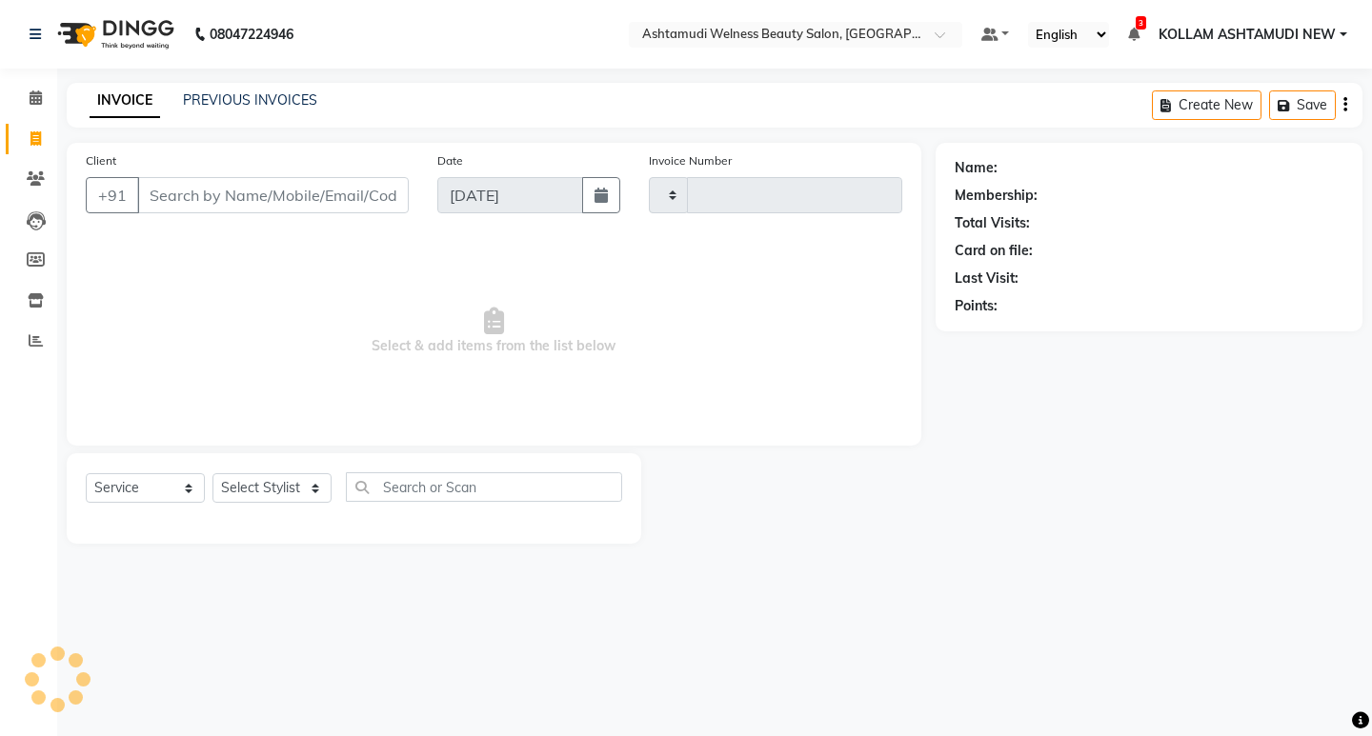
type input "7703"
select select "4529"
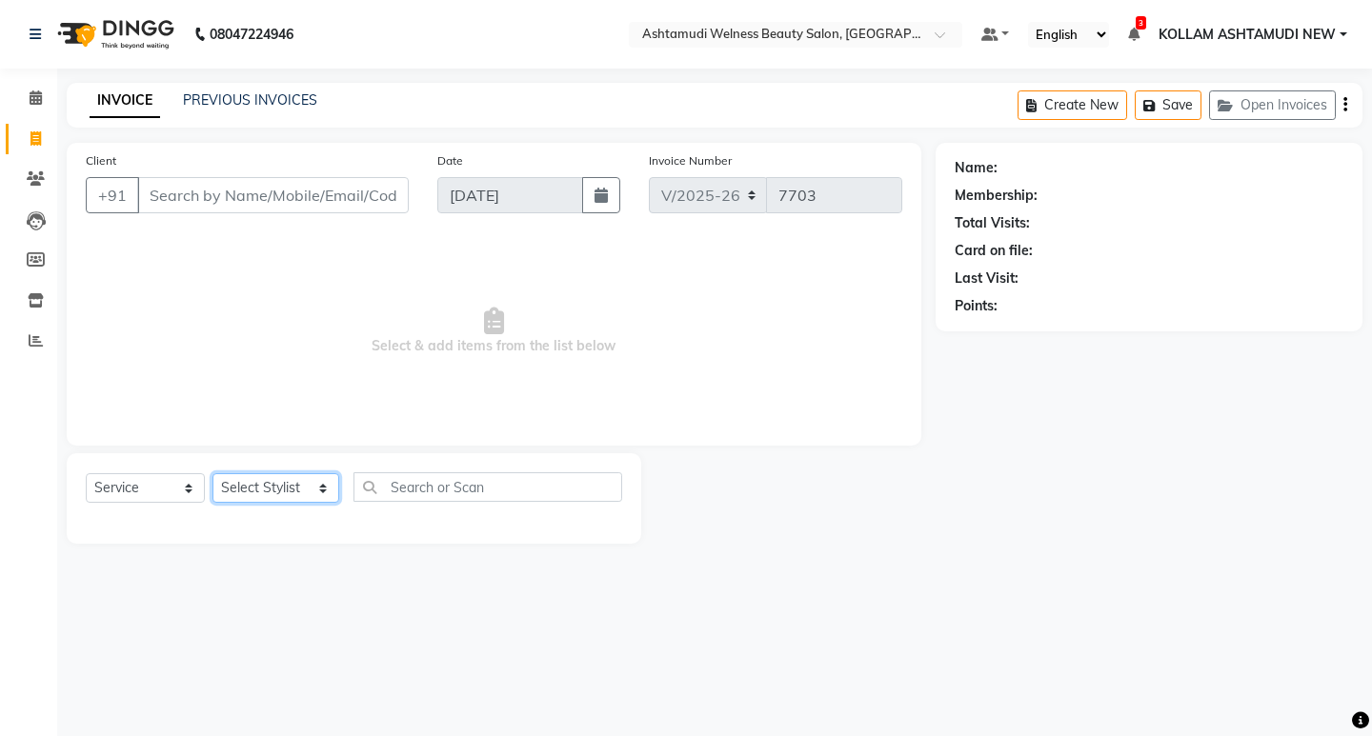
click at [265, 491] on select "Select Stylist [PERSON_NAME] Admin [PERSON_NAME] [PERSON_NAME] [PERSON_NAME] M …" at bounding box center [275, 488] width 127 height 30
select select "69782"
click at [212, 473] on select "Select Stylist [PERSON_NAME] Admin [PERSON_NAME] [PERSON_NAME] [PERSON_NAME] M …" at bounding box center [275, 488] width 127 height 30
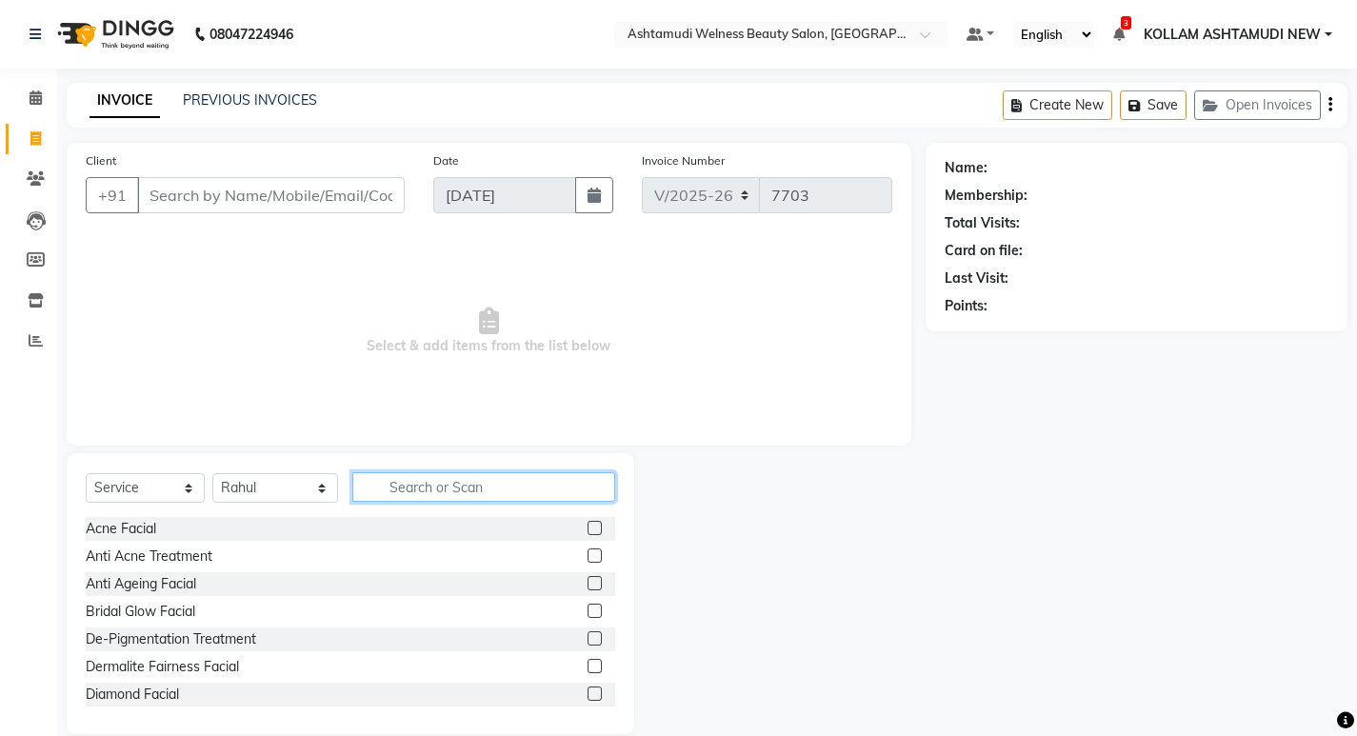
click at [443, 485] on input "text" at bounding box center [483, 487] width 263 height 30
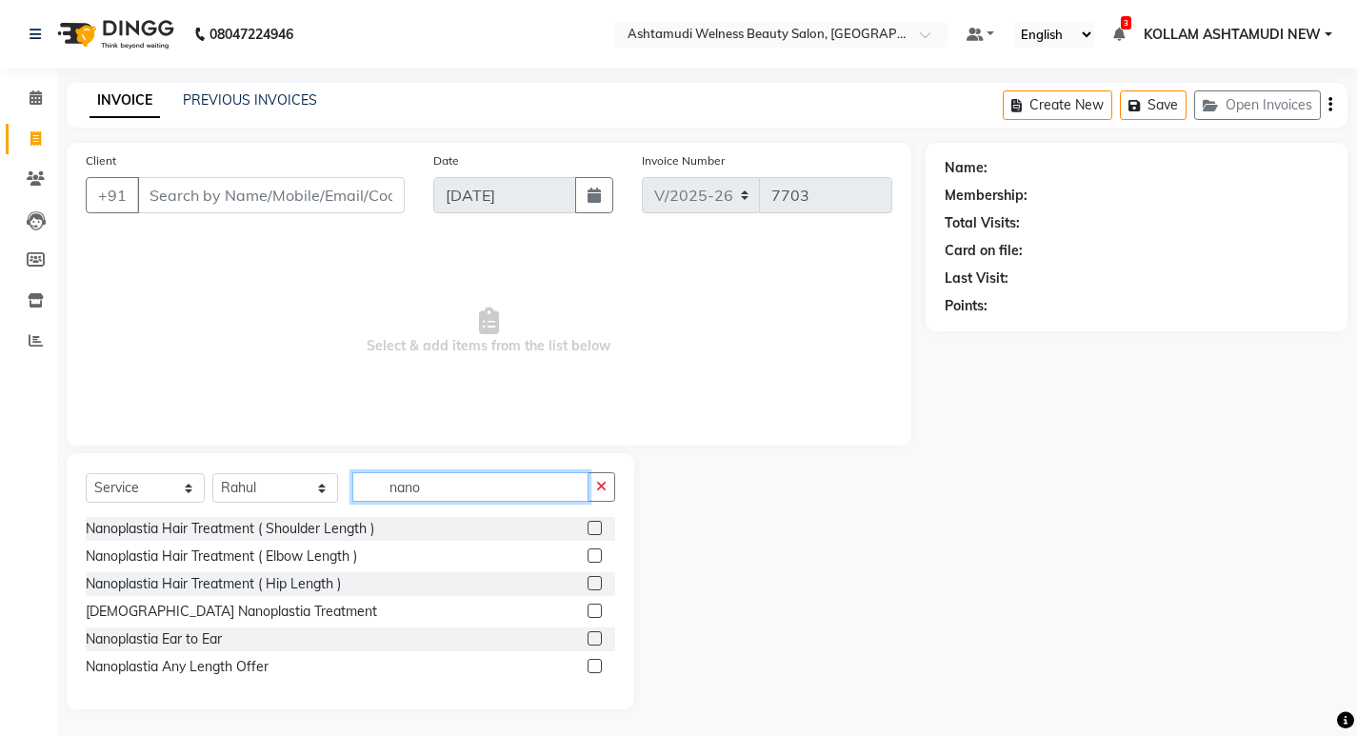
type input "nano"
click at [588, 666] on label at bounding box center [595, 666] width 14 height 14
click at [588, 666] on input "checkbox" at bounding box center [594, 667] width 12 height 12
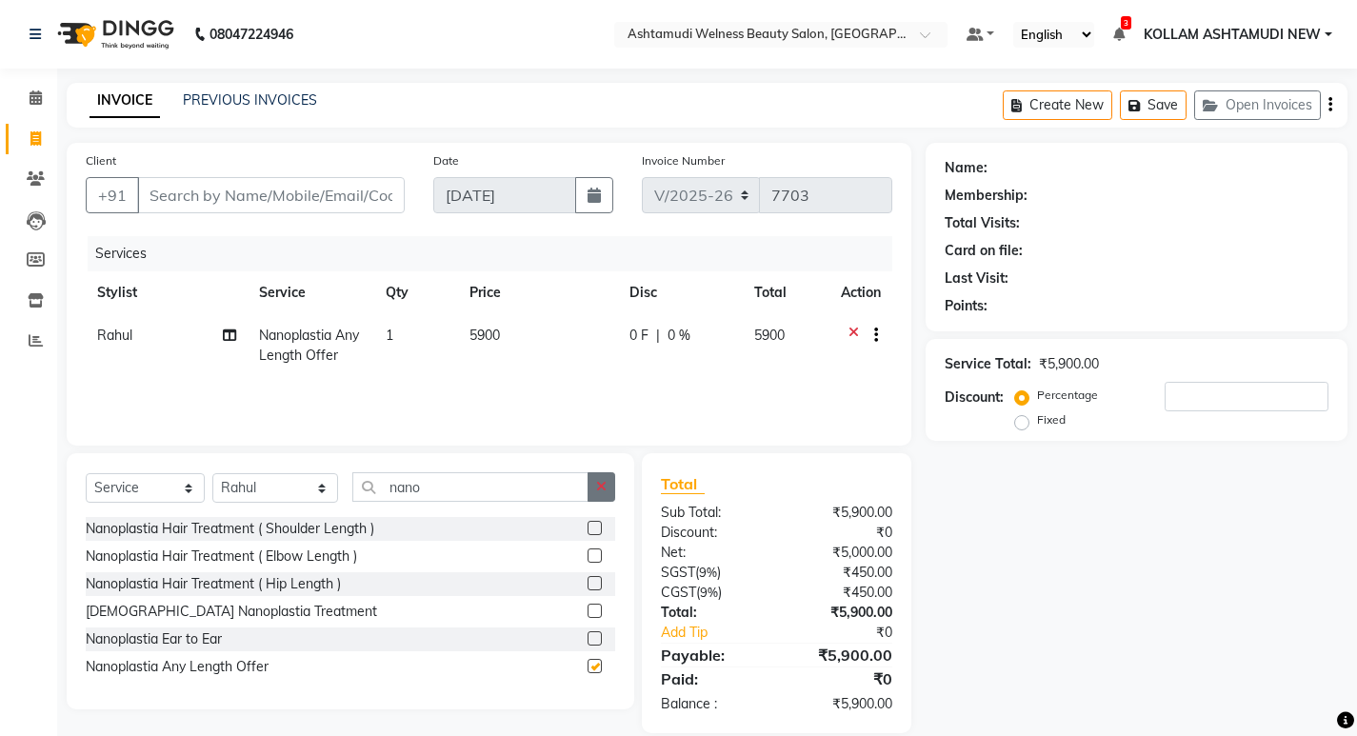
checkbox input "false"
click at [597, 489] on icon "button" at bounding box center [601, 486] width 10 height 13
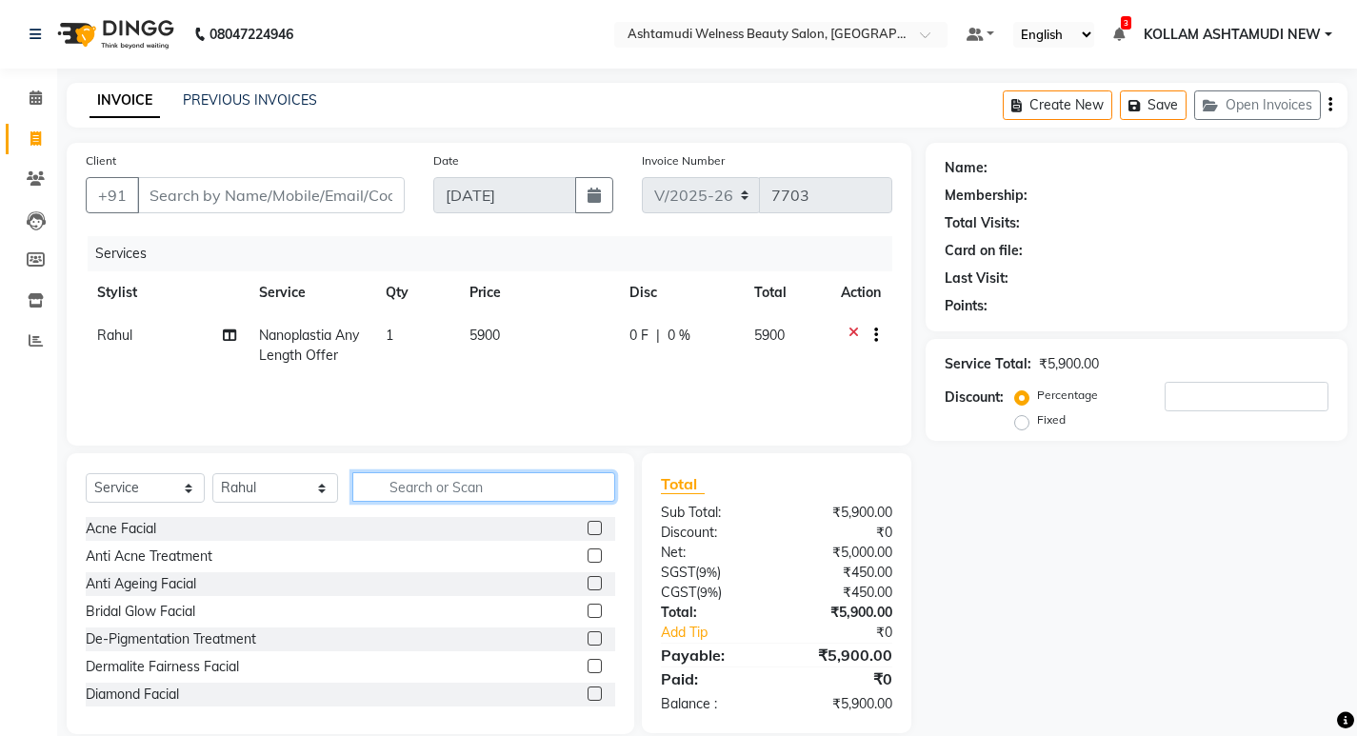
click at [585, 486] on input "text" at bounding box center [483, 487] width 263 height 30
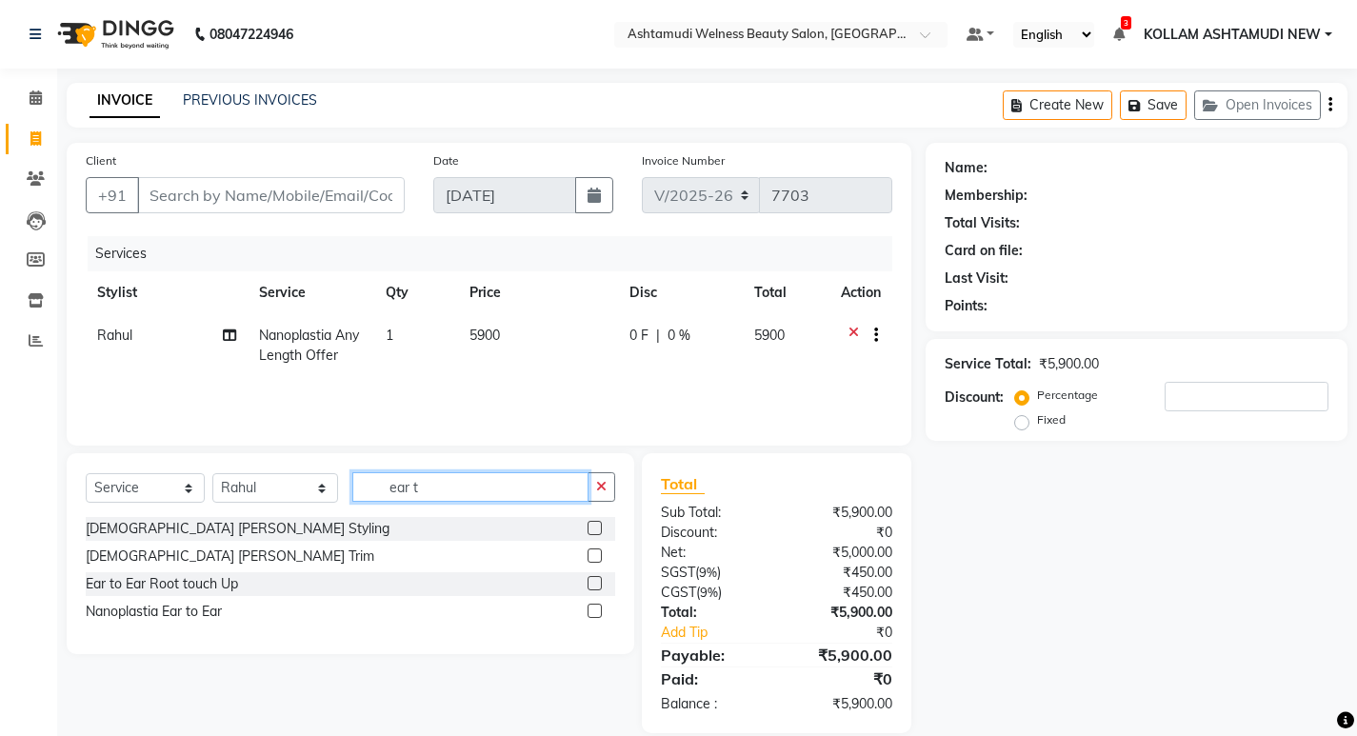
type input "ear t"
click at [590, 580] on label at bounding box center [595, 583] width 14 height 14
click at [590, 580] on input "checkbox" at bounding box center [594, 584] width 12 height 12
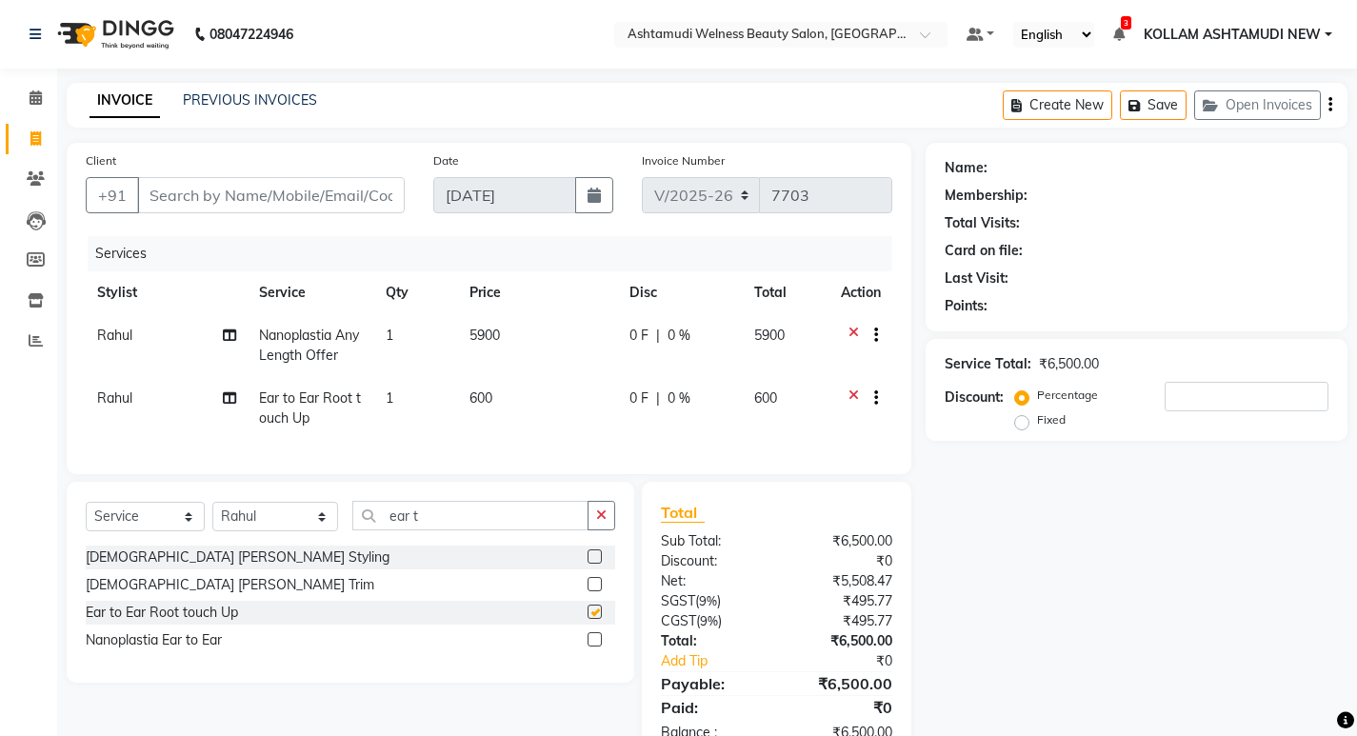
checkbox input "false"
click at [283, 192] on input "Client" at bounding box center [271, 195] width 268 height 36
type input "9"
type input "0"
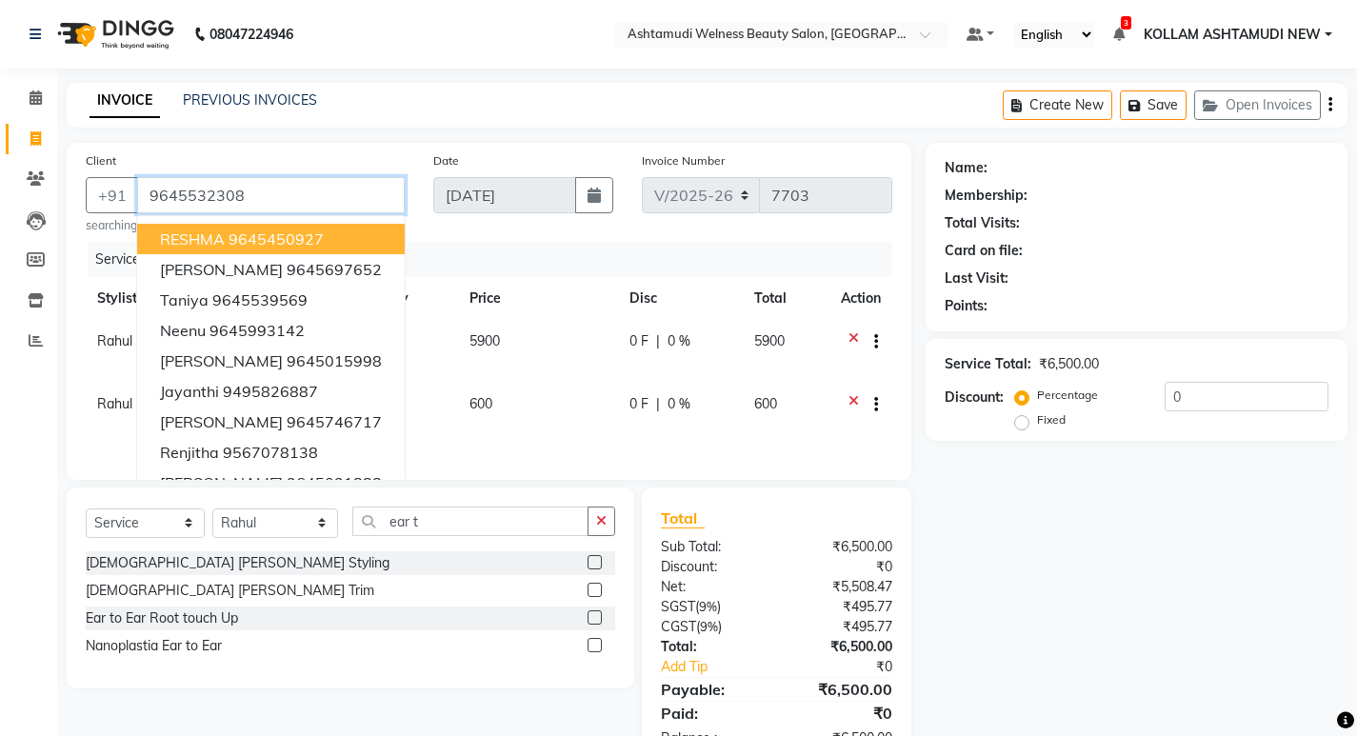
type input "9645532308"
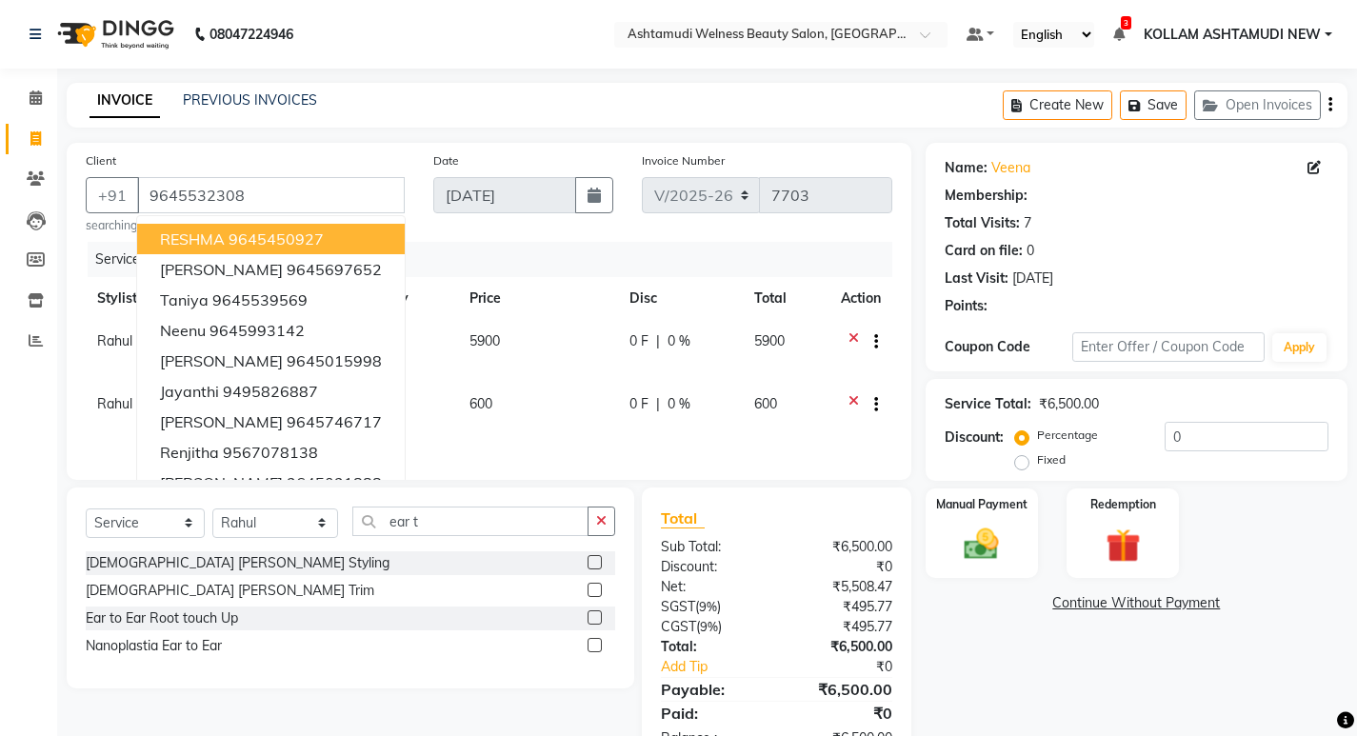
select select "1: Object"
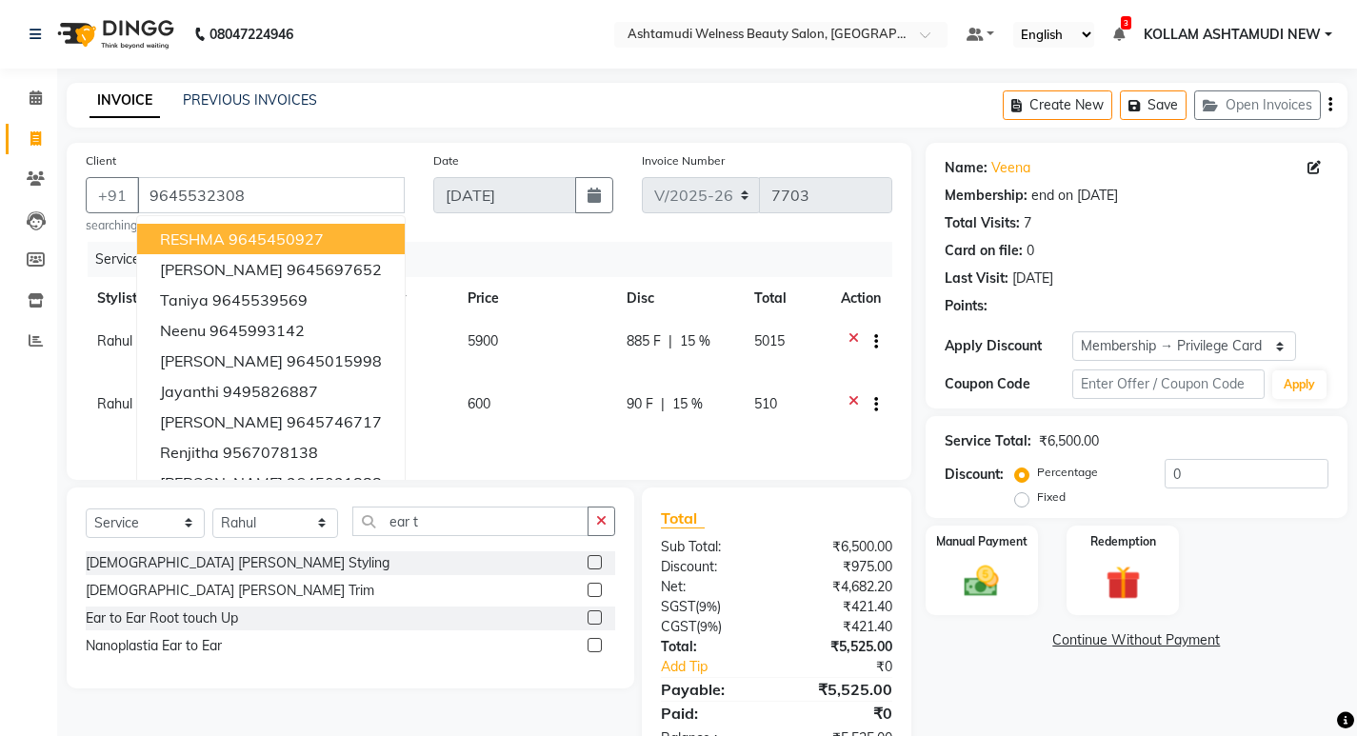
type input "15"
click at [548, 261] on div "Services" at bounding box center [497, 259] width 819 height 35
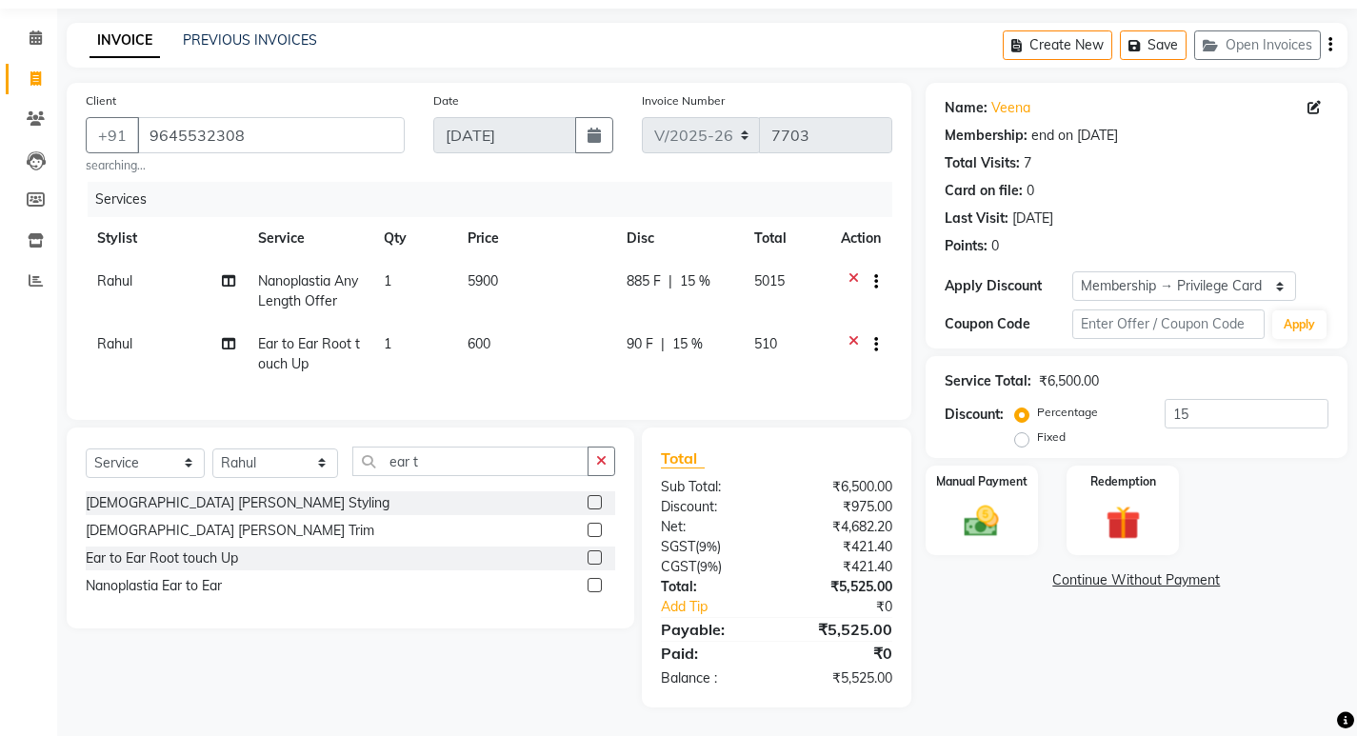
scroll to position [74, 0]
click at [645, 299] on td "885 F | 15 %" at bounding box center [679, 291] width 129 height 63
select select "69782"
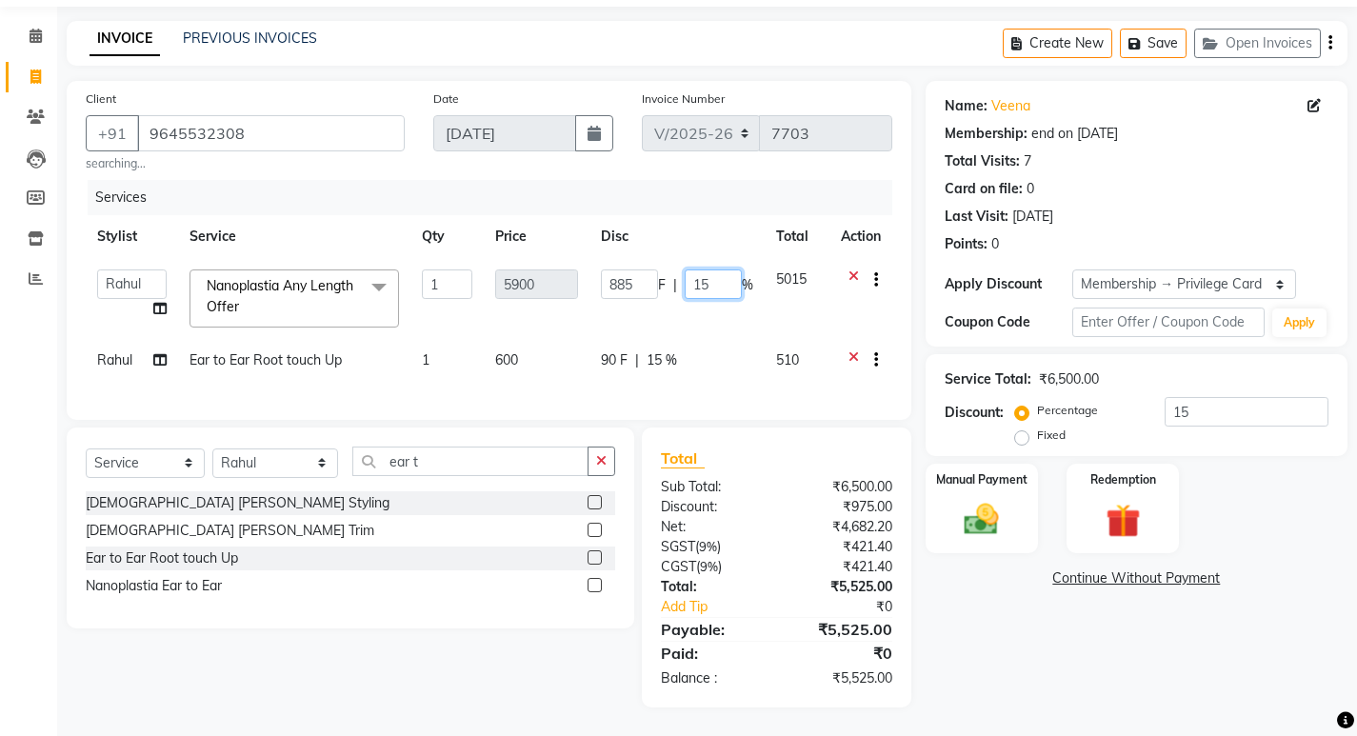
click at [714, 270] on input "15" at bounding box center [713, 285] width 57 height 30
type input "1"
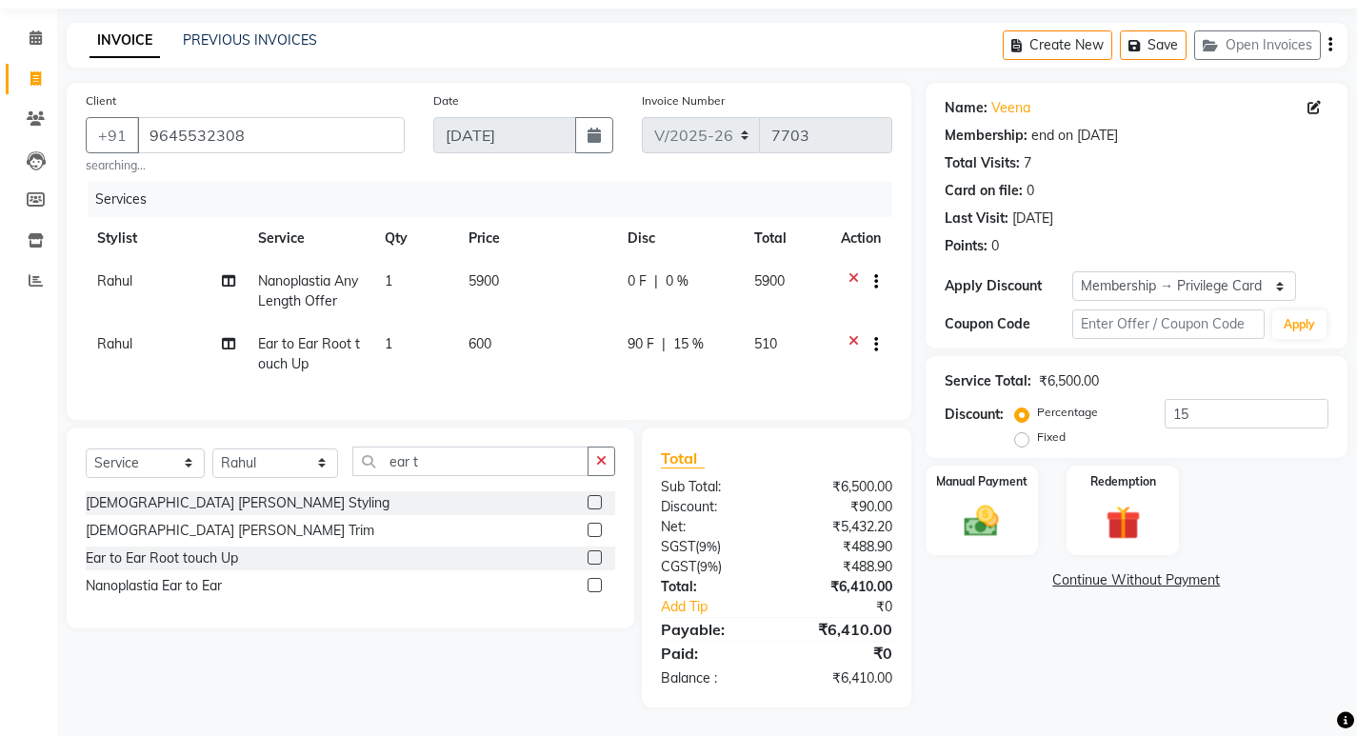
click at [692, 300] on td "0 F | 0 %" at bounding box center [679, 291] width 127 height 63
select select "69782"
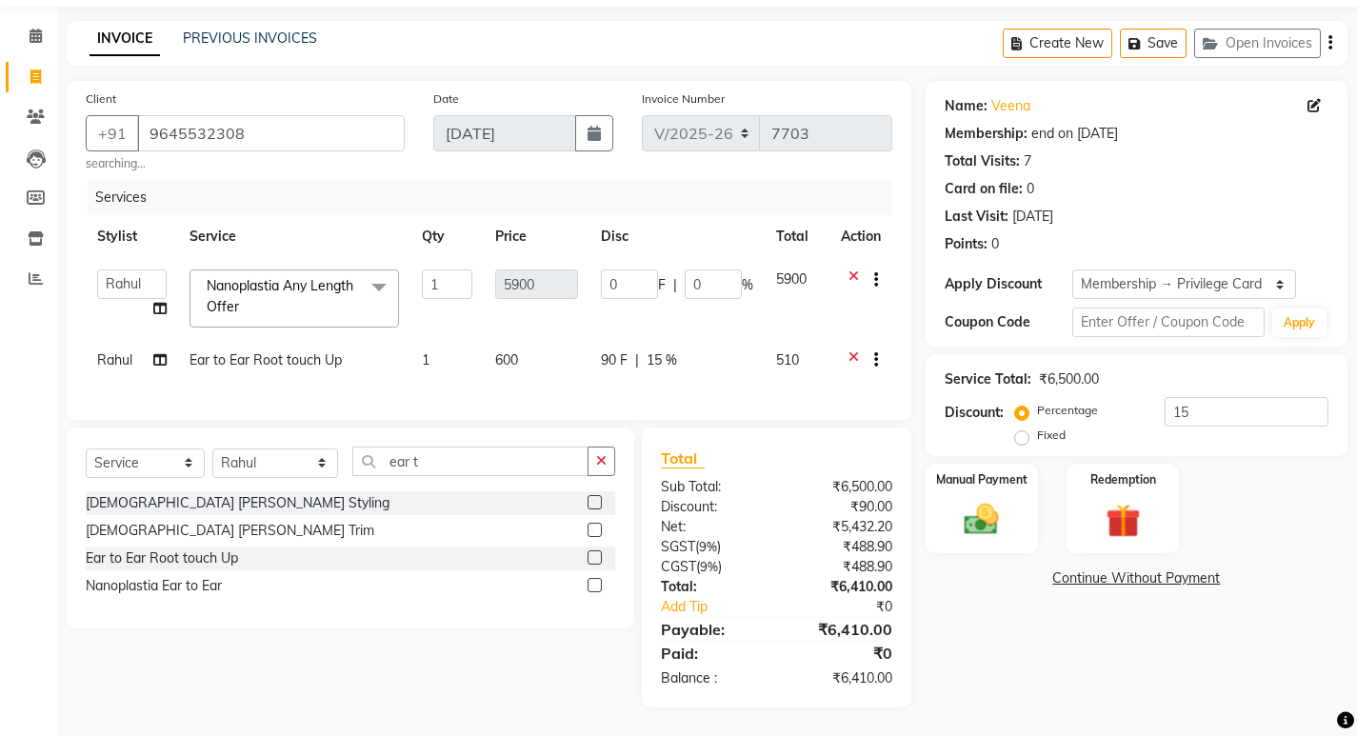
scroll to position [76, 0]
click at [979, 510] on img at bounding box center [981, 519] width 58 height 41
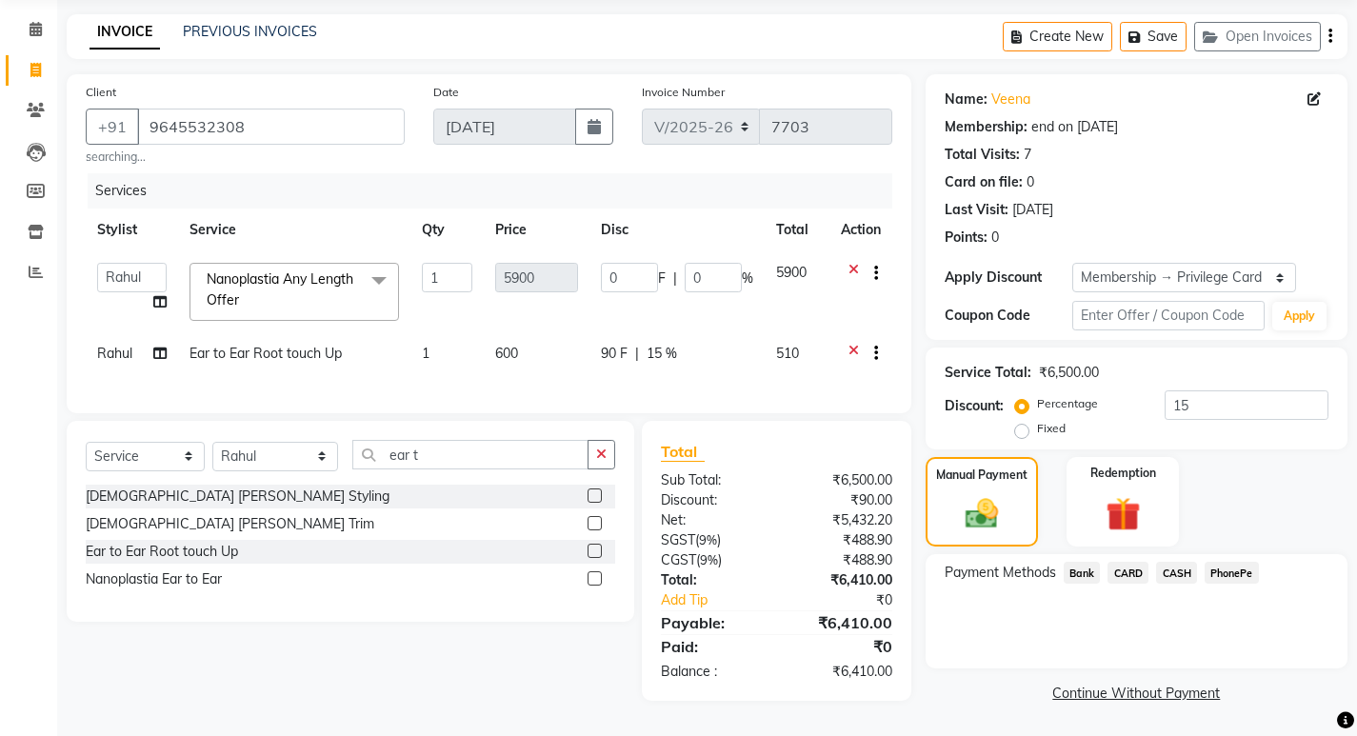
click at [1232, 562] on span "PhonePe" at bounding box center [1232, 573] width 54 height 22
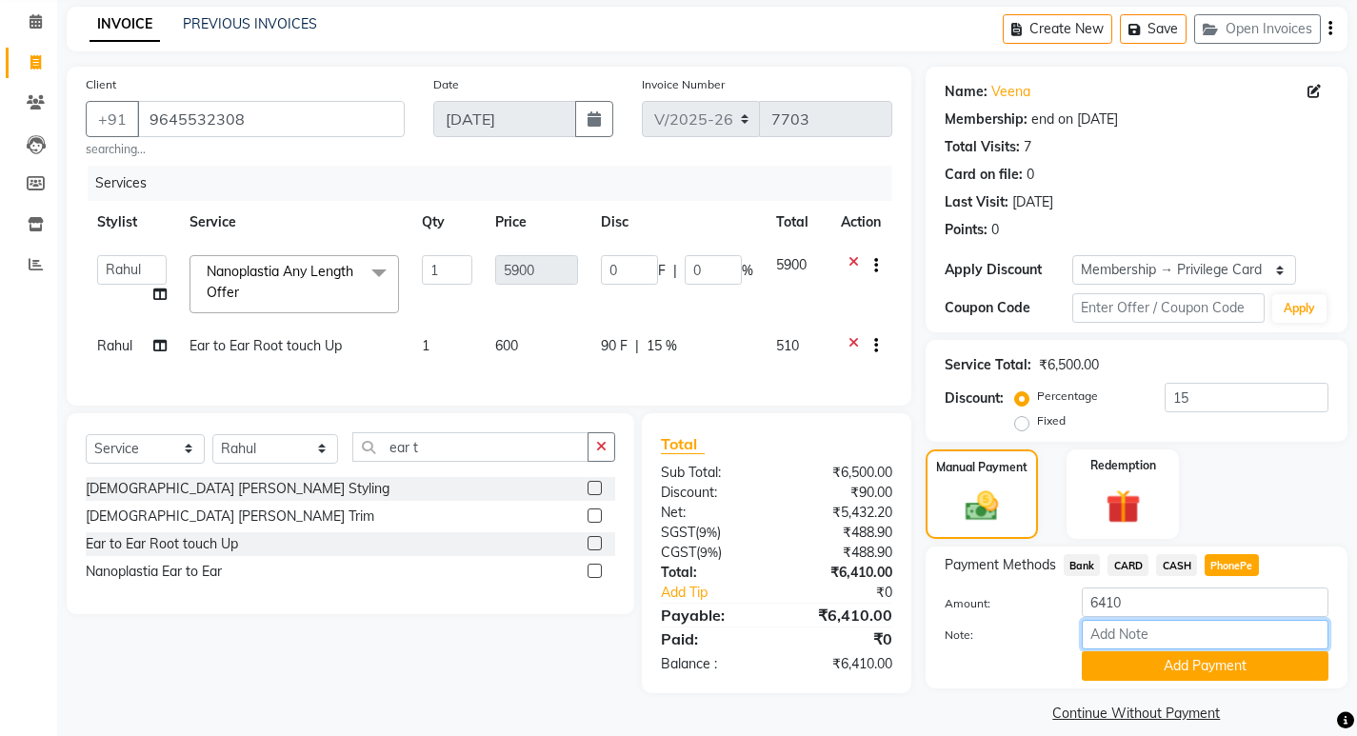
click at [1156, 632] on input "Note:" at bounding box center [1205, 635] width 247 height 30
type input "SARIGA"
click at [1212, 668] on button "Add Payment" at bounding box center [1205, 666] width 247 height 30
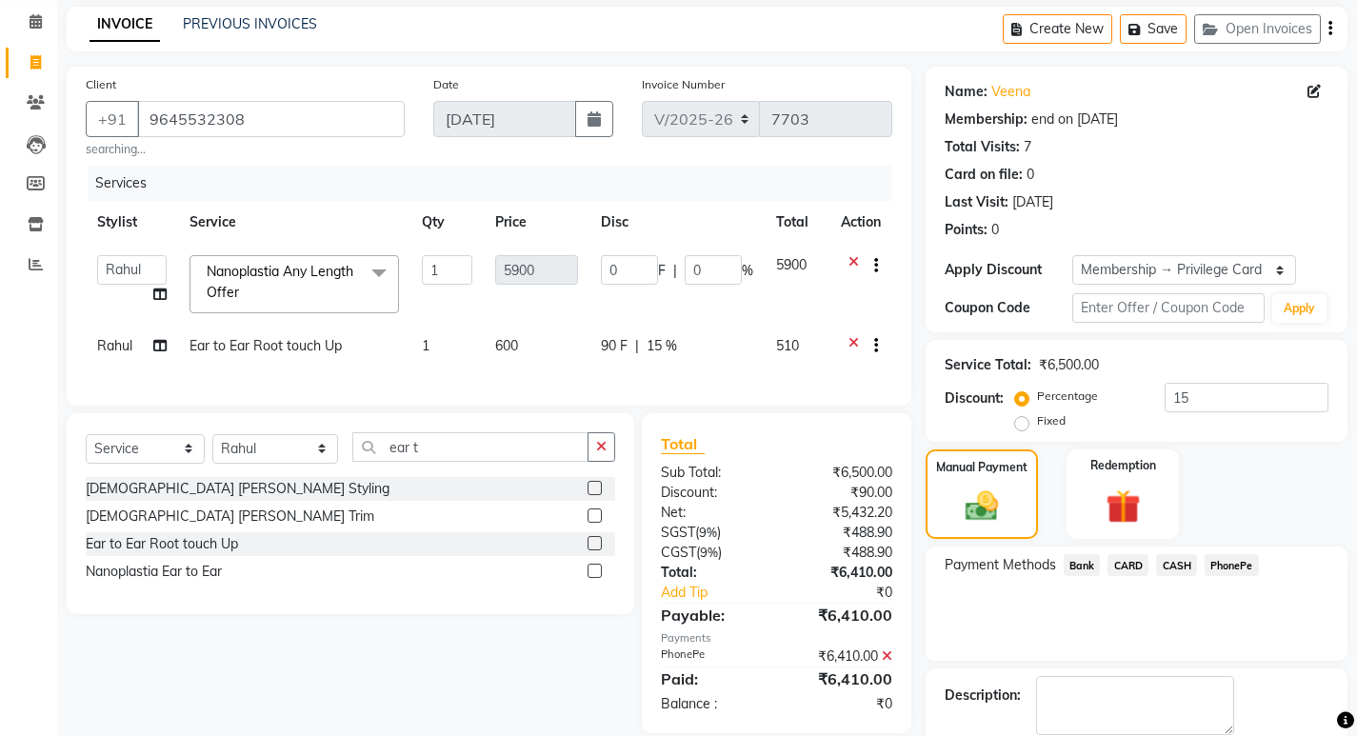
scroll to position [149, 0]
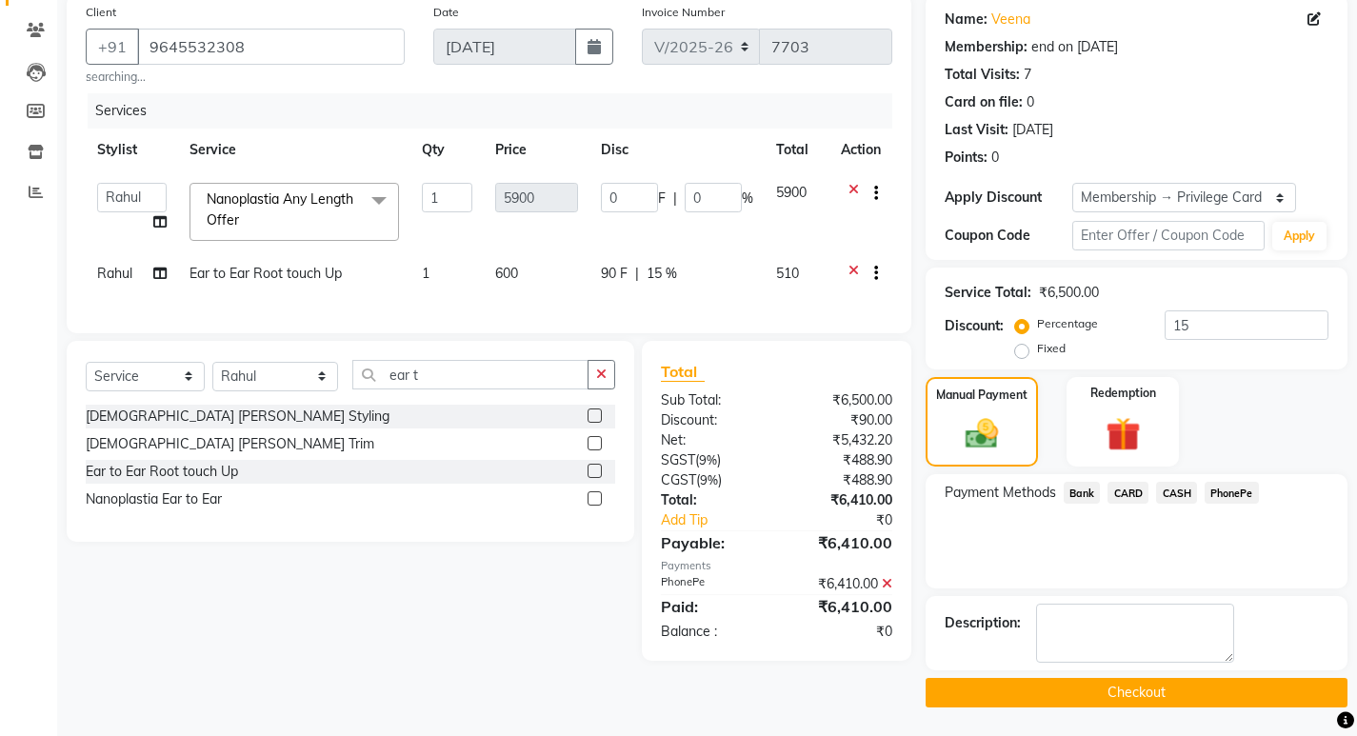
click at [1138, 690] on button "Checkout" at bounding box center [1137, 693] width 422 height 30
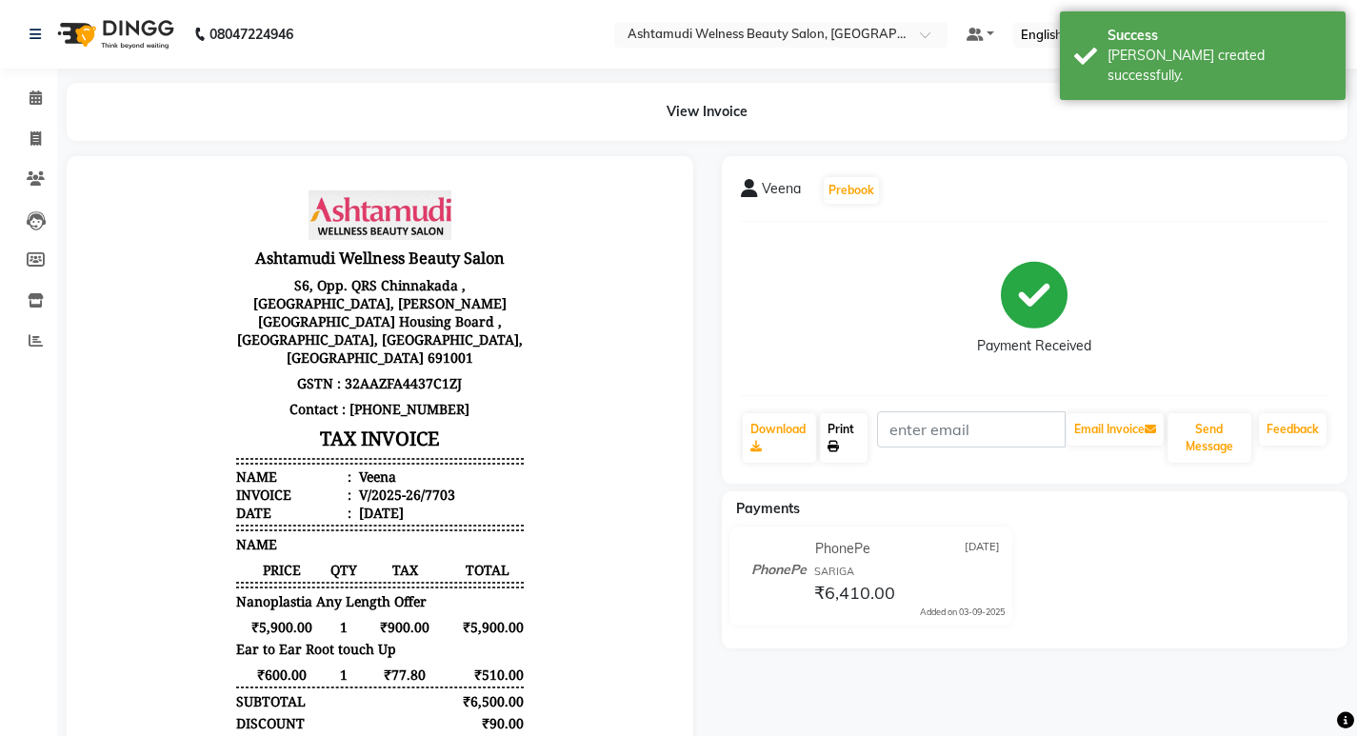
click at [835, 430] on link "Print" at bounding box center [844, 438] width 48 height 50
click at [40, 135] on icon at bounding box center [35, 138] width 10 height 14
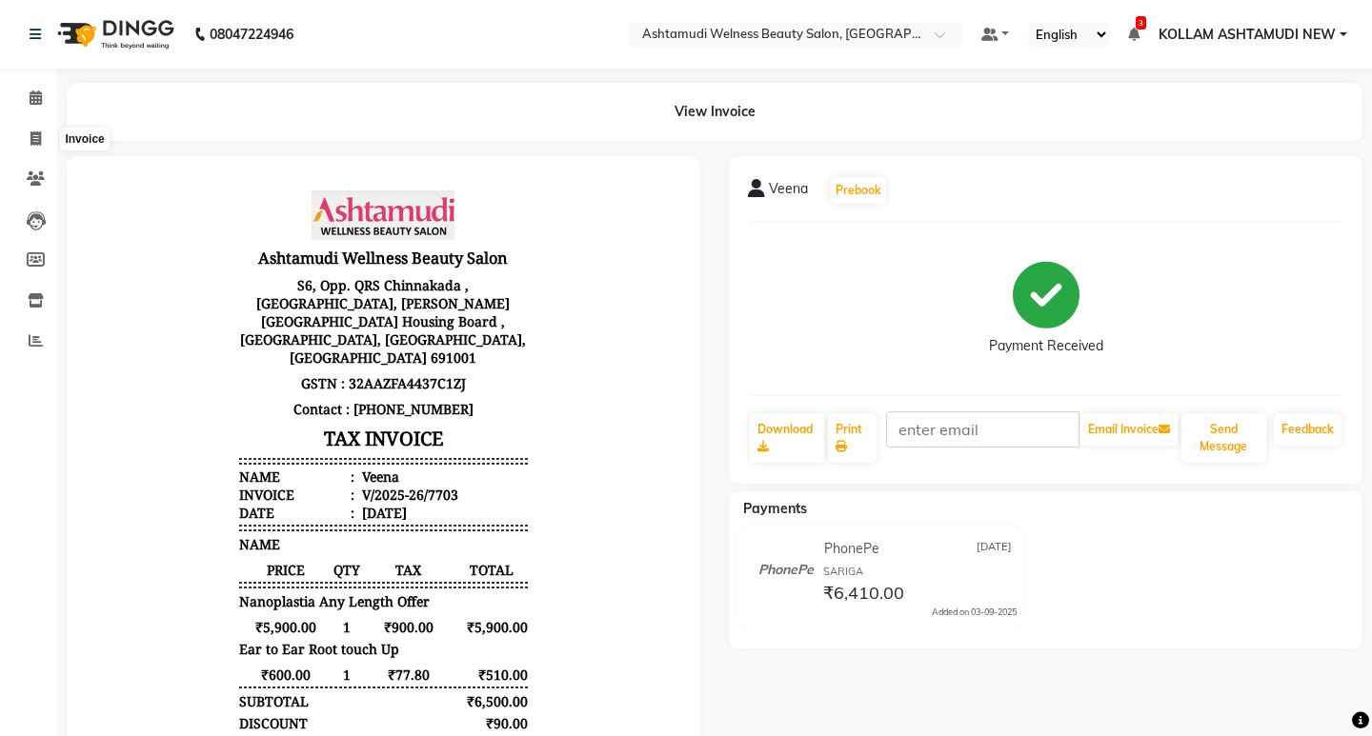
select select "service"
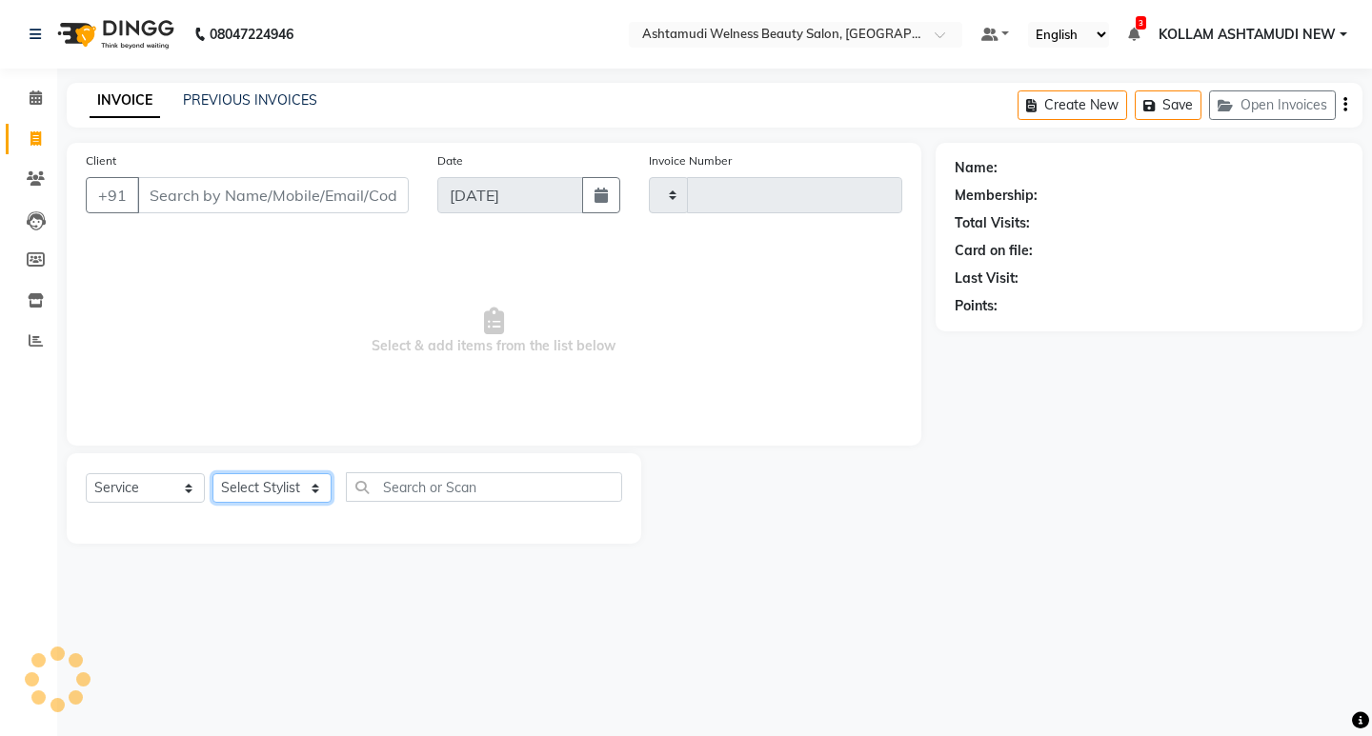
click at [272, 497] on select "Select Stylist" at bounding box center [271, 488] width 119 height 30
type input "7704"
select select "4529"
select select "25971"
click at [212, 473] on select "Select Stylist [PERSON_NAME] Admin [PERSON_NAME] [PERSON_NAME] [PERSON_NAME] M …" at bounding box center [275, 488] width 127 height 30
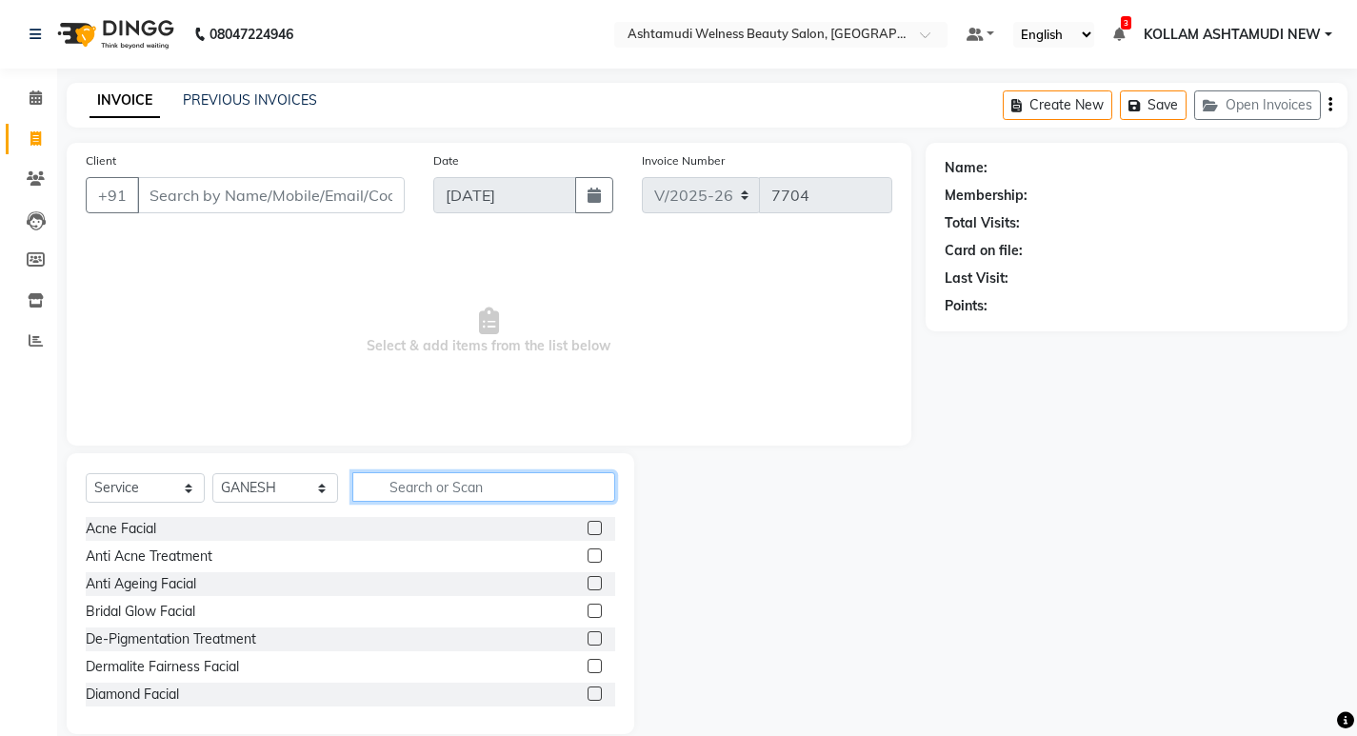
click at [534, 484] on input "text" at bounding box center [483, 487] width 263 height 30
click at [470, 486] on input "text" at bounding box center [483, 487] width 263 height 30
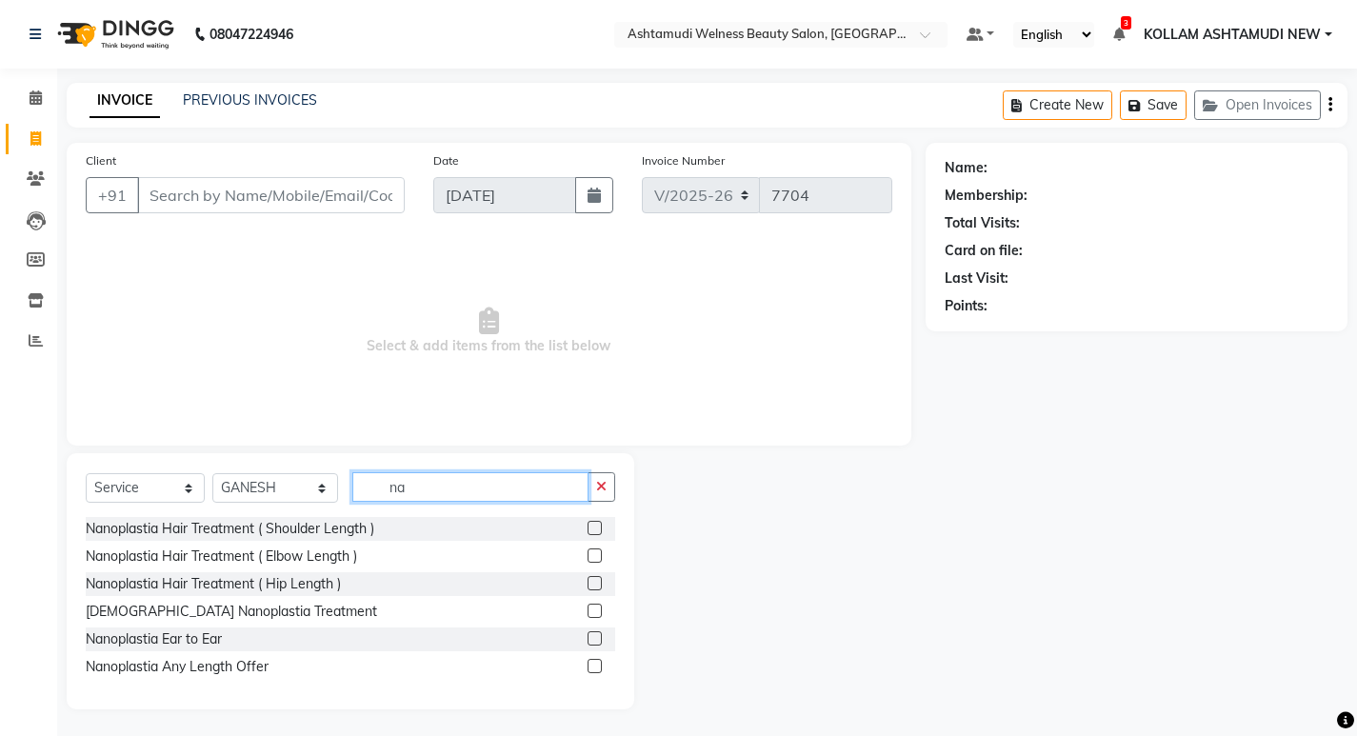
type input "n"
type input "nanop"
click at [595, 663] on label at bounding box center [595, 666] width 14 height 14
click at [595, 663] on input "checkbox" at bounding box center [594, 667] width 12 height 12
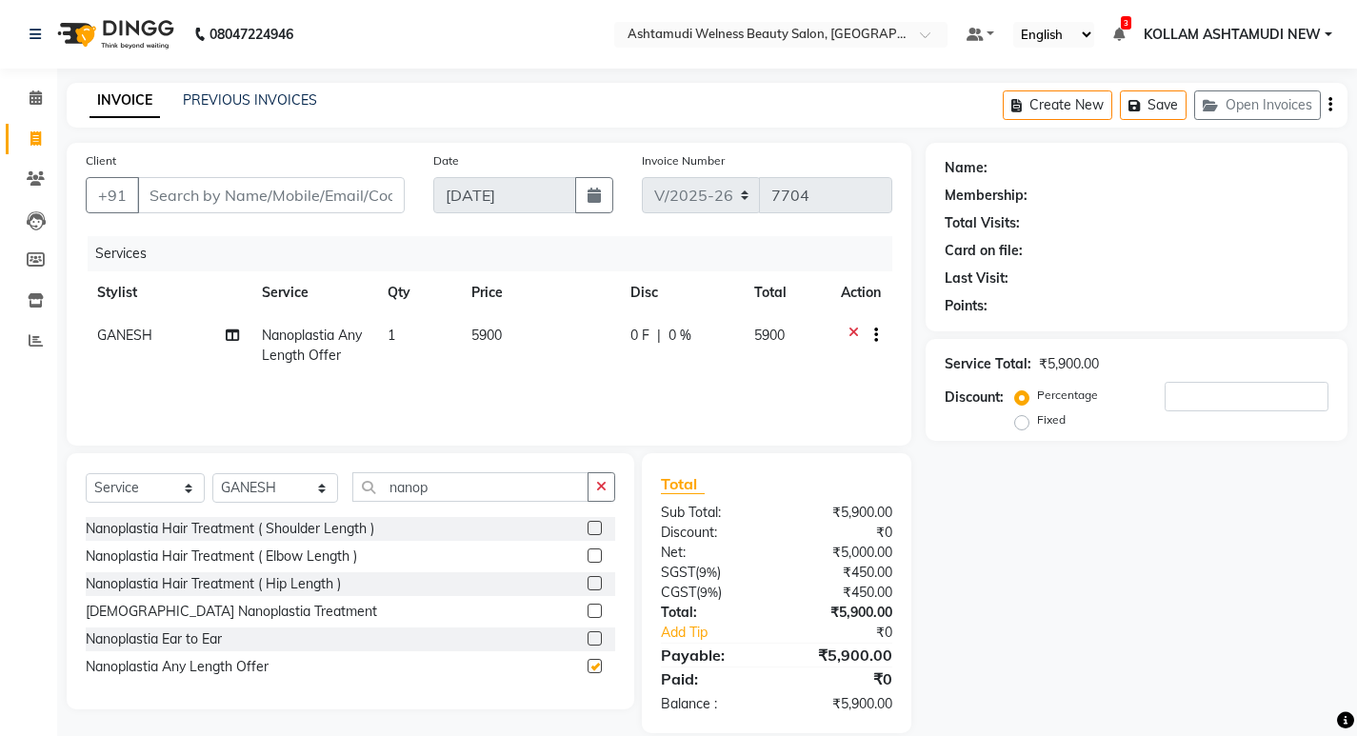
checkbox input "false"
click at [145, 483] on select "Select Service Product Membership Package Voucher Prepaid Gift Card" at bounding box center [145, 488] width 119 height 30
select select "product"
click at [86, 473] on select "Select Service Product Membership Package Voucher Prepaid Gift Card" at bounding box center [145, 488] width 119 height 30
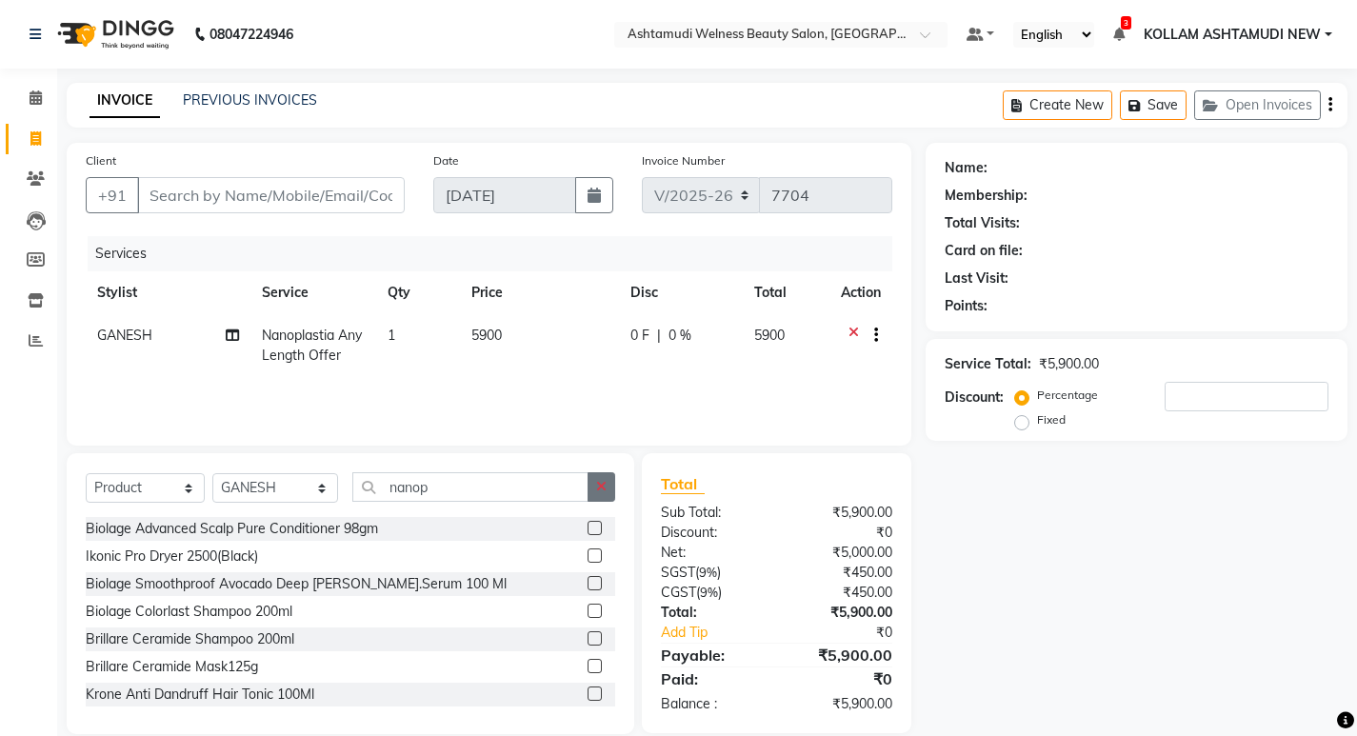
click at [594, 482] on button "button" at bounding box center [602, 487] width 28 height 30
click at [491, 490] on input "text" at bounding box center [483, 487] width 263 height 30
type input "7899627605582"
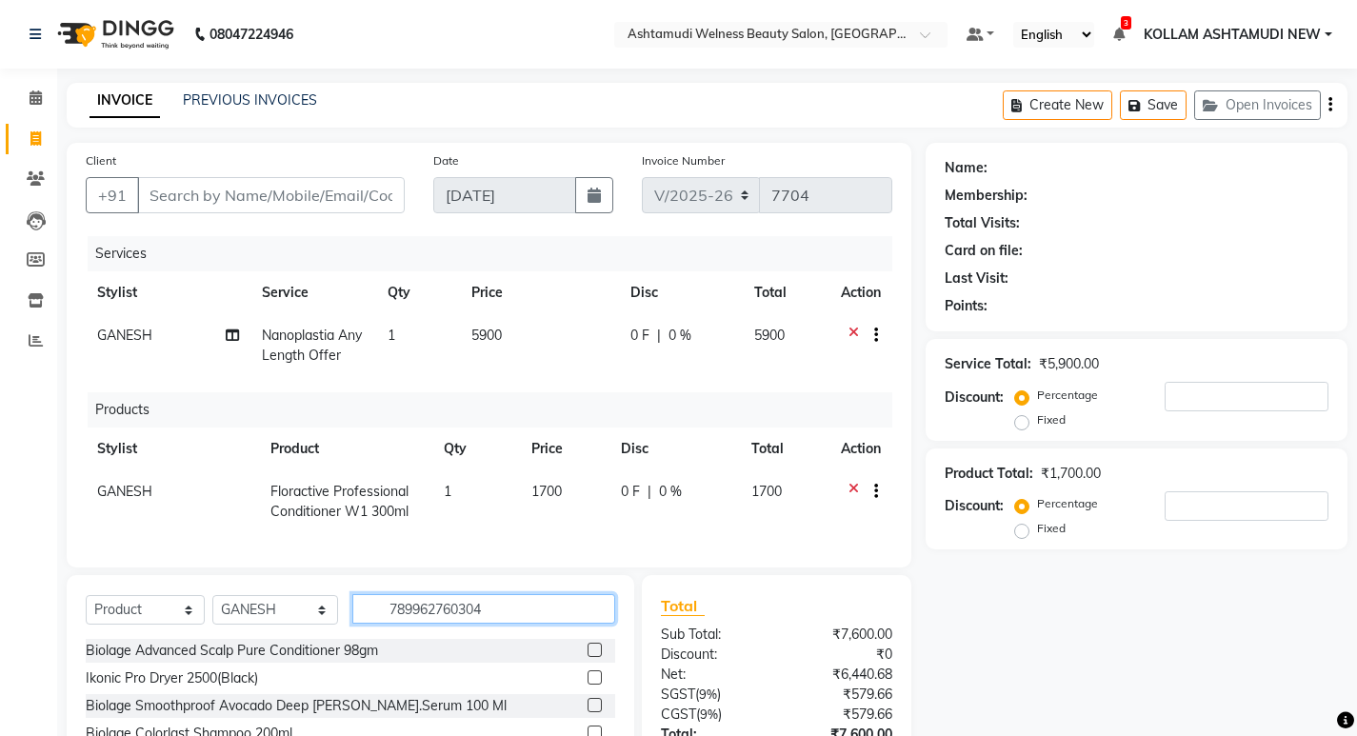
type input "7899627603045"
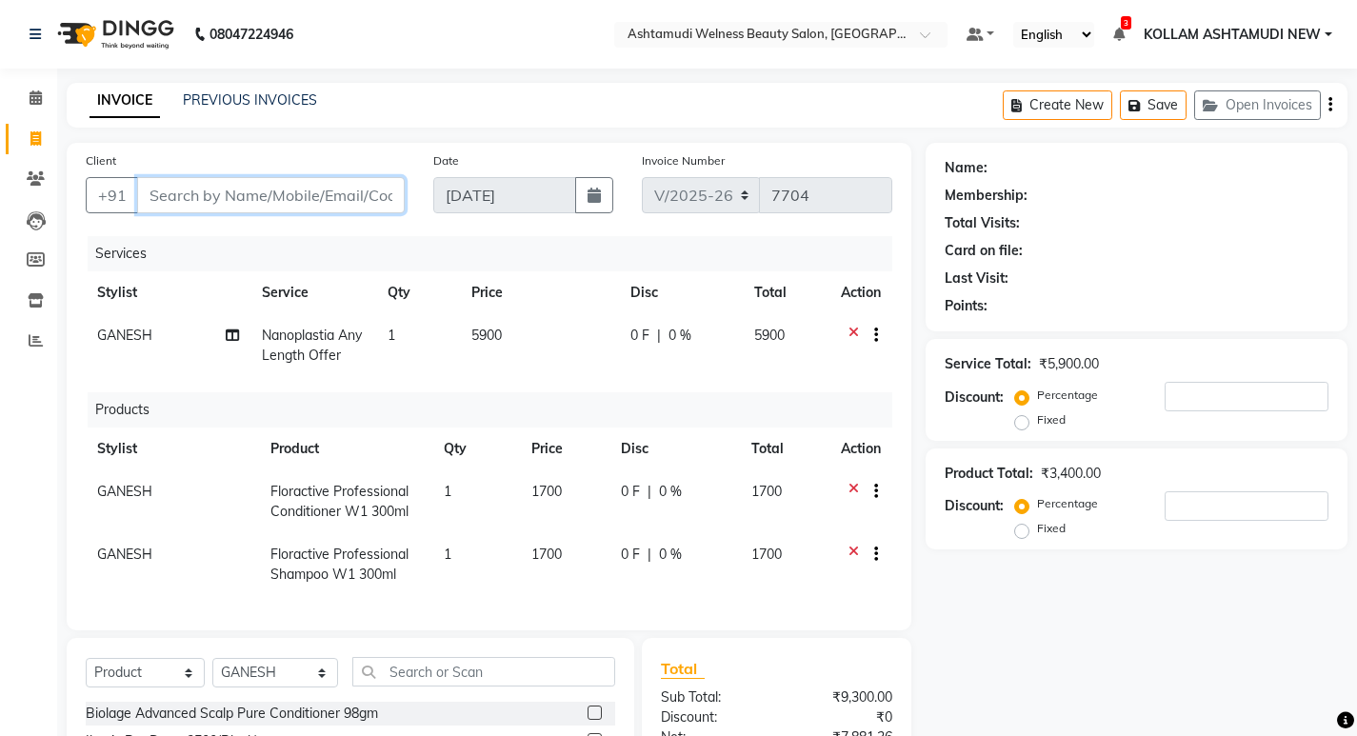
click at [340, 196] on input "Client" at bounding box center [271, 195] width 268 height 36
type input "9"
type input "0"
type input "9744014117"
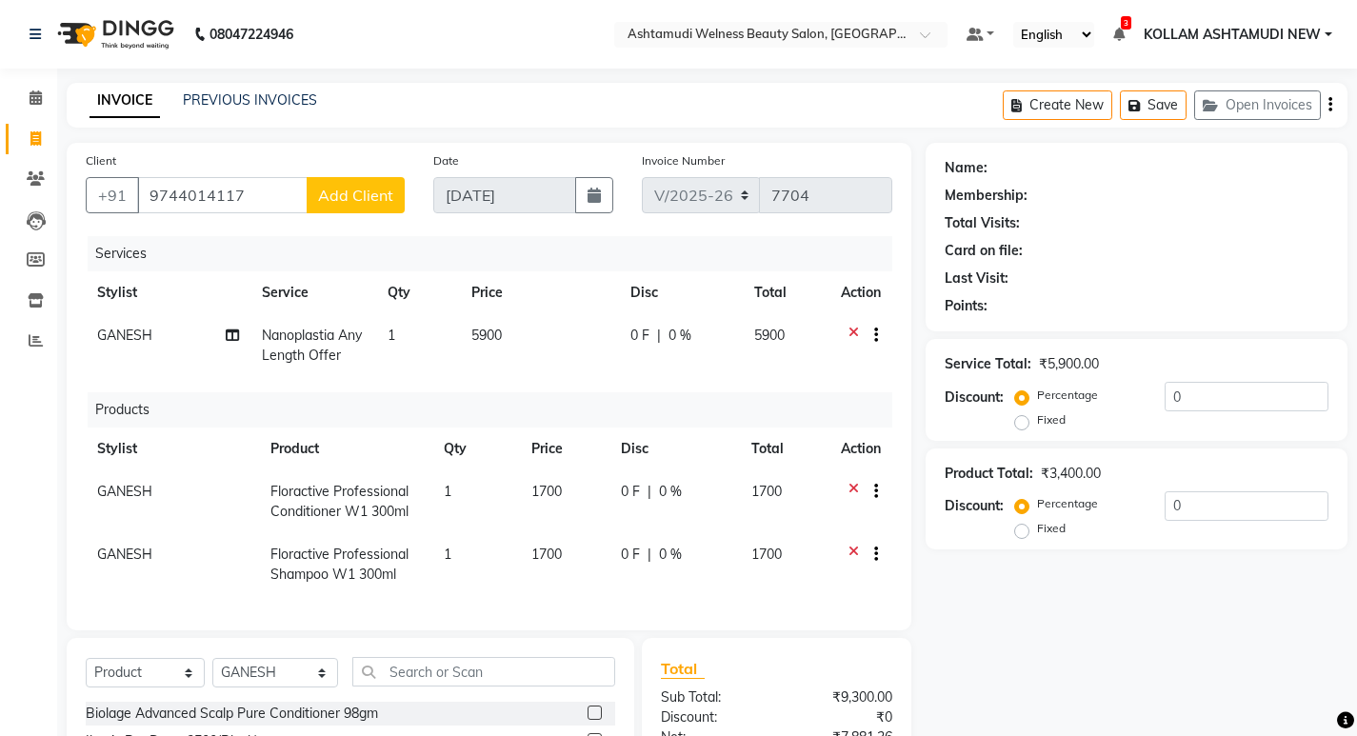
click at [345, 196] on span "Add Client" at bounding box center [355, 195] width 75 height 19
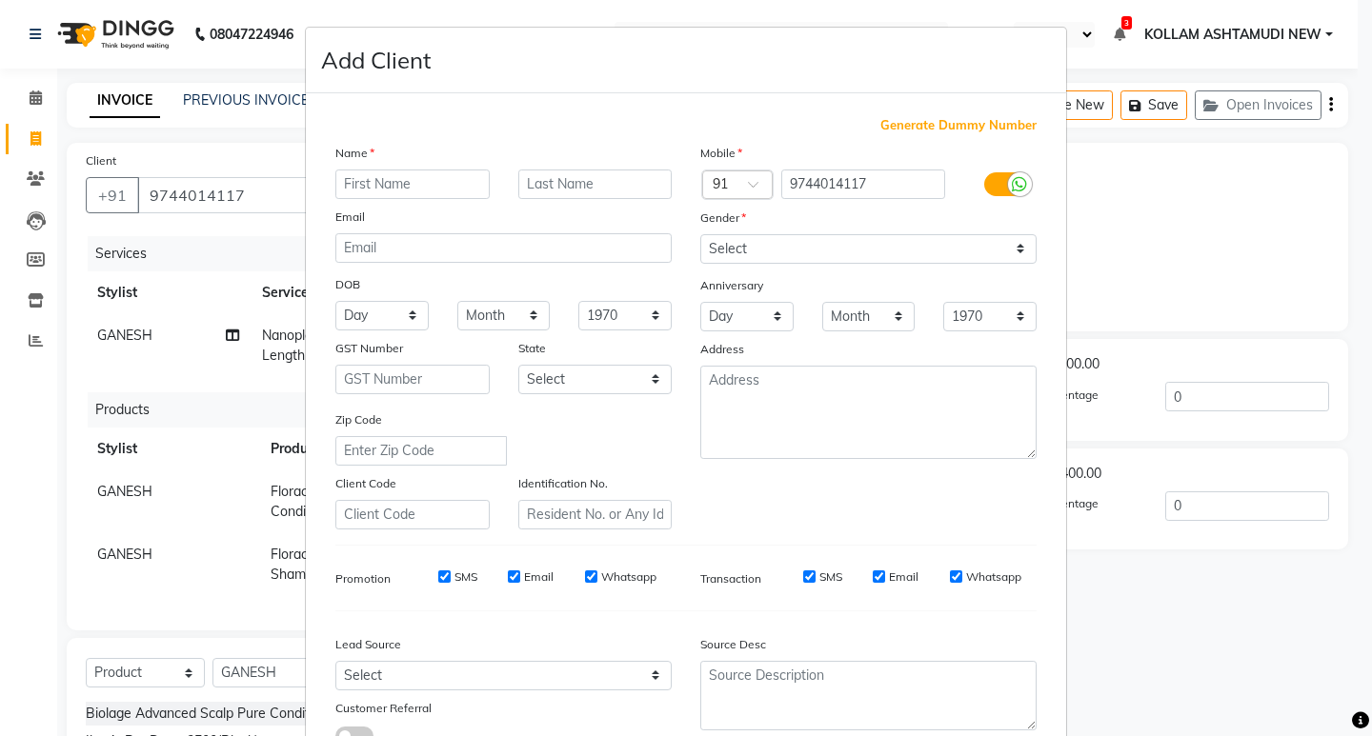
click at [466, 182] on input "text" at bounding box center [412, 185] width 154 height 30
type input "archa"
click at [733, 247] on select "Select [DEMOGRAPHIC_DATA] [DEMOGRAPHIC_DATA] Other Prefer Not To Say" at bounding box center [868, 249] width 336 height 30
select select "[DEMOGRAPHIC_DATA]"
click at [700, 234] on select "Select [DEMOGRAPHIC_DATA] [DEMOGRAPHIC_DATA] Other Prefer Not To Say" at bounding box center [868, 249] width 336 height 30
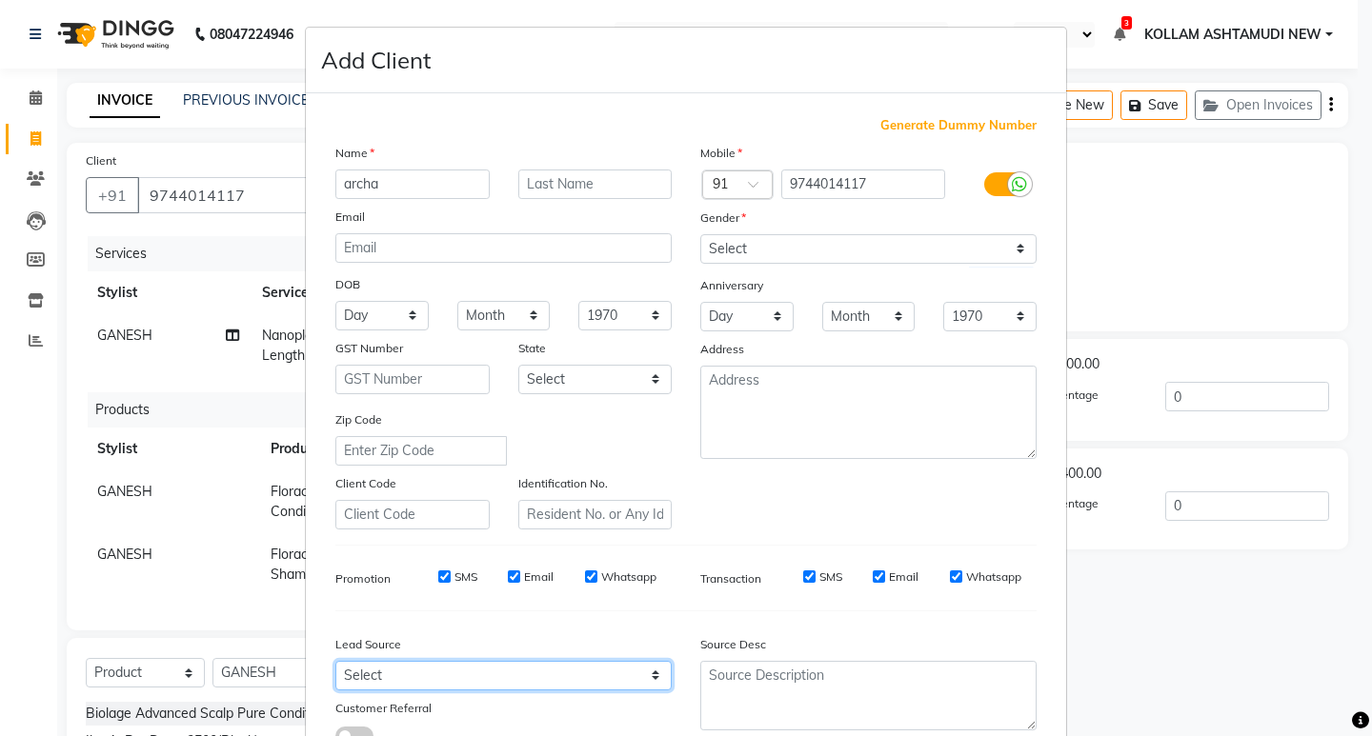
click at [440, 672] on select "Select Walk-in Referral Internet Friend Word of Mouth Advertisement Facebook Ju…" at bounding box center [503, 676] width 336 height 30
select select "30864"
click at [335, 661] on select "Select Walk-in Referral Internet Friend Word of Mouth Advertisement Facebook Ju…" at bounding box center [503, 676] width 336 height 30
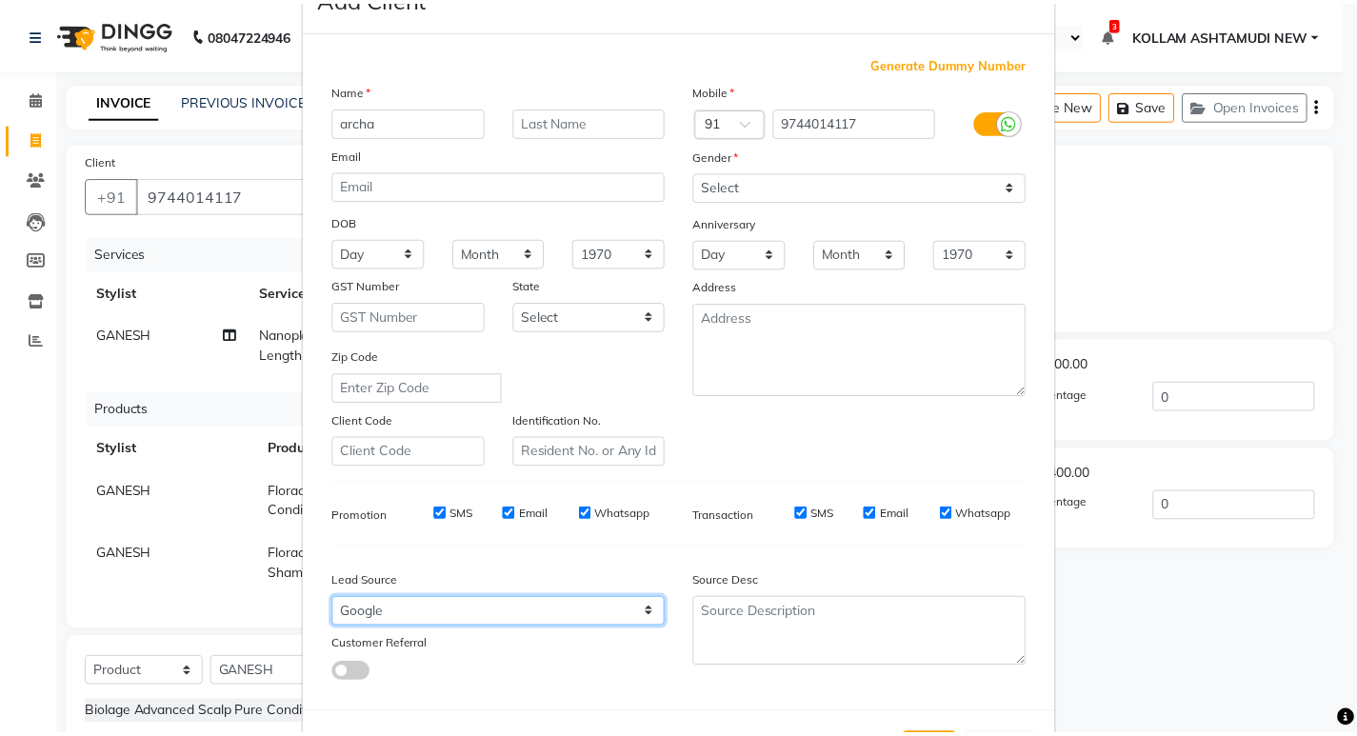
scroll to position [143, 0]
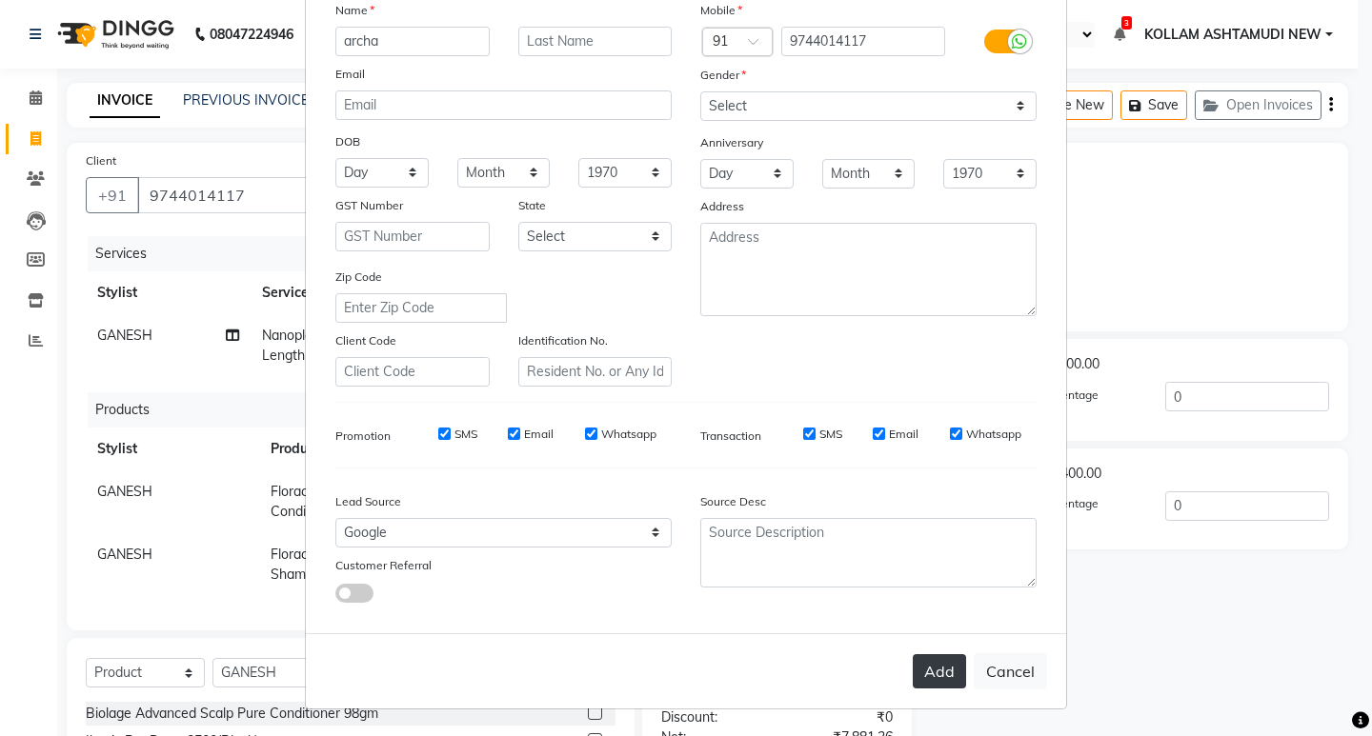
click at [939, 674] on button "Add" at bounding box center [938, 671] width 53 height 34
select select
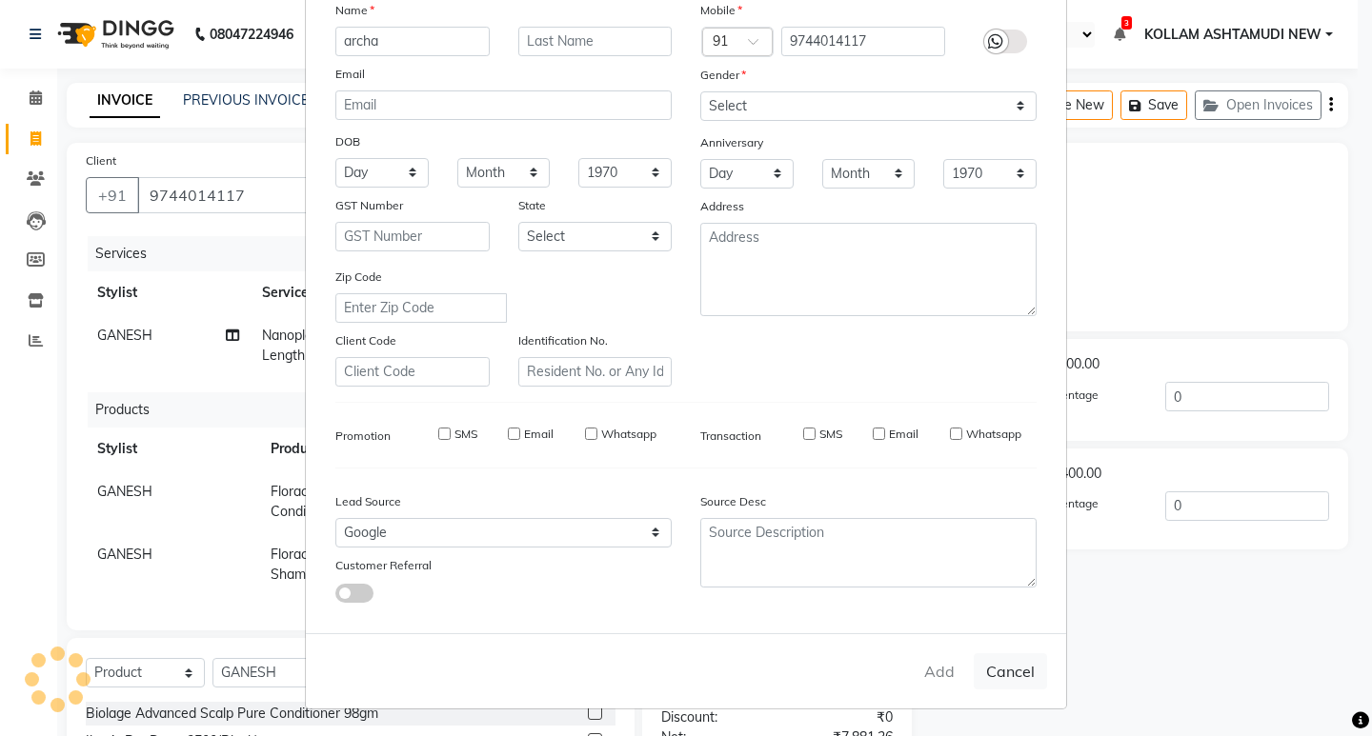
select select
checkbox input "false"
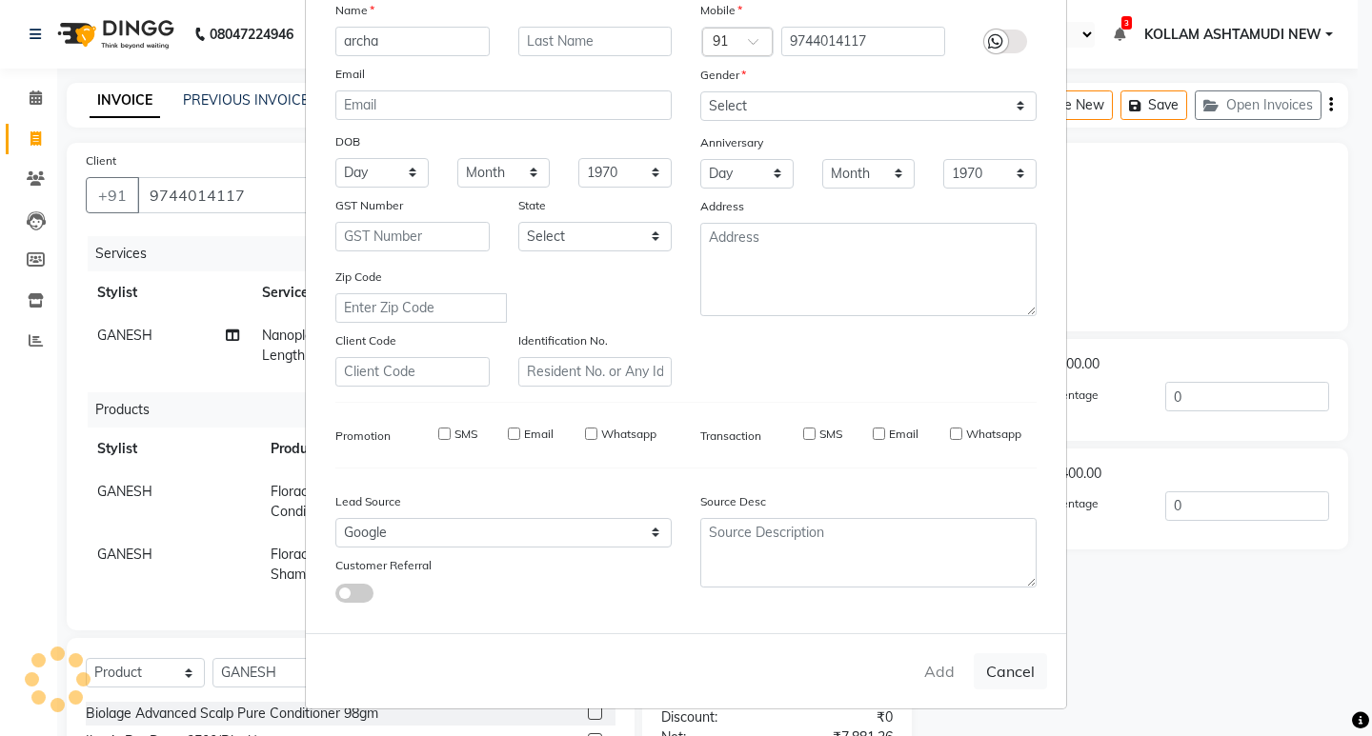
checkbox input "false"
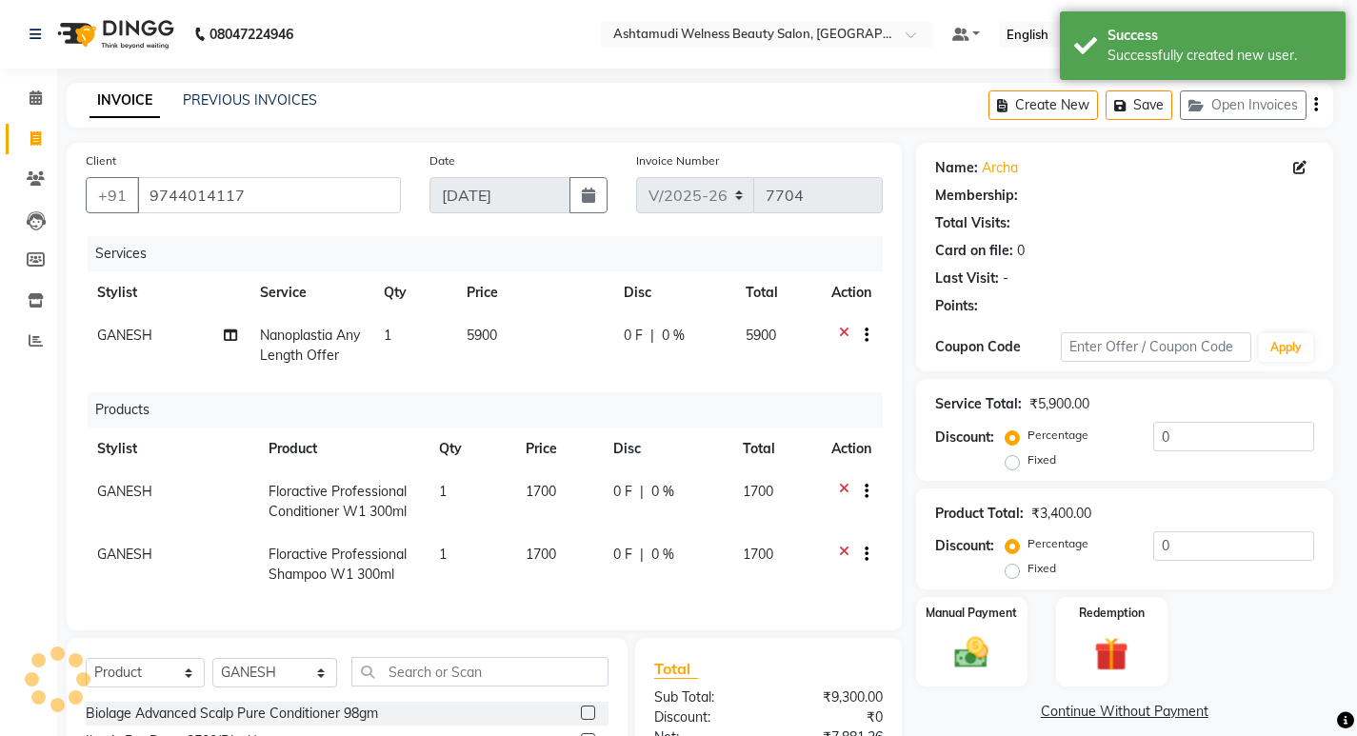
select select "1: Object"
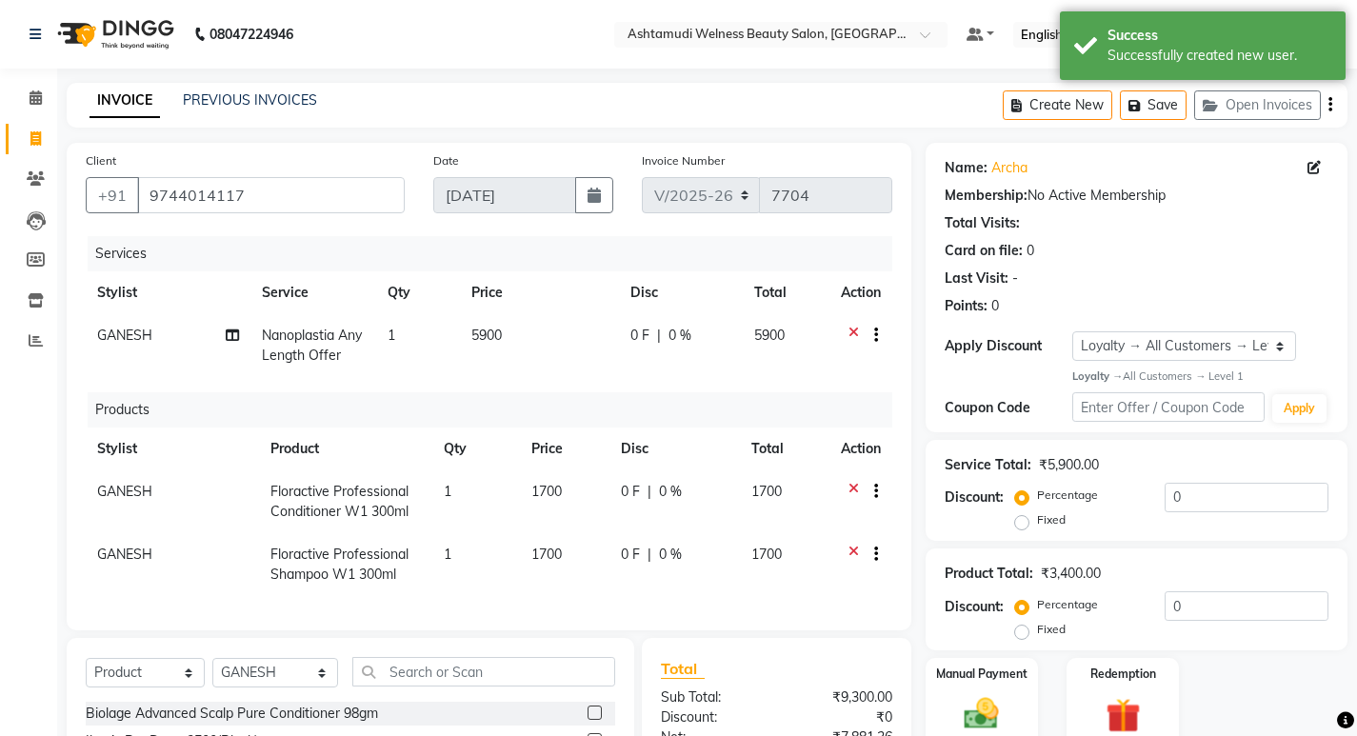
scroll to position [226, 0]
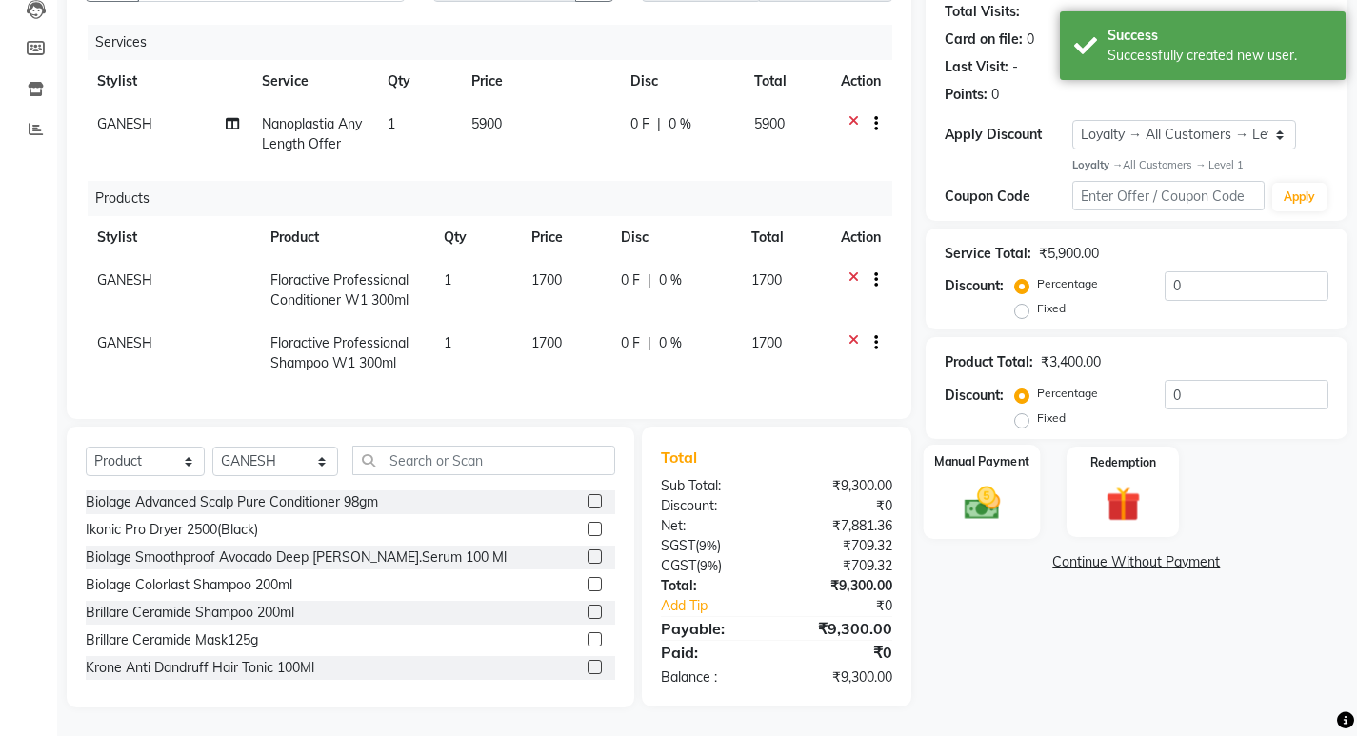
click at [988, 492] on img at bounding box center [981, 502] width 58 height 41
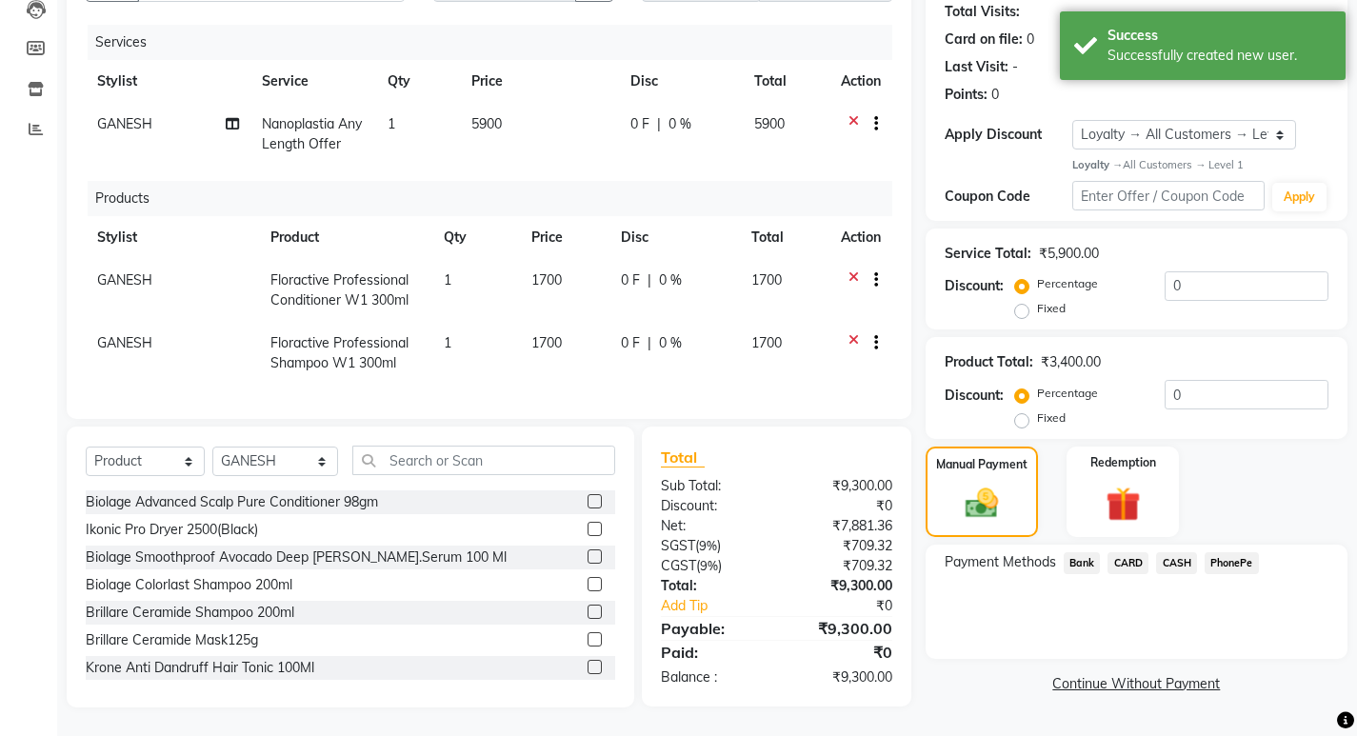
click at [1230, 552] on span "PhonePe" at bounding box center [1232, 563] width 54 height 22
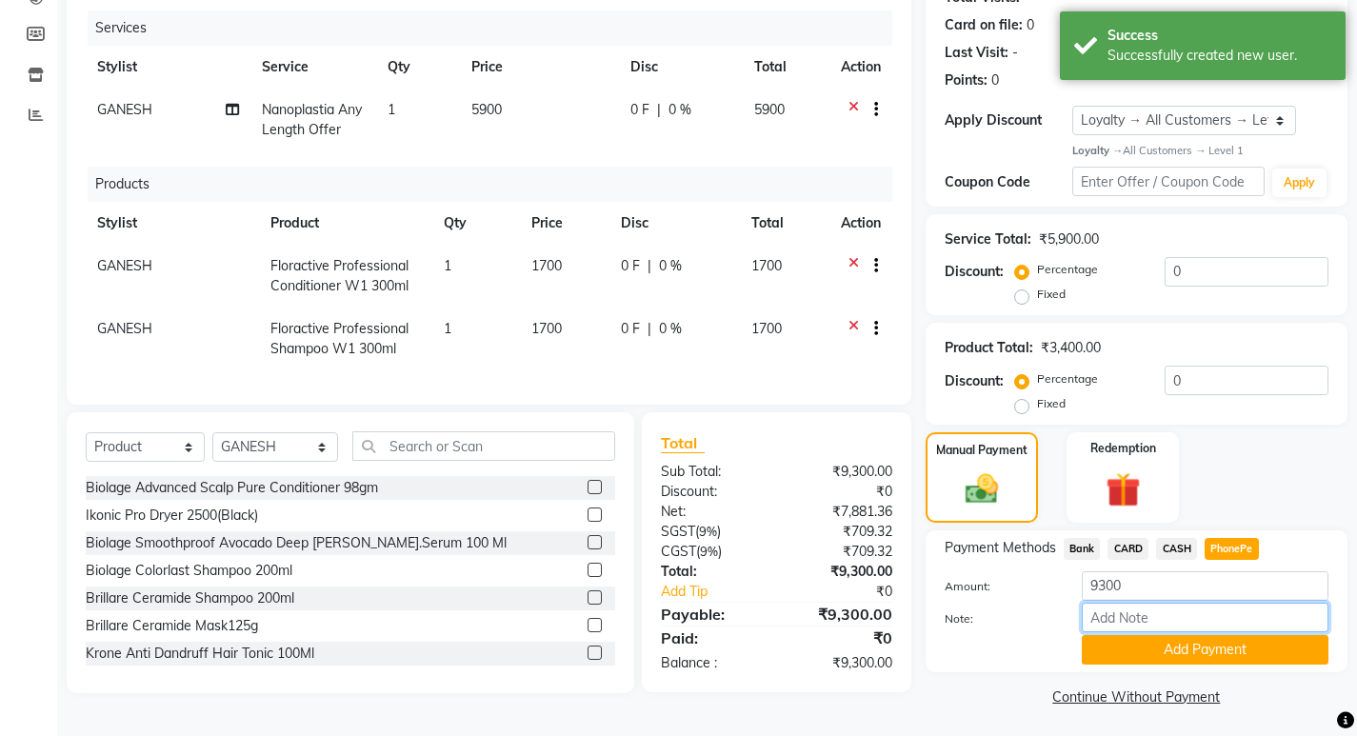
click at [1135, 619] on input "Note:" at bounding box center [1205, 618] width 247 height 30
type input "SARIGA"
click at [1191, 648] on button "Add Payment" at bounding box center [1205, 650] width 247 height 30
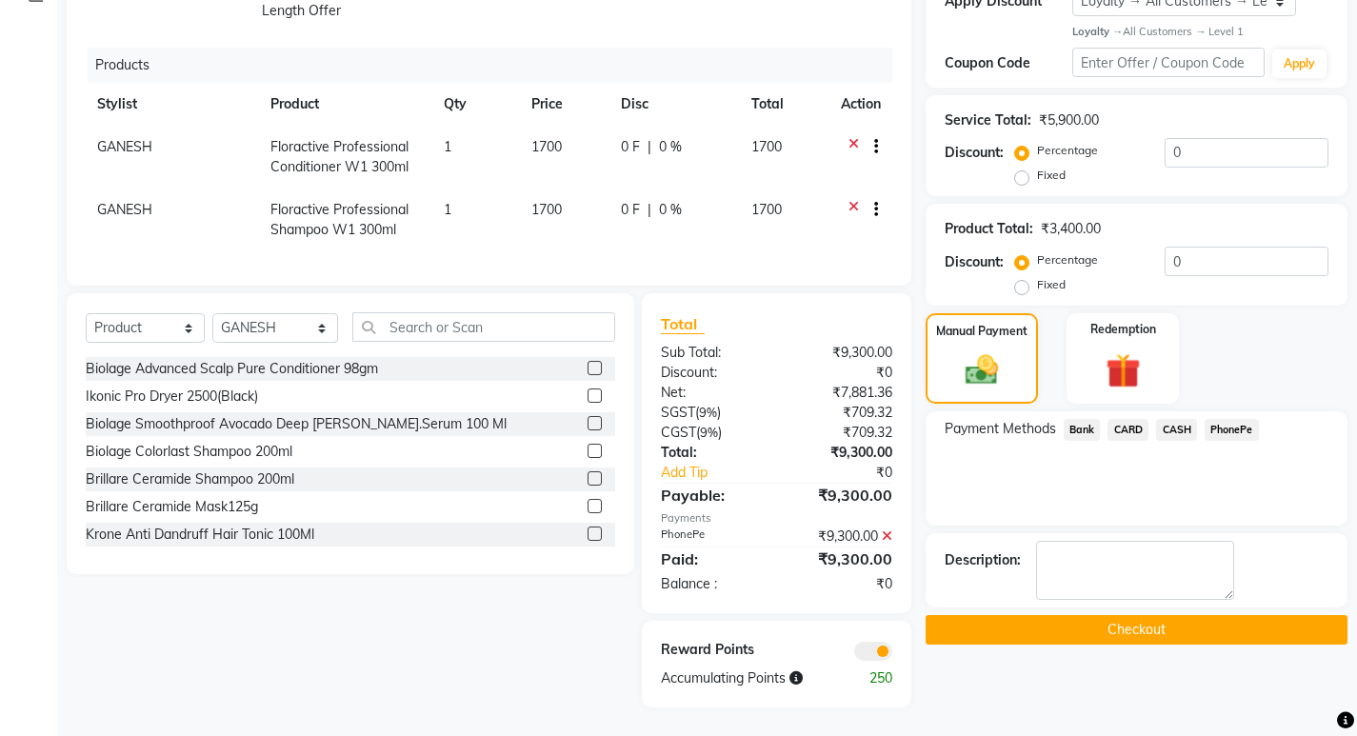
scroll to position [359, 0]
click at [1147, 617] on button "Checkout" at bounding box center [1137, 630] width 422 height 30
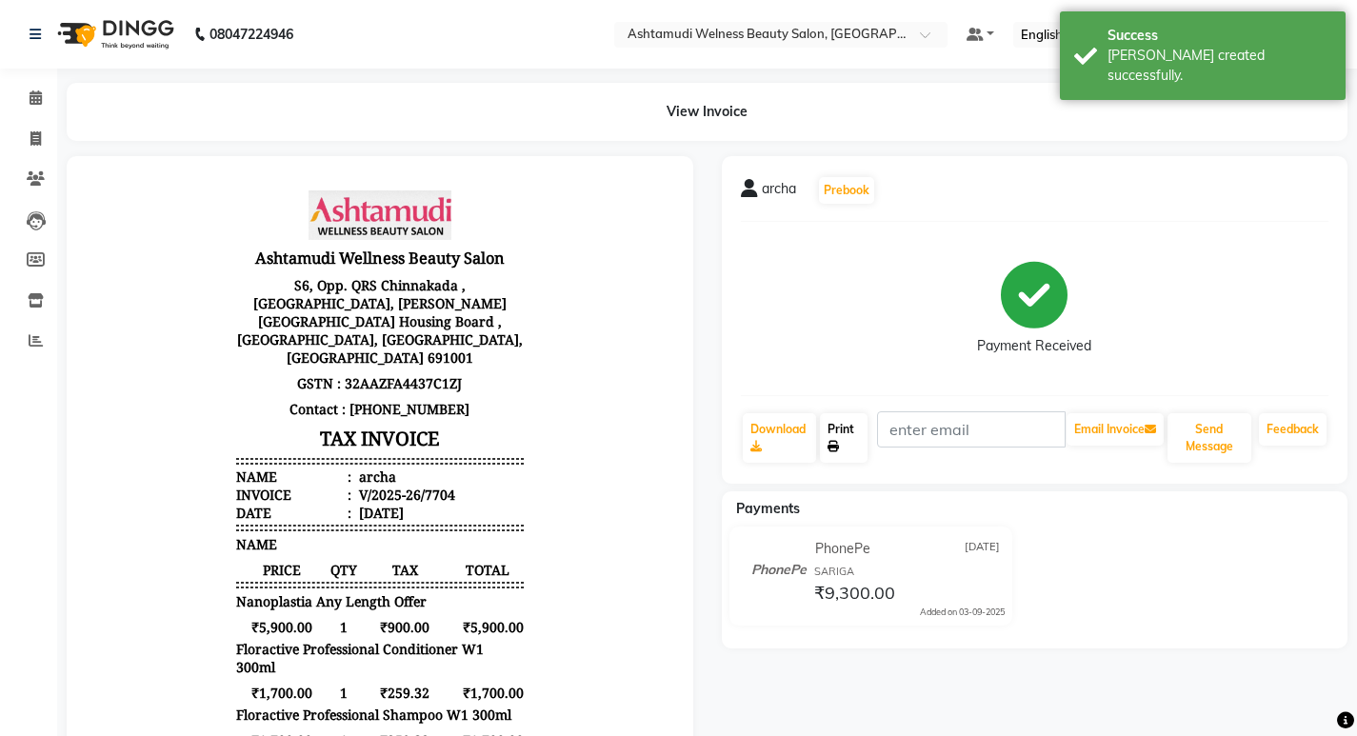
click at [840, 429] on link "Print" at bounding box center [844, 438] width 48 height 50
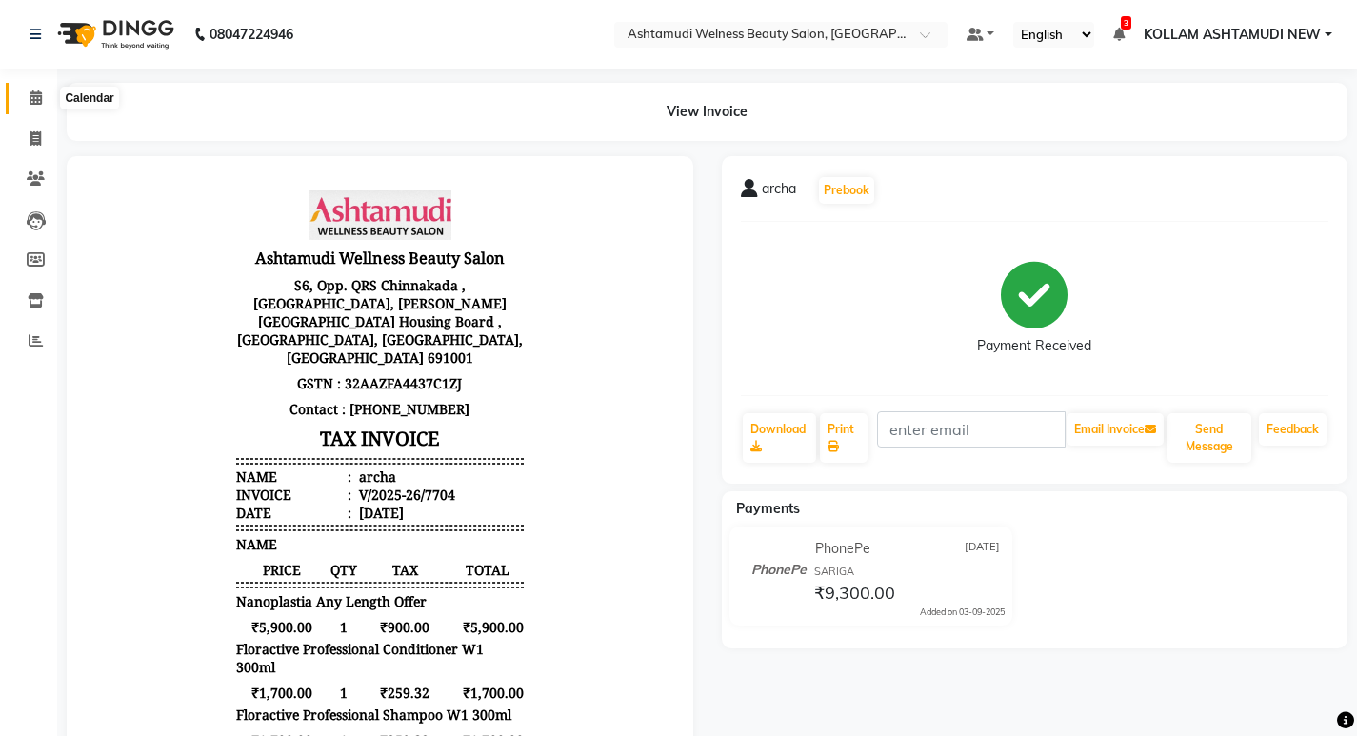
click at [39, 94] on icon at bounding box center [36, 97] width 12 height 14
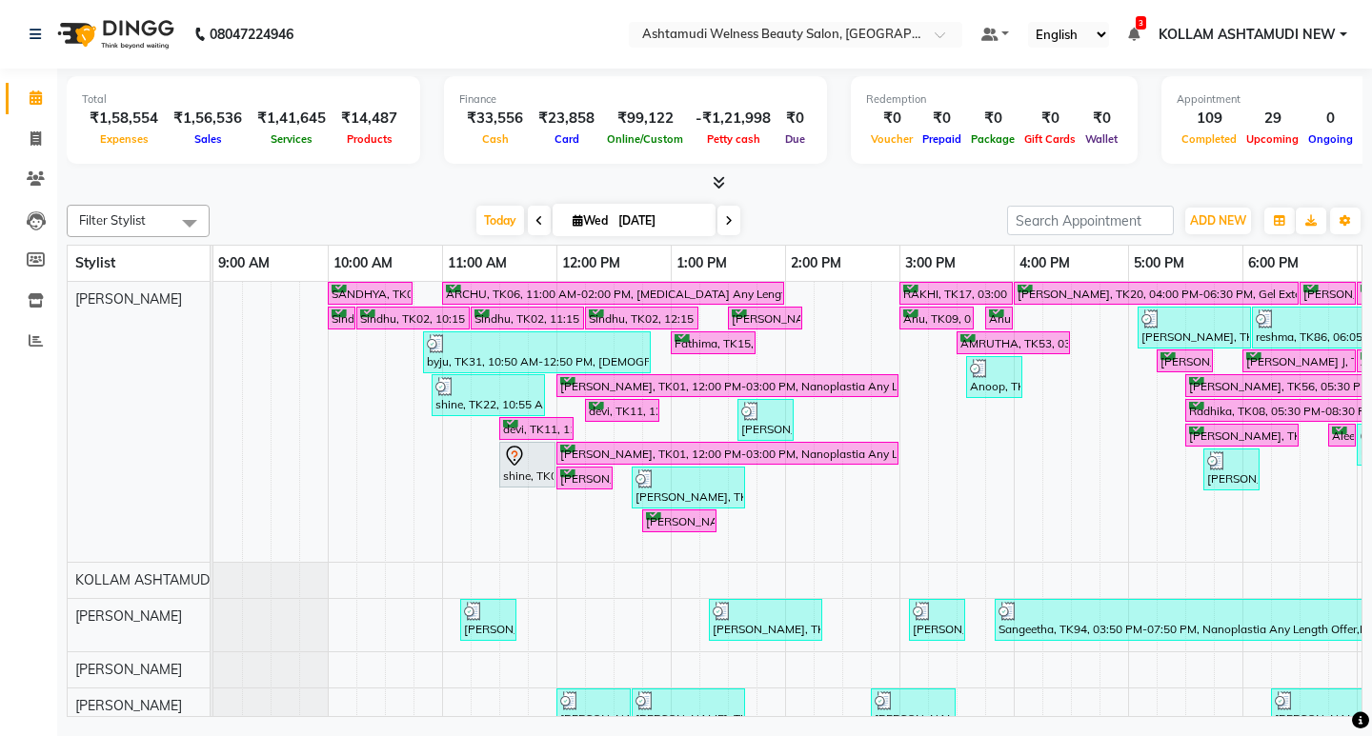
click at [797, 181] on div at bounding box center [714, 183] width 1295 height 20
click at [36, 335] on icon at bounding box center [36, 340] width 14 height 14
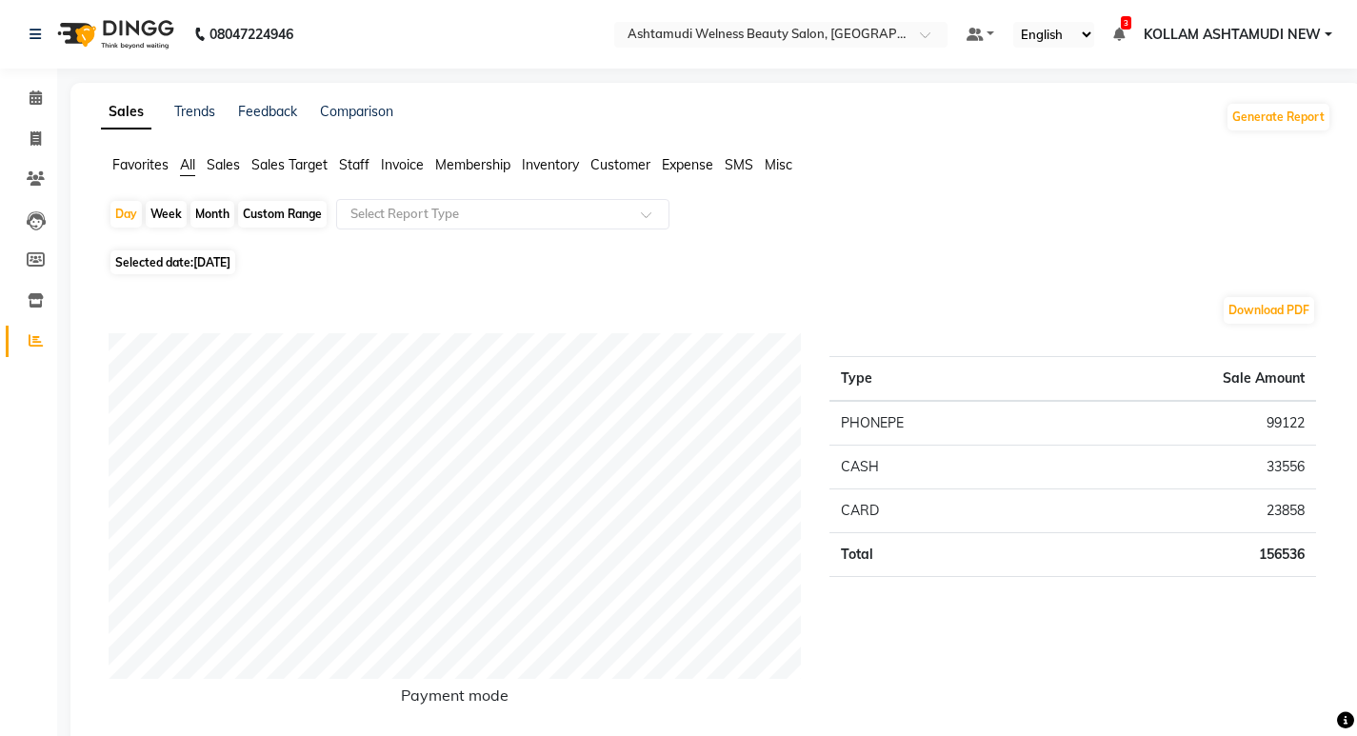
click at [354, 164] on span "Staff" at bounding box center [354, 164] width 30 height 17
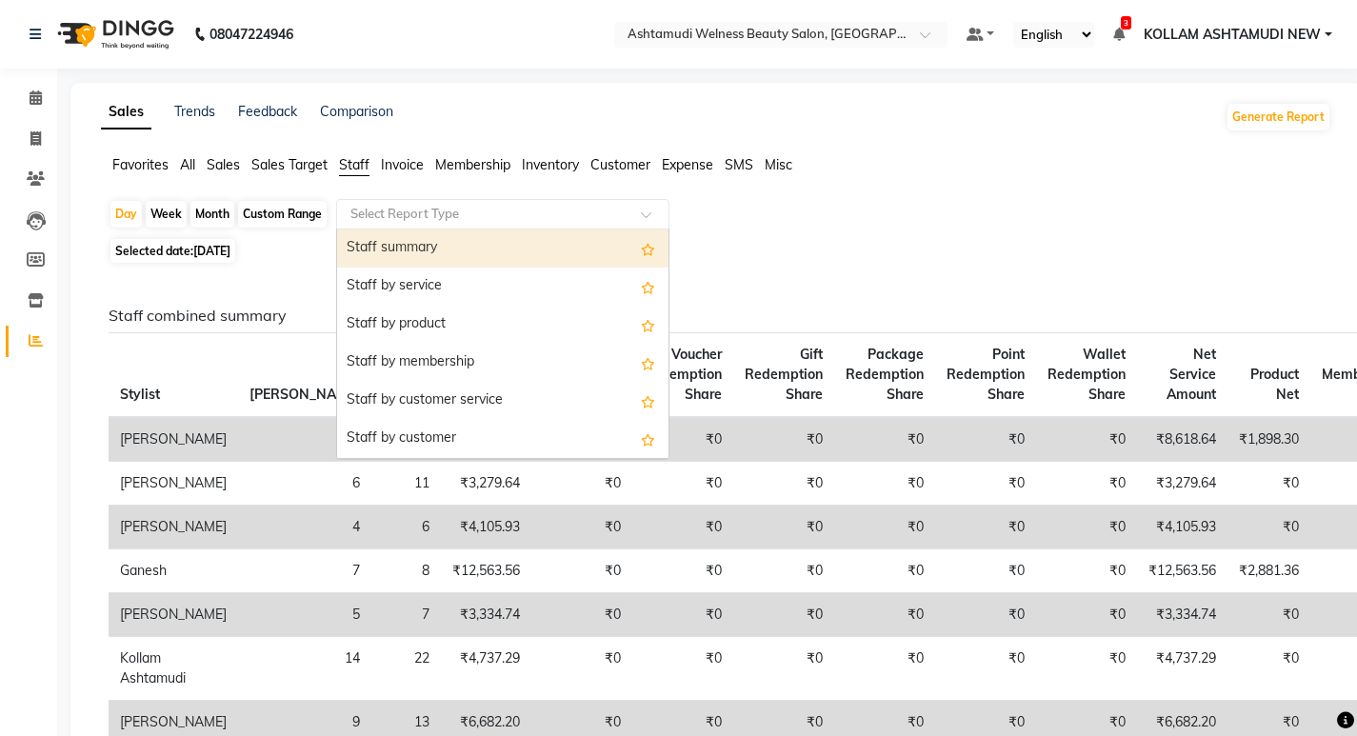
click at [400, 210] on input "text" at bounding box center [484, 214] width 274 height 19
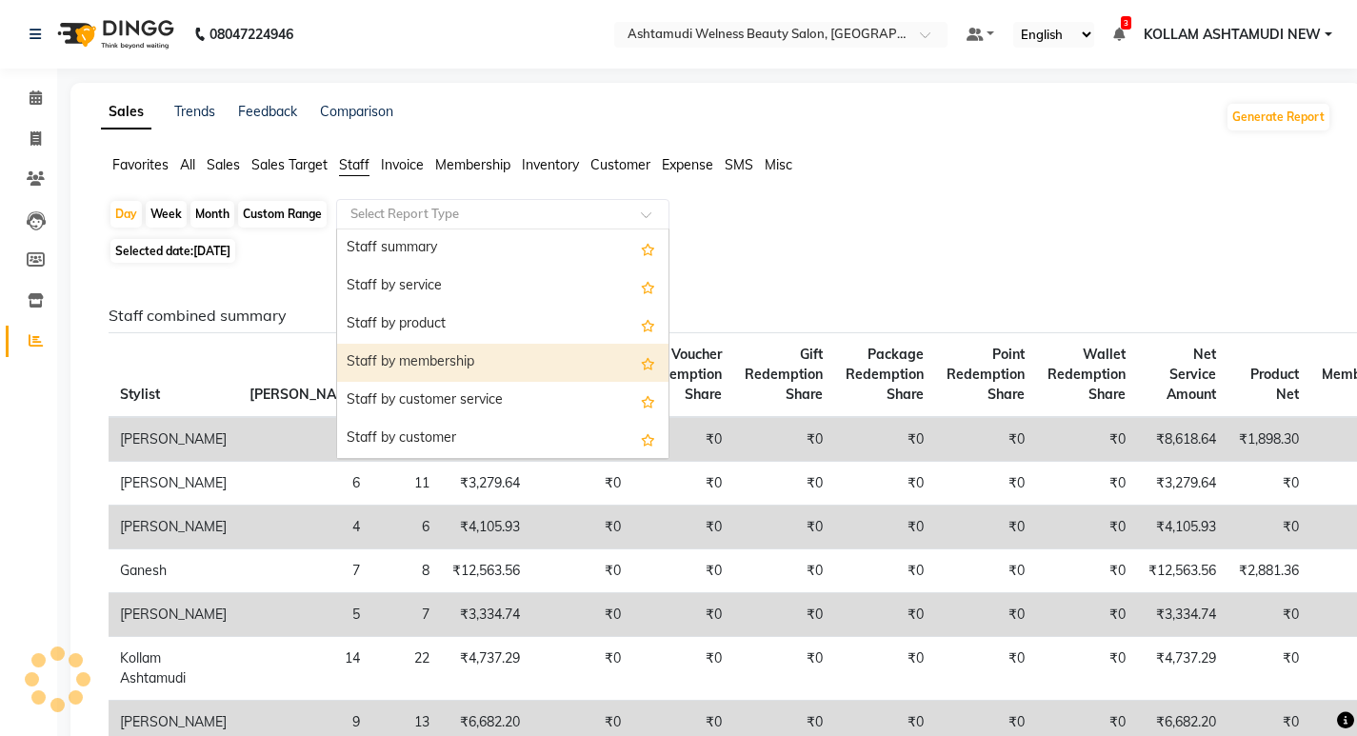
click at [442, 361] on div "Staff by membership" at bounding box center [502, 363] width 331 height 38
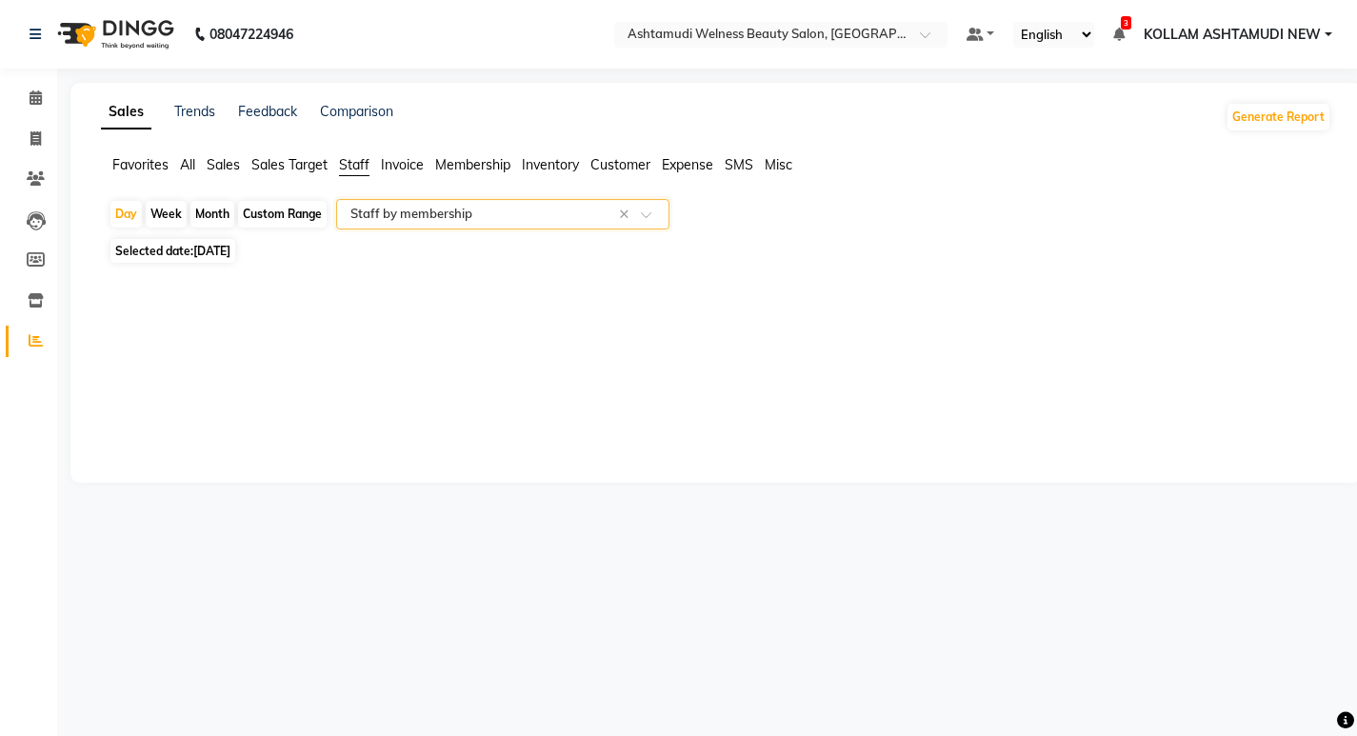
select select "full_report"
select select "csv"
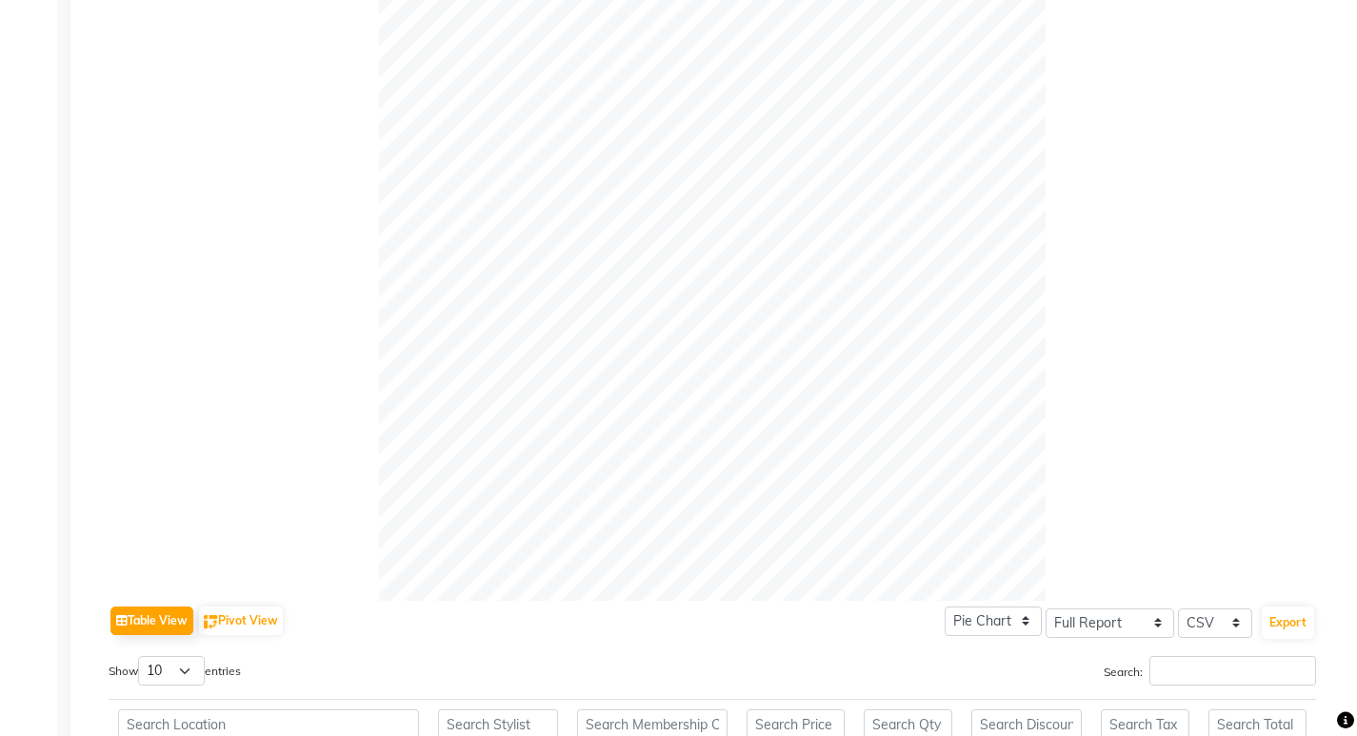
scroll to position [620, 0]
